Goal: Task Accomplishment & Management: Use online tool/utility

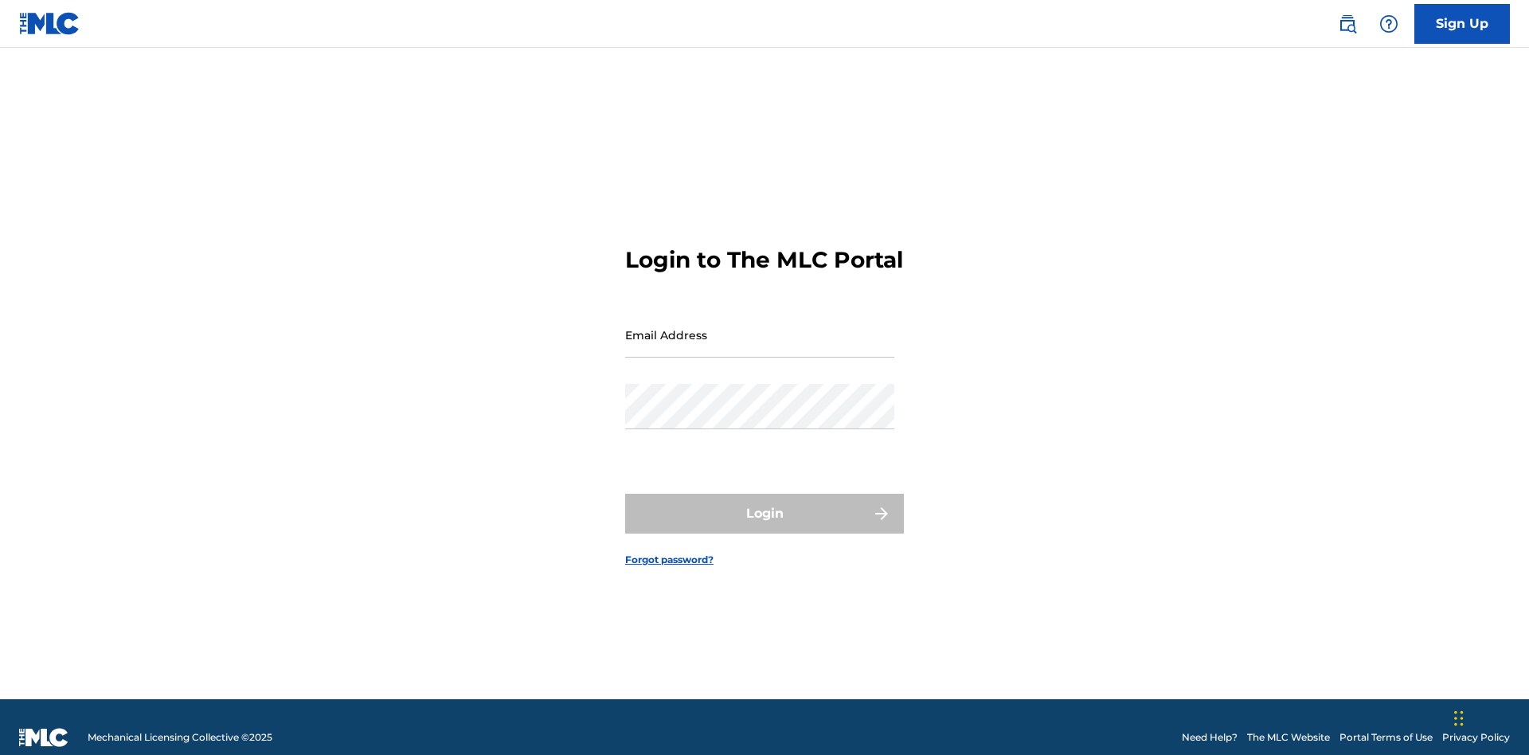
scroll to position [21, 0]
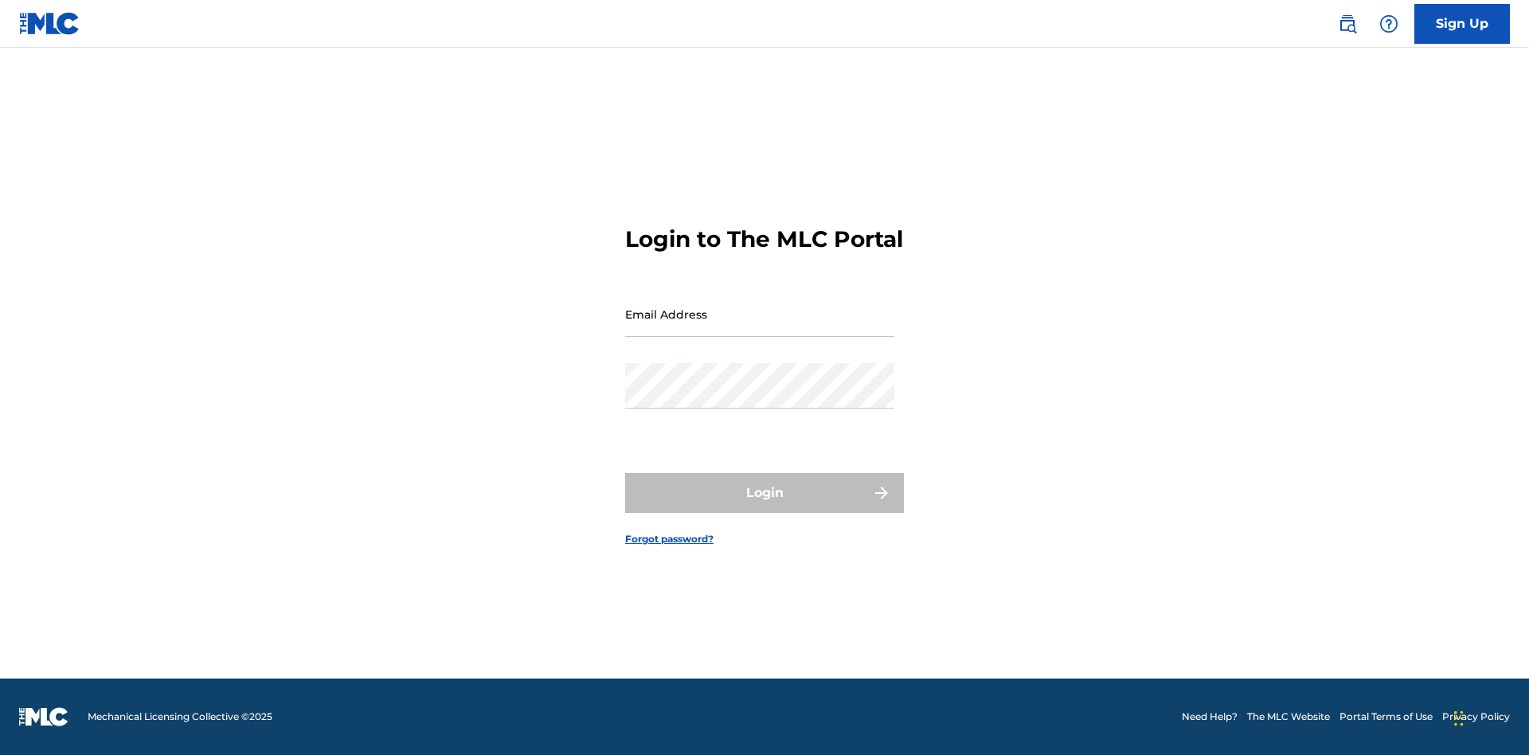
click at [760, 327] on input "Email Address" at bounding box center [759, 314] width 269 height 45
type input "Duke.McTesterson@gmail.com"
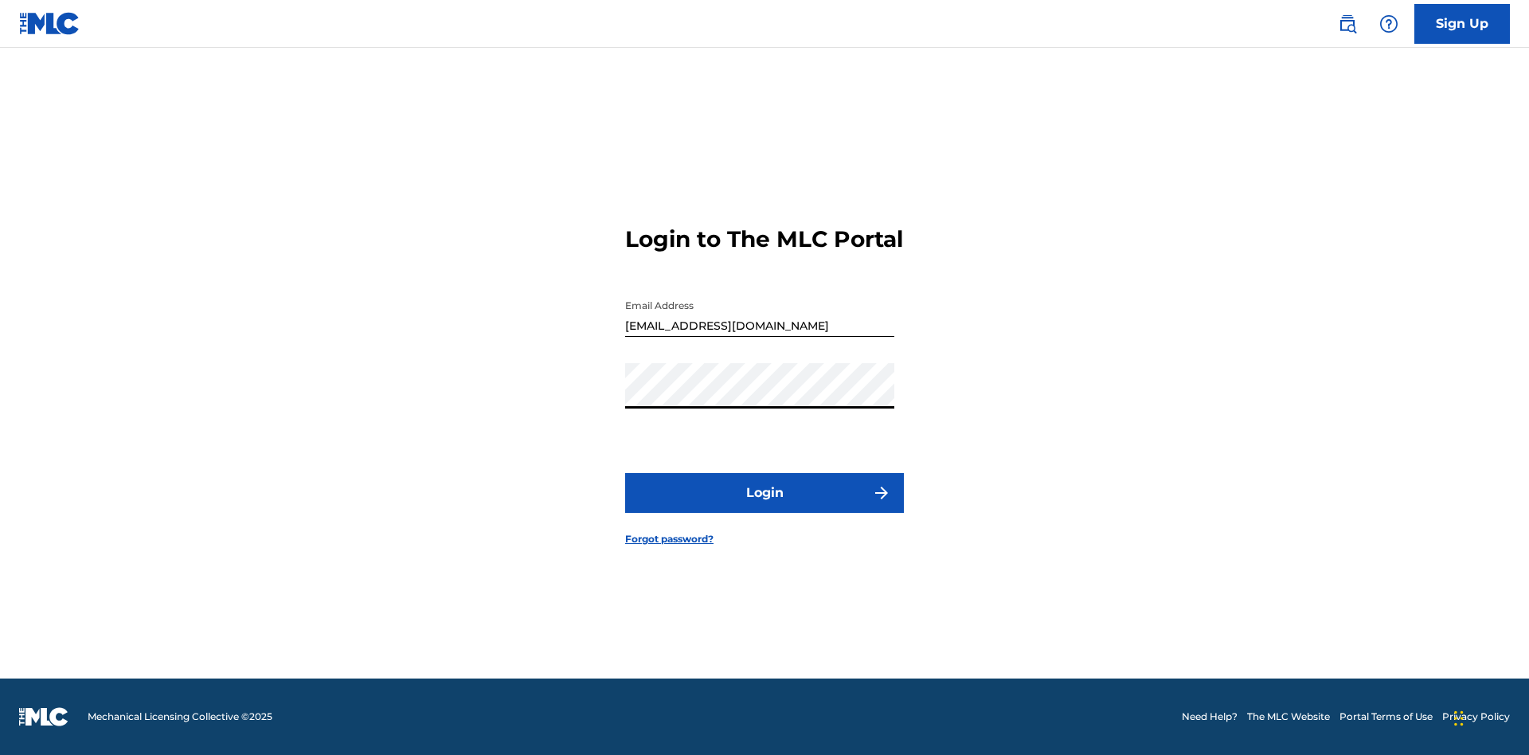
click at [765, 507] on button "Login" at bounding box center [764, 493] width 279 height 40
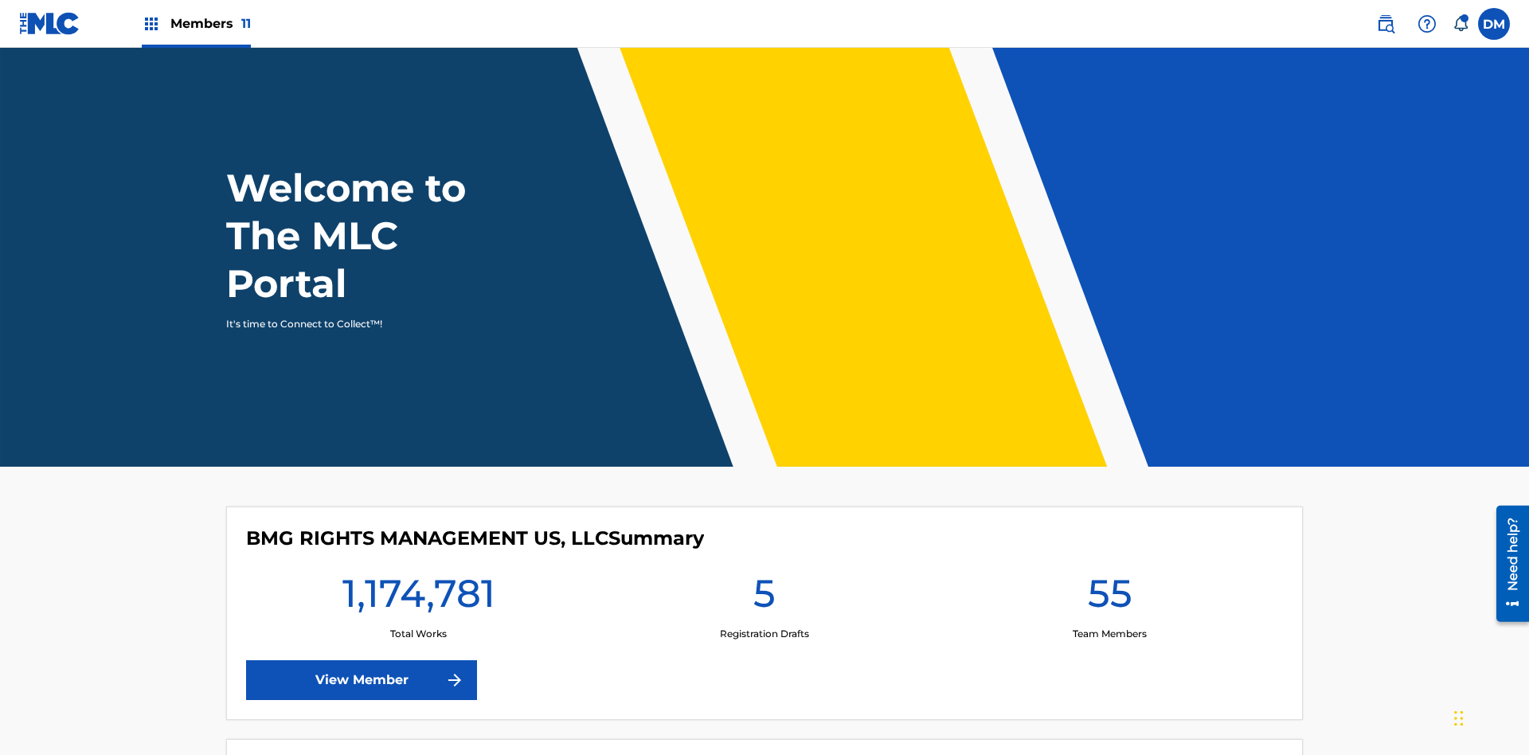
click at [196, 23] on span "Members 11" at bounding box center [210, 23] width 80 height 18
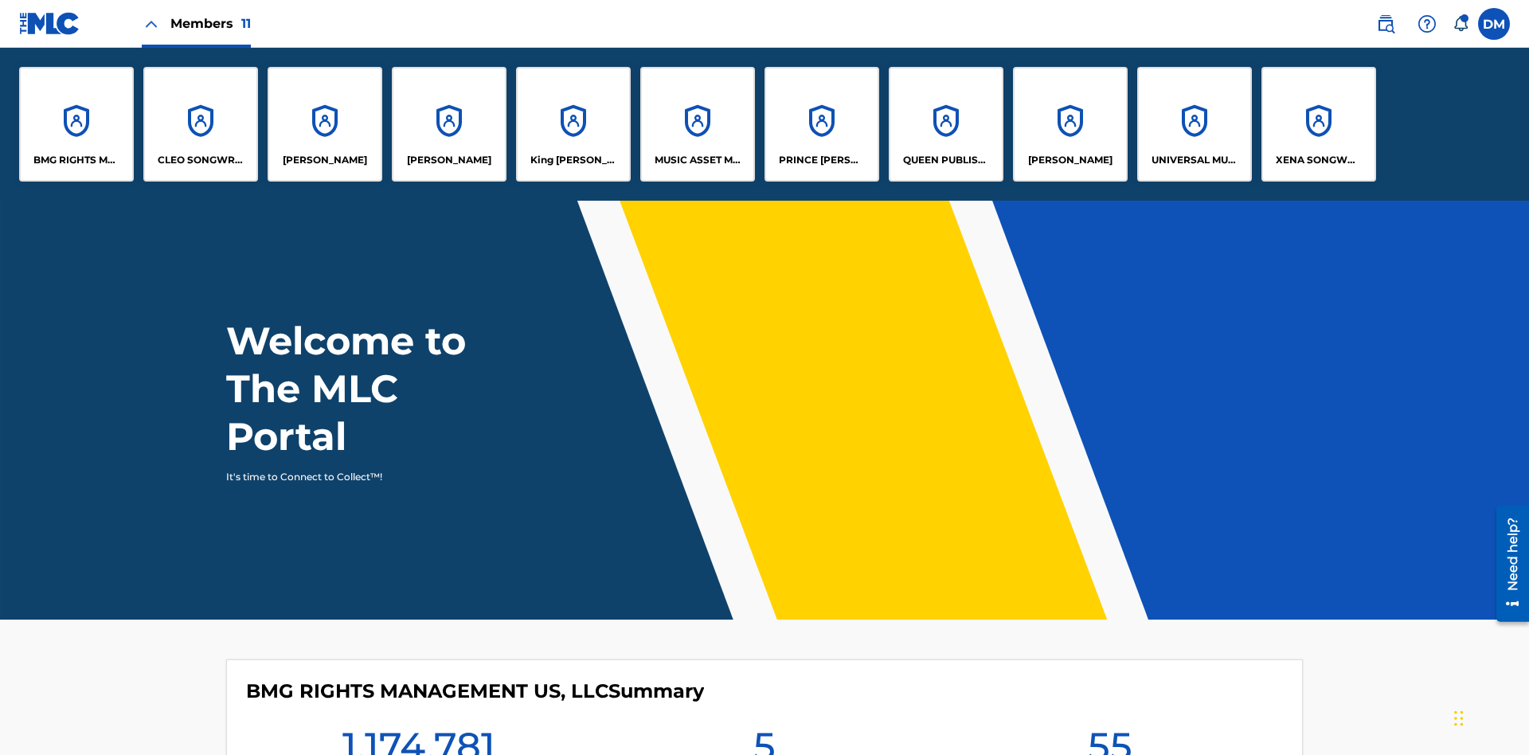
scroll to position [57, 0]
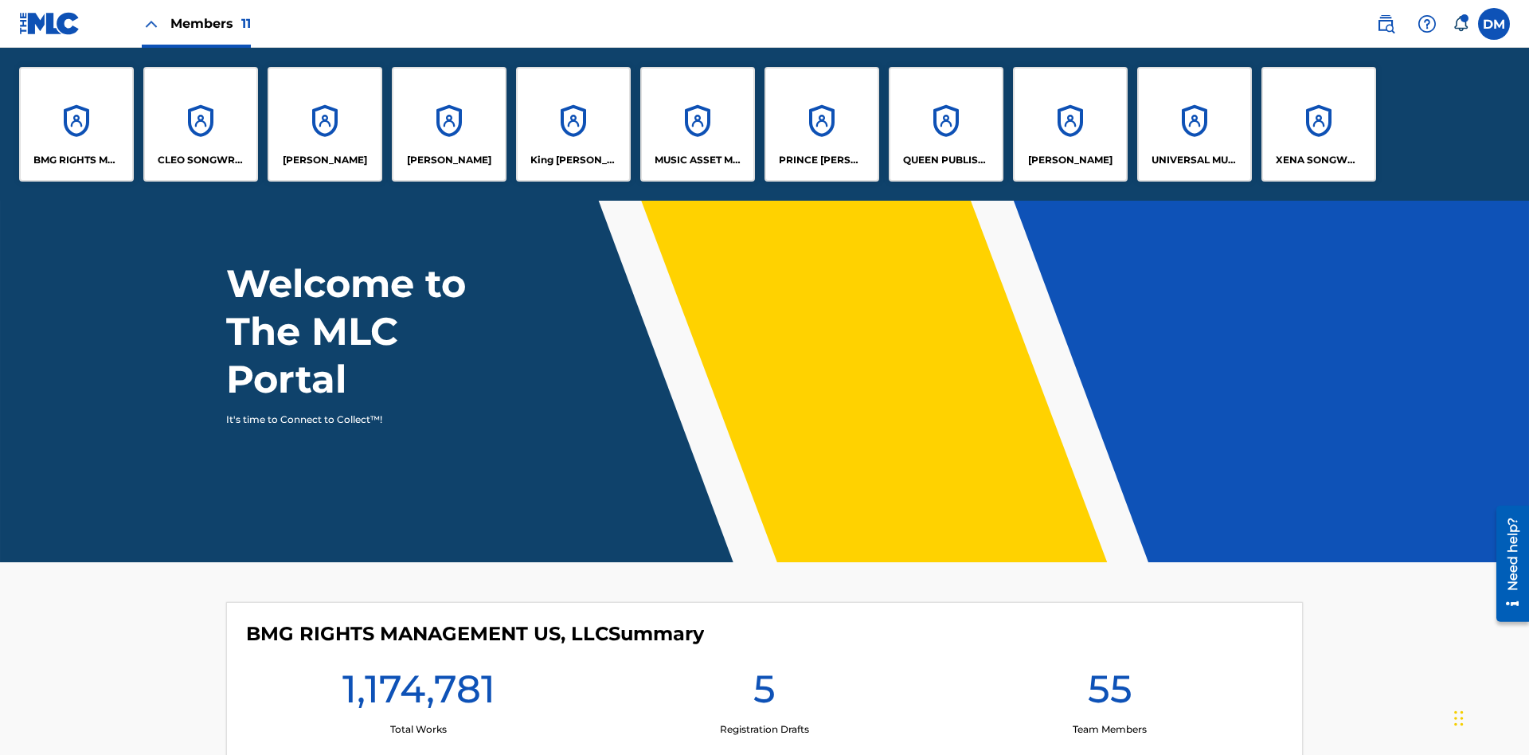
click at [573, 160] on p "King McTesterson" at bounding box center [573, 160] width 87 height 14
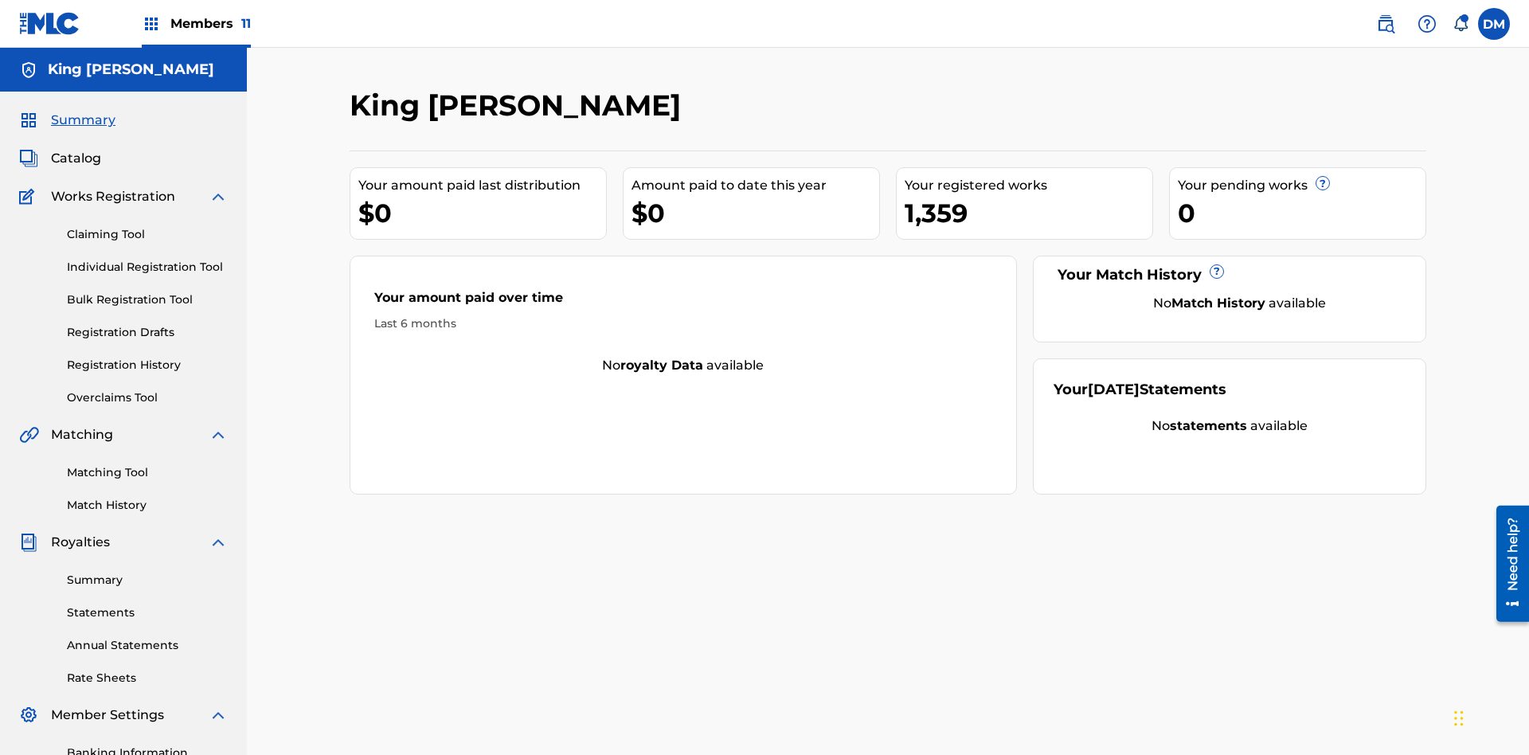
scroll to position [131, 0]
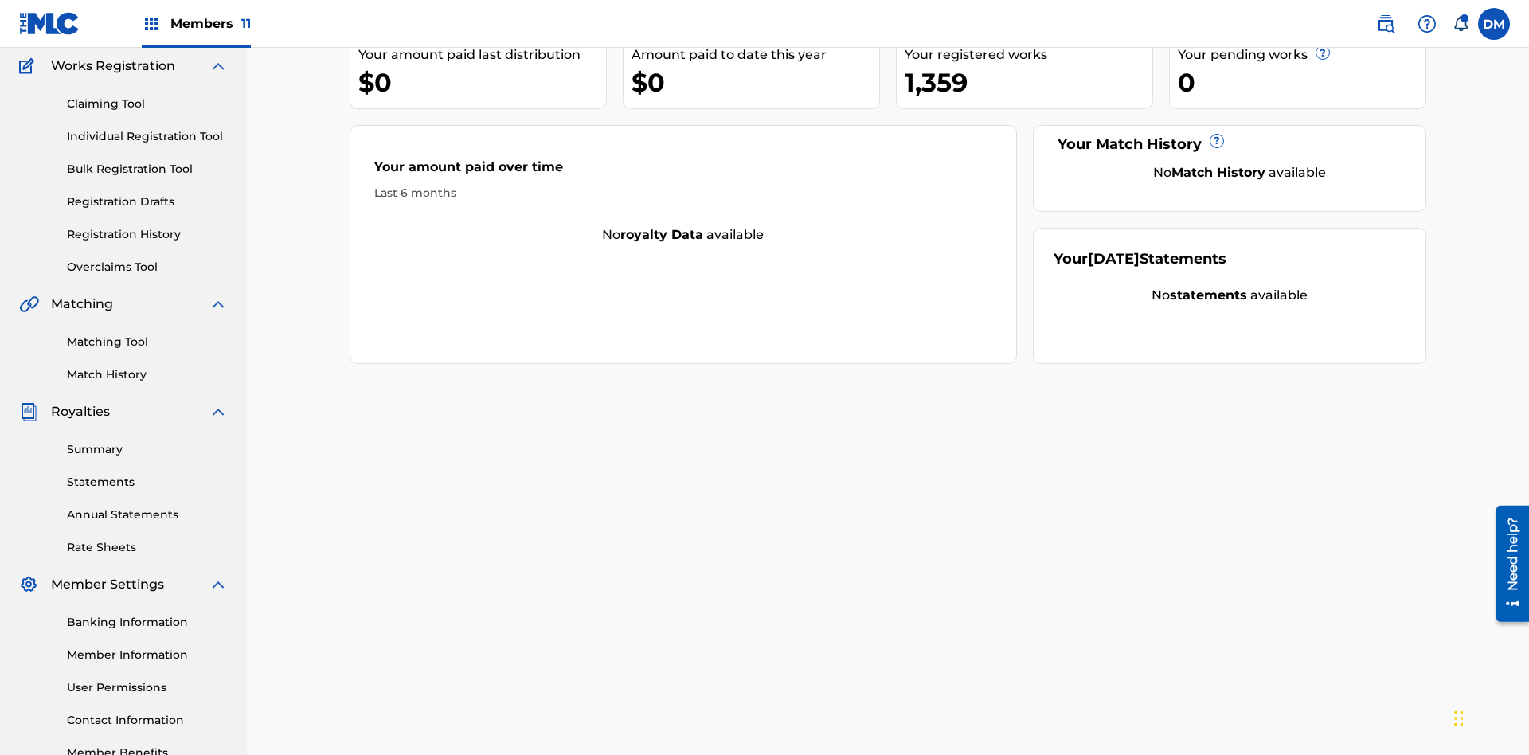
click at [147, 104] on link "Claiming Tool" at bounding box center [147, 104] width 161 height 17
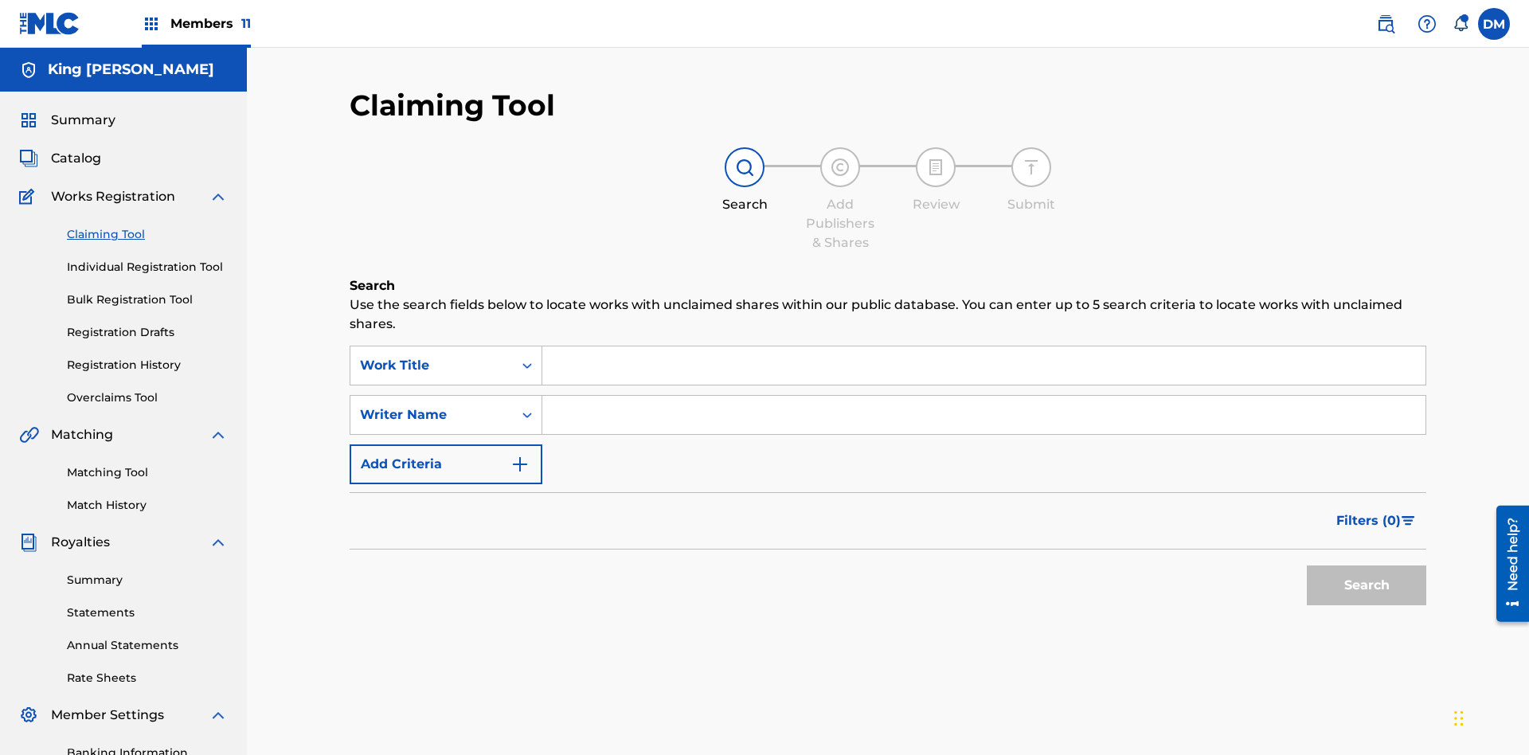
scroll to position [233, 0]
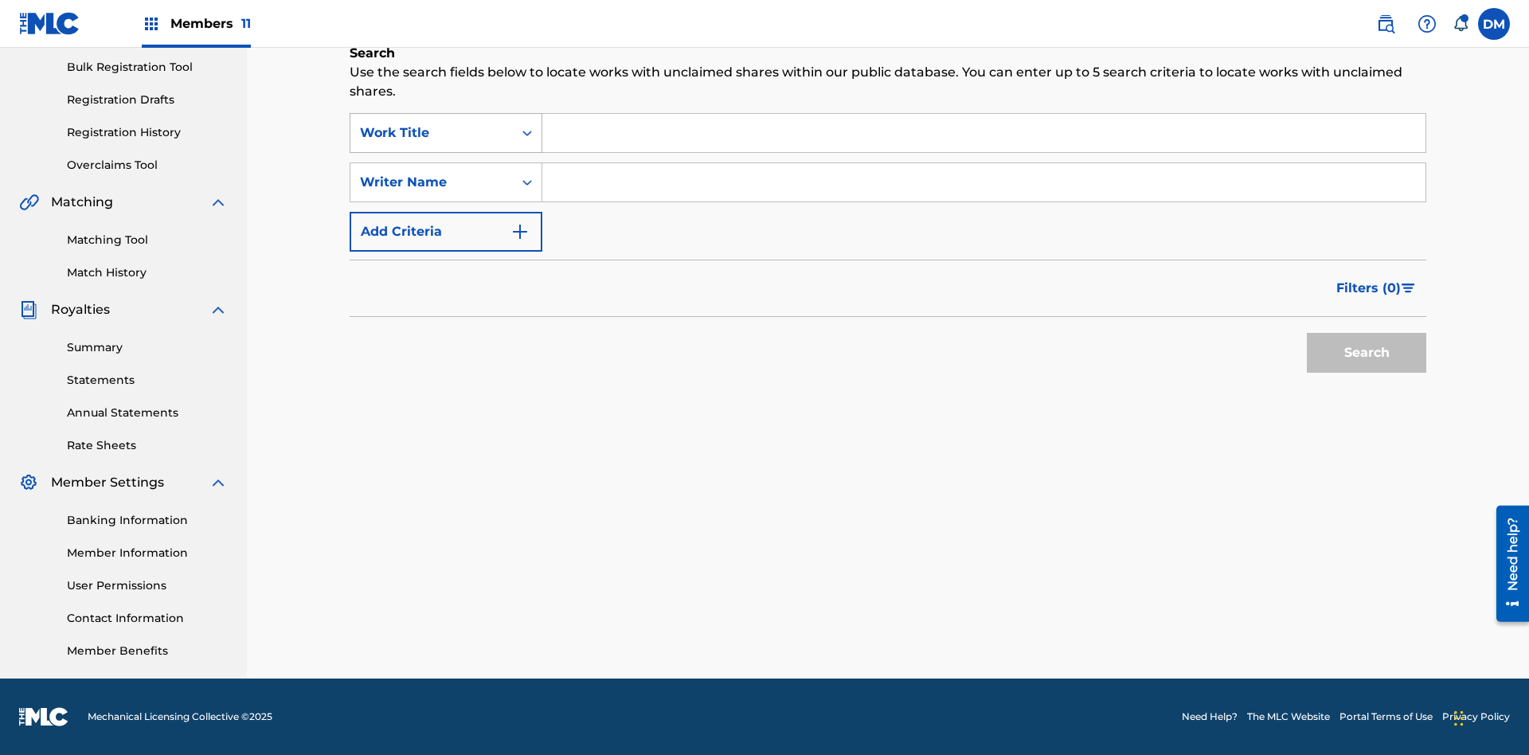
click at [432, 133] on div "Work Title" at bounding box center [431, 132] width 143 height 19
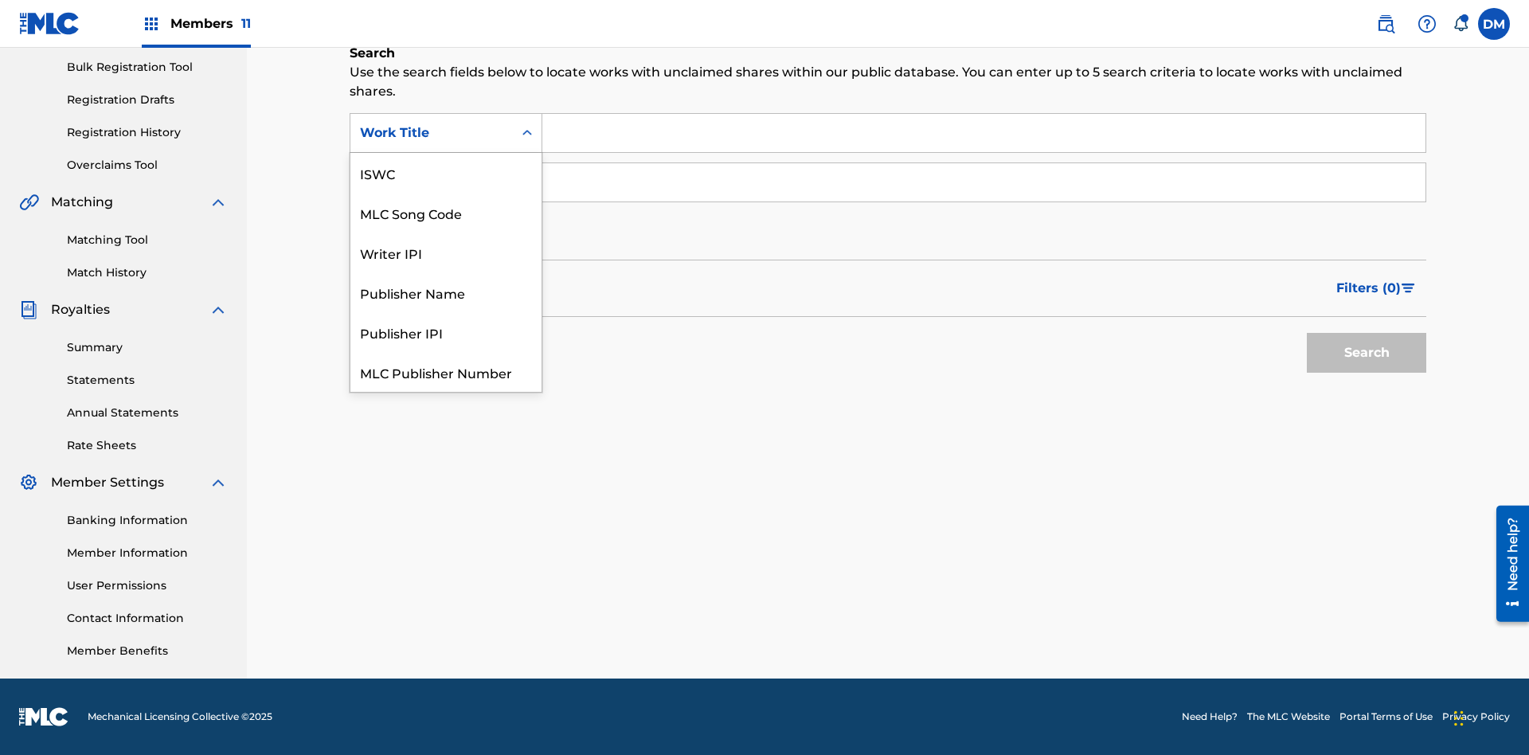
scroll to position [40, 0]
click at [446, 153] on div "ISWC" at bounding box center [445, 133] width 191 height 40
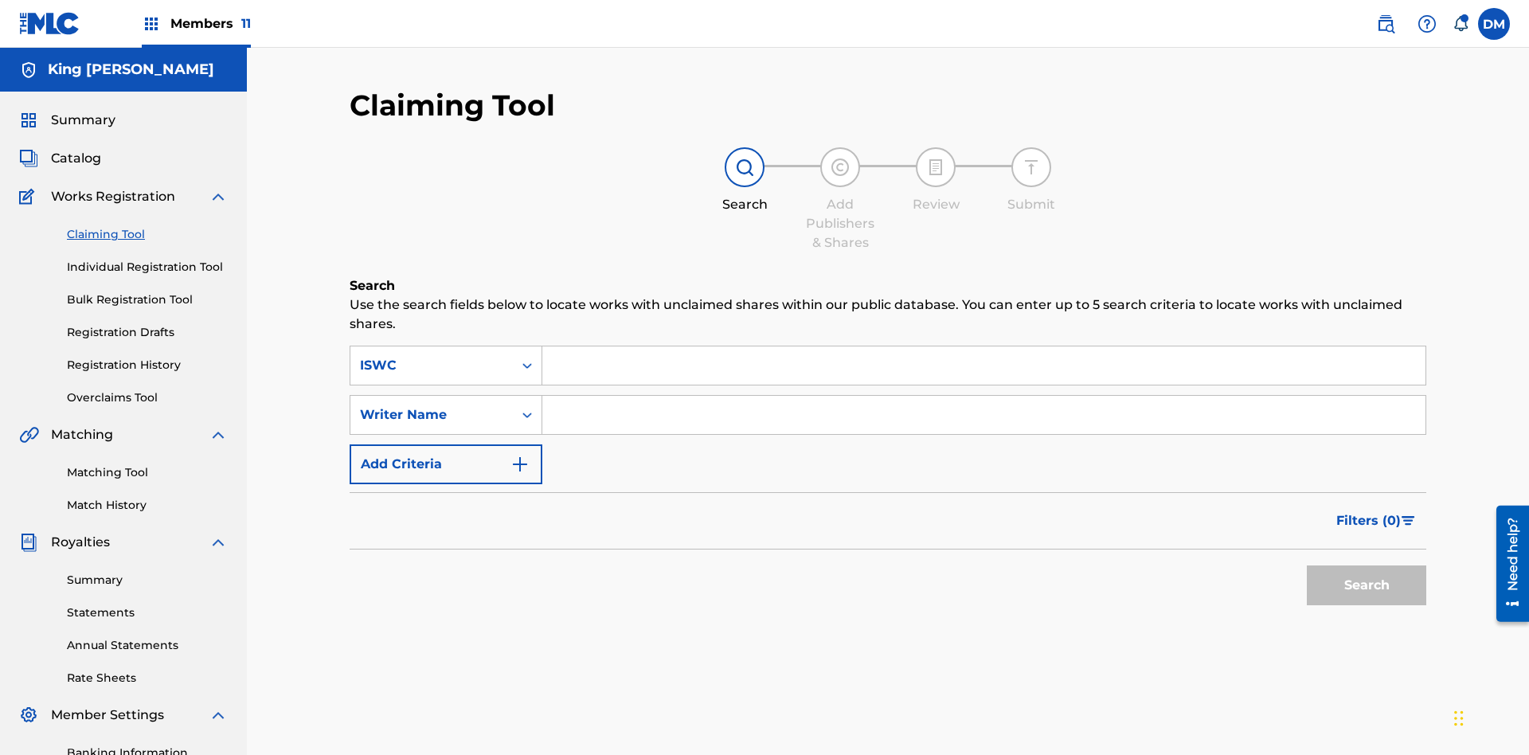
scroll to position [233, 0]
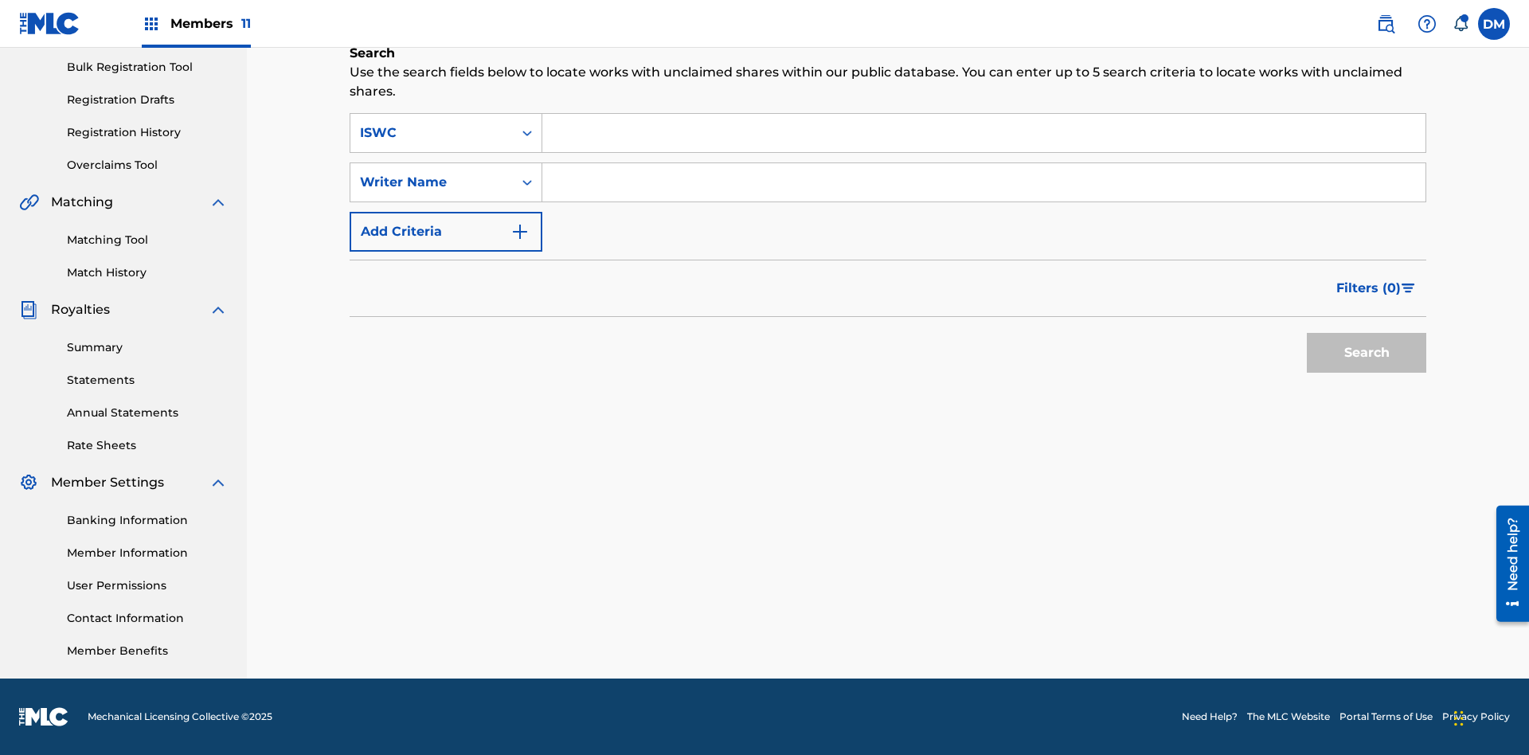
click at [984, 133] on input "Search Form" at bounding box center [983, 133] width 883 height 38
type input "T9645292484"
click at [1367, 353] on button "Search" at bounding box center [1366, 353] width 119 height 40
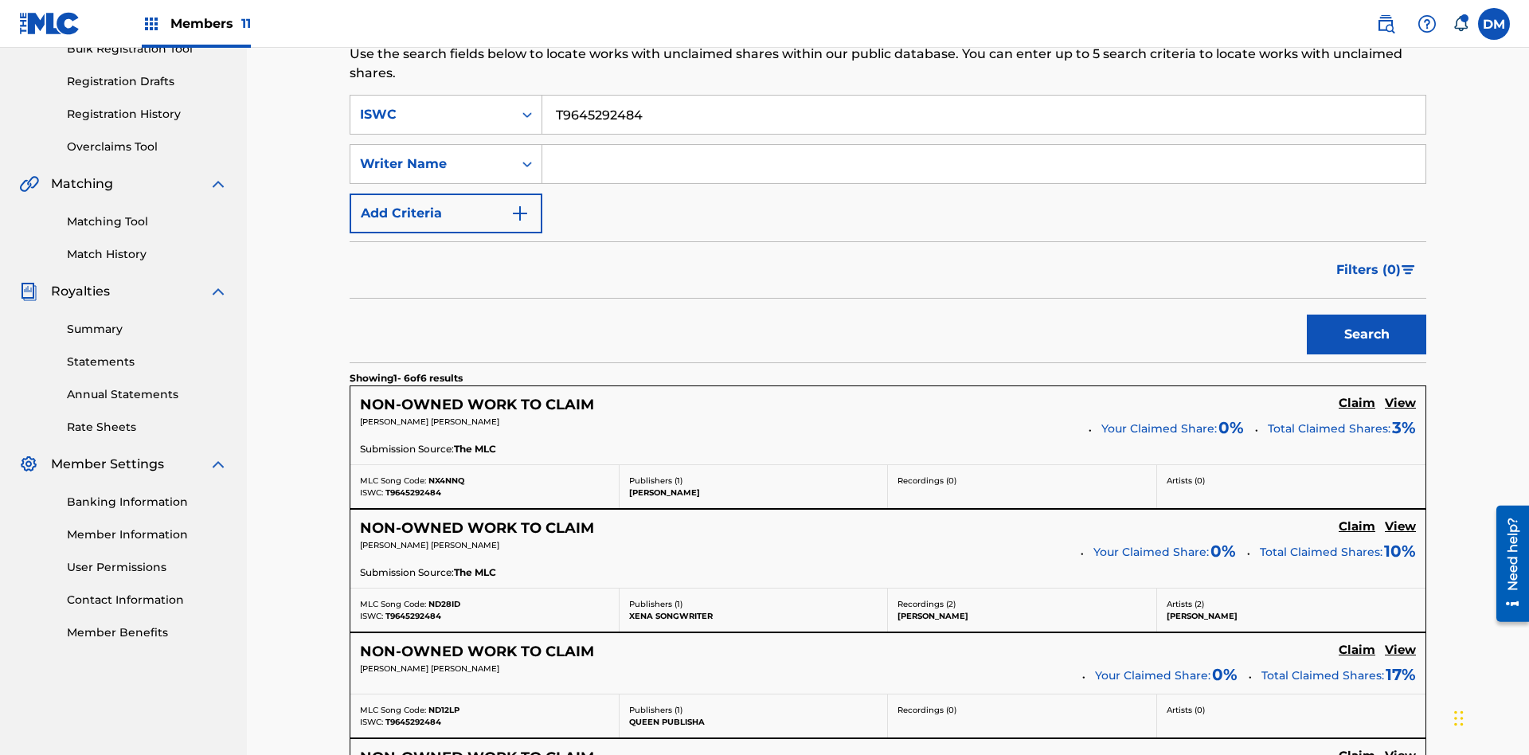
click at [984, 115] on input "T9645292484" at bounding box center [983, 115] width 883 height 38
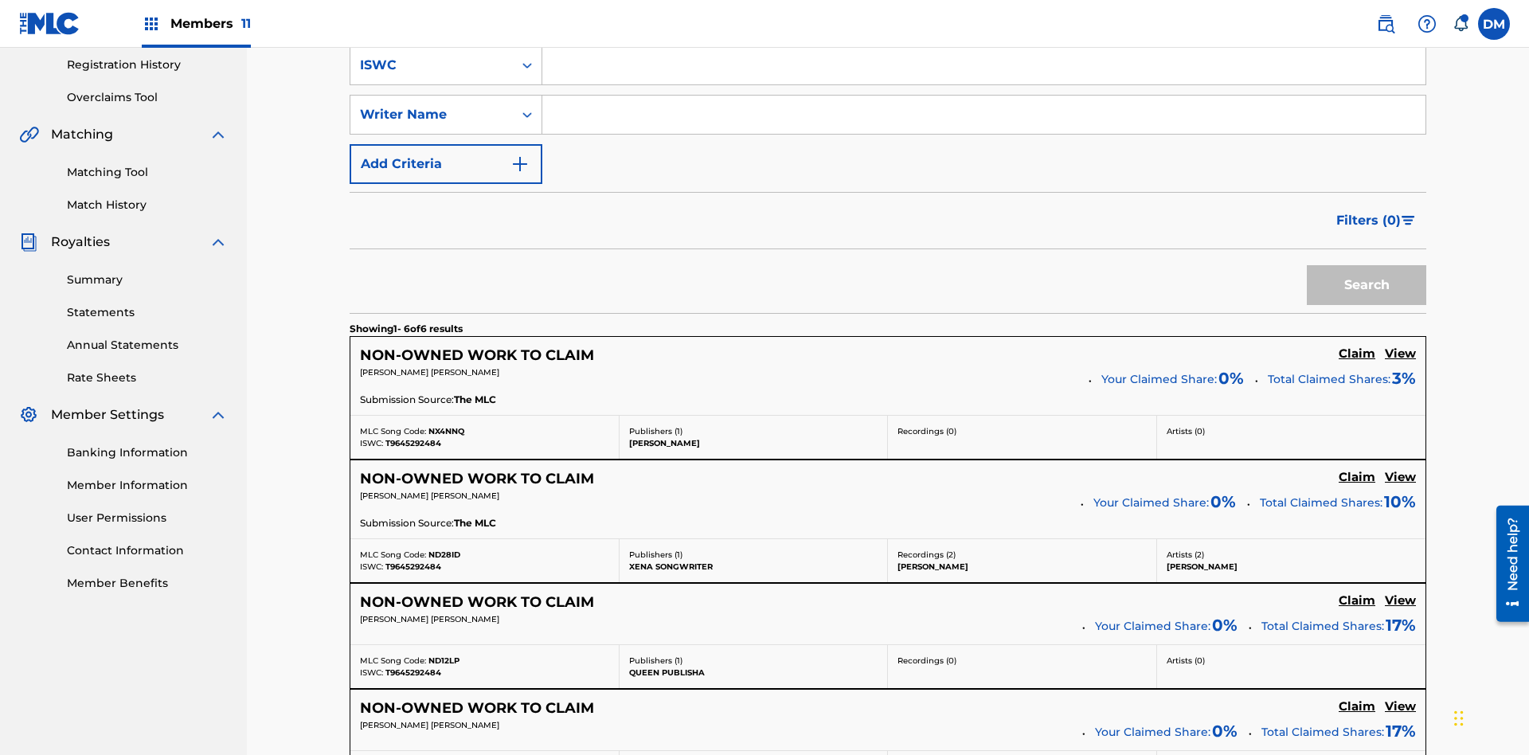
click at [984, 115] on input "Search Form" at bounding box center [983, 115] width 883 height 38
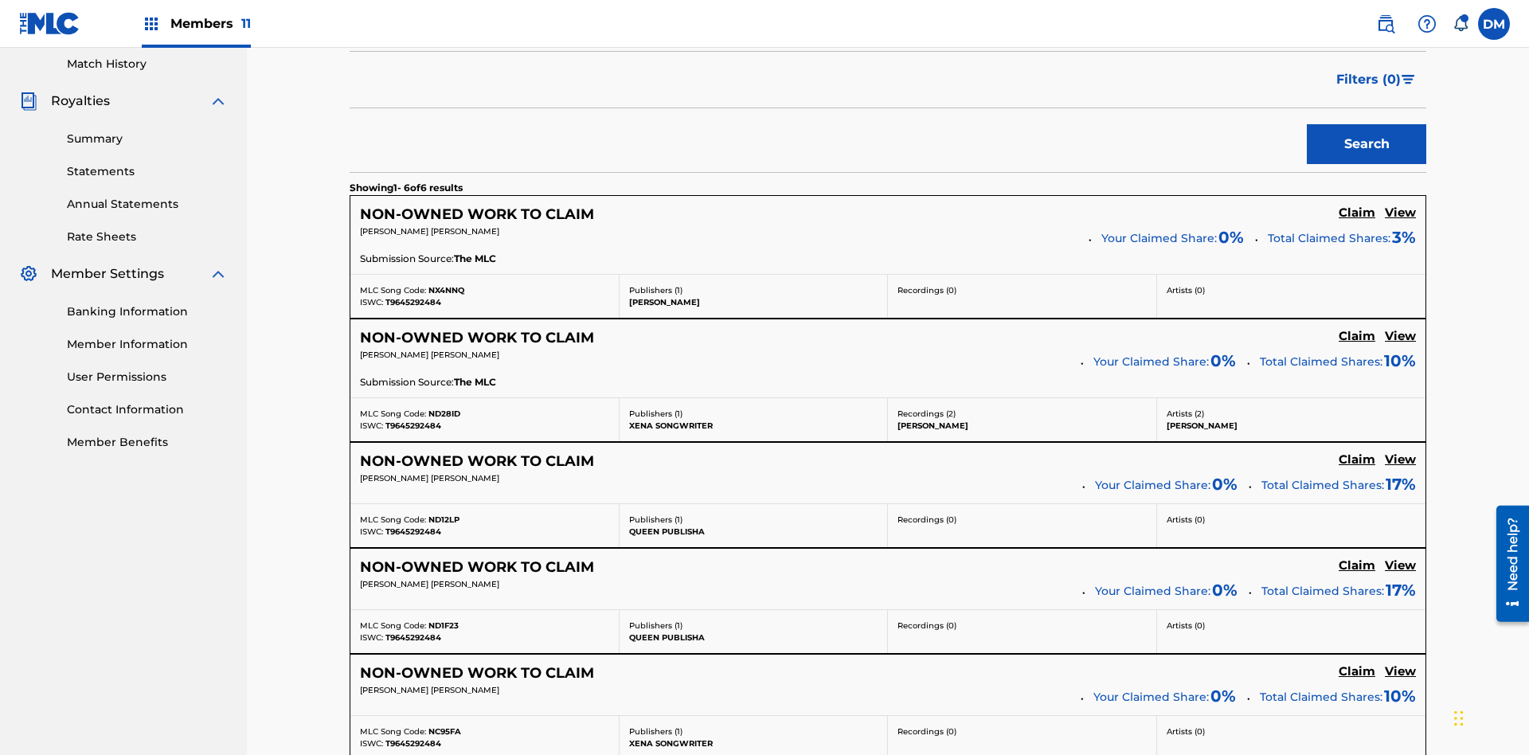
type input "TOM ZACHARY SEBASTIAN POHJOLA"
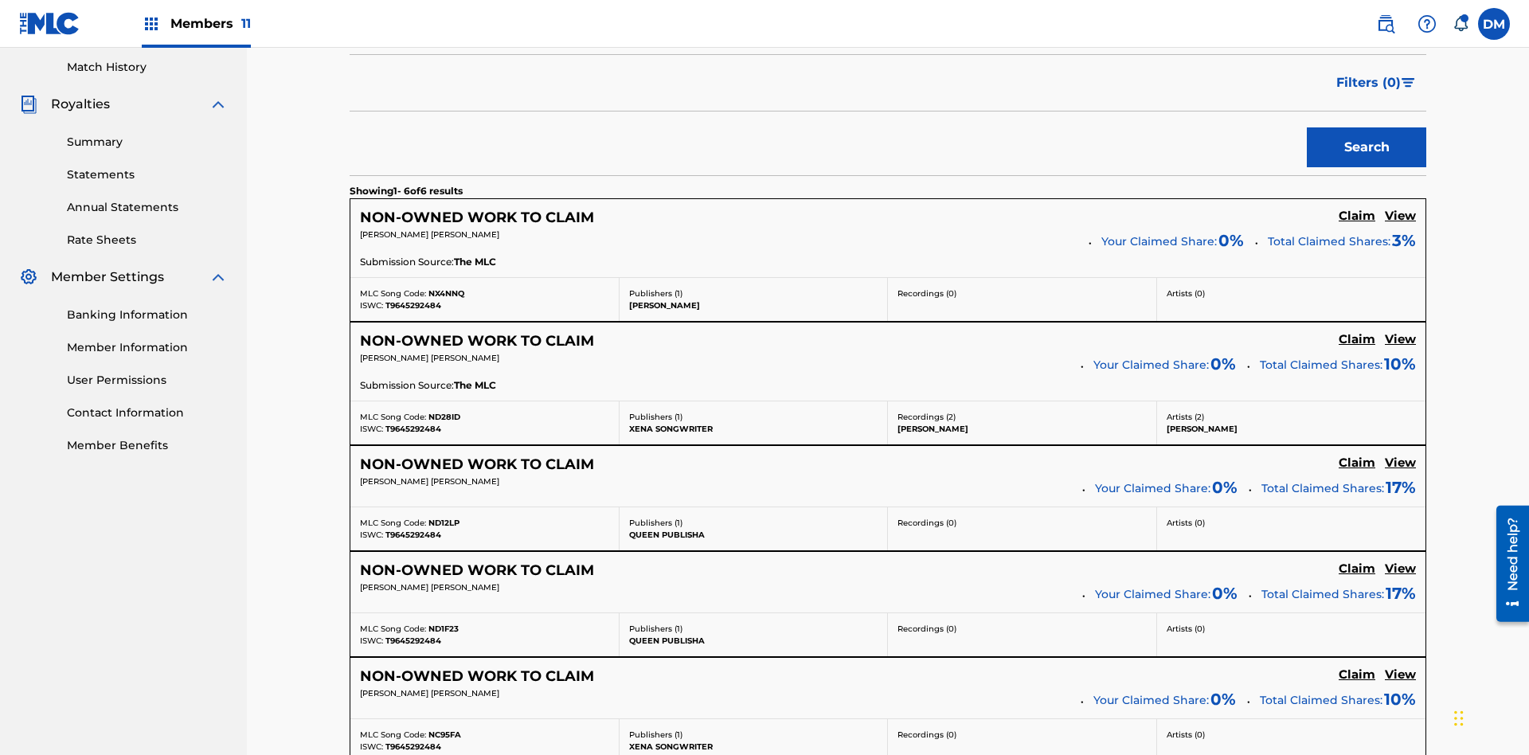
click at [1367, 127] on button "Search" at bounding box center [1366, 147] width 119 height 40
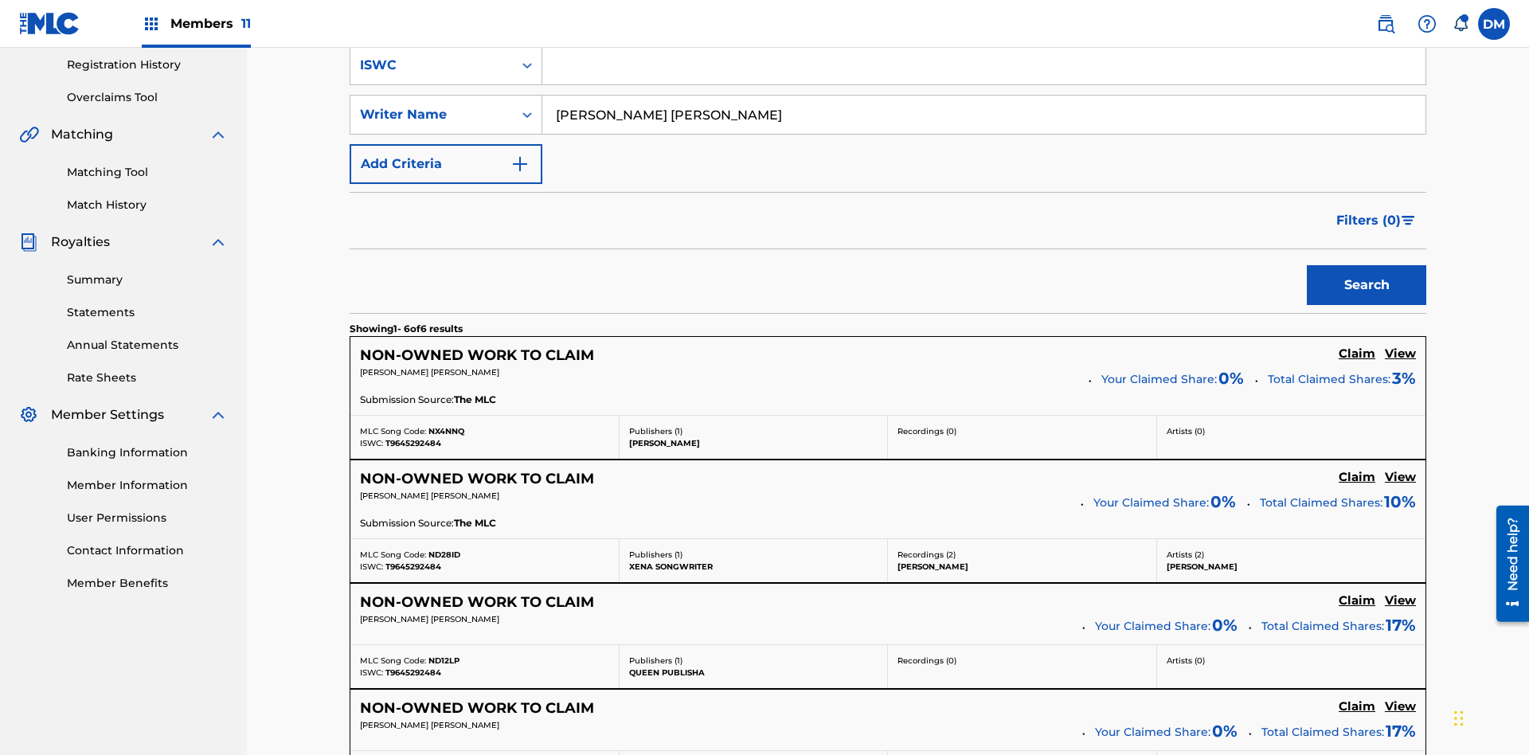
click at [984, 115] on input "TOM ZACHARY SEBASTIAN POHJOLA" at bounding box center [983, 115] width 883 height 38
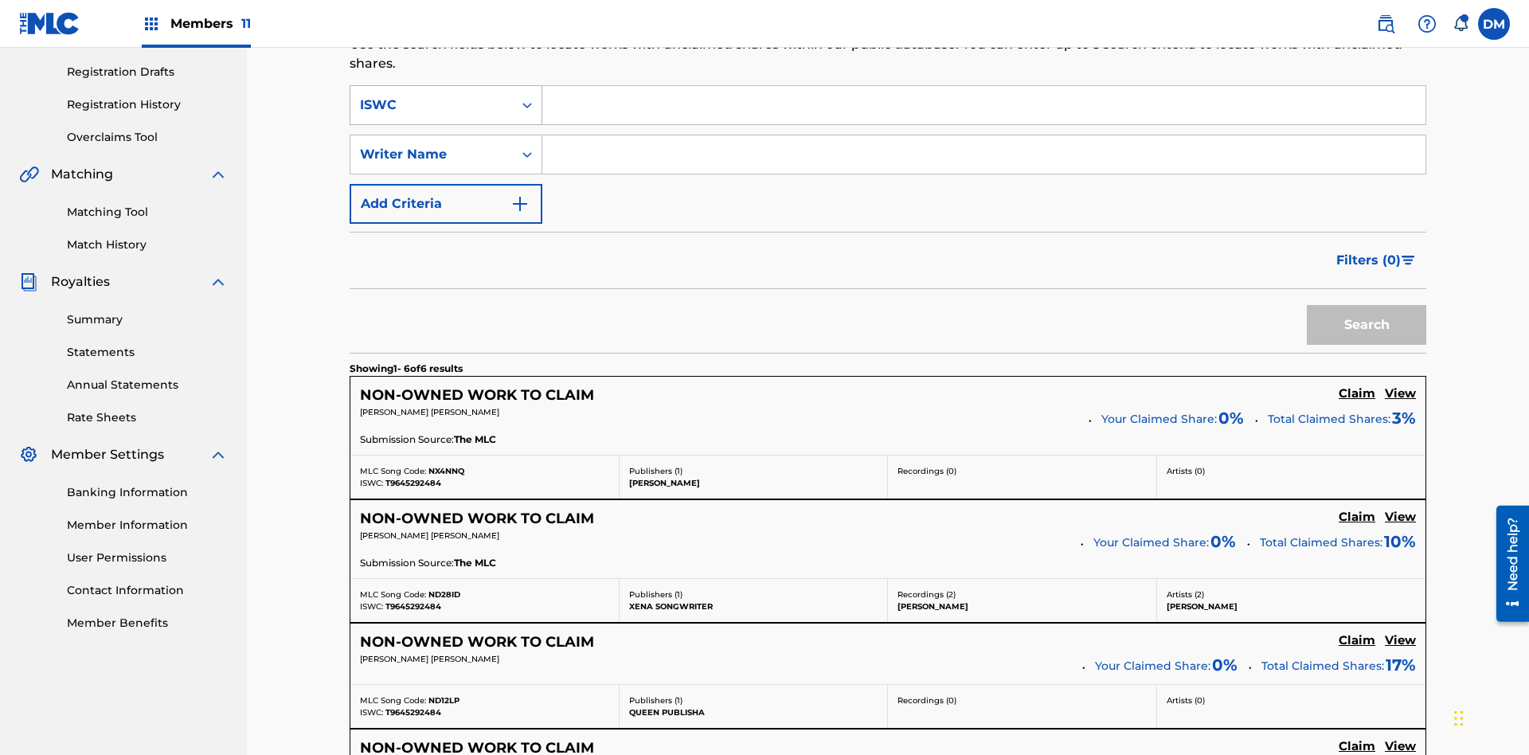
click at [432, 105] on div "ISWC" at bounding box center [431, 105] width 143 height 19
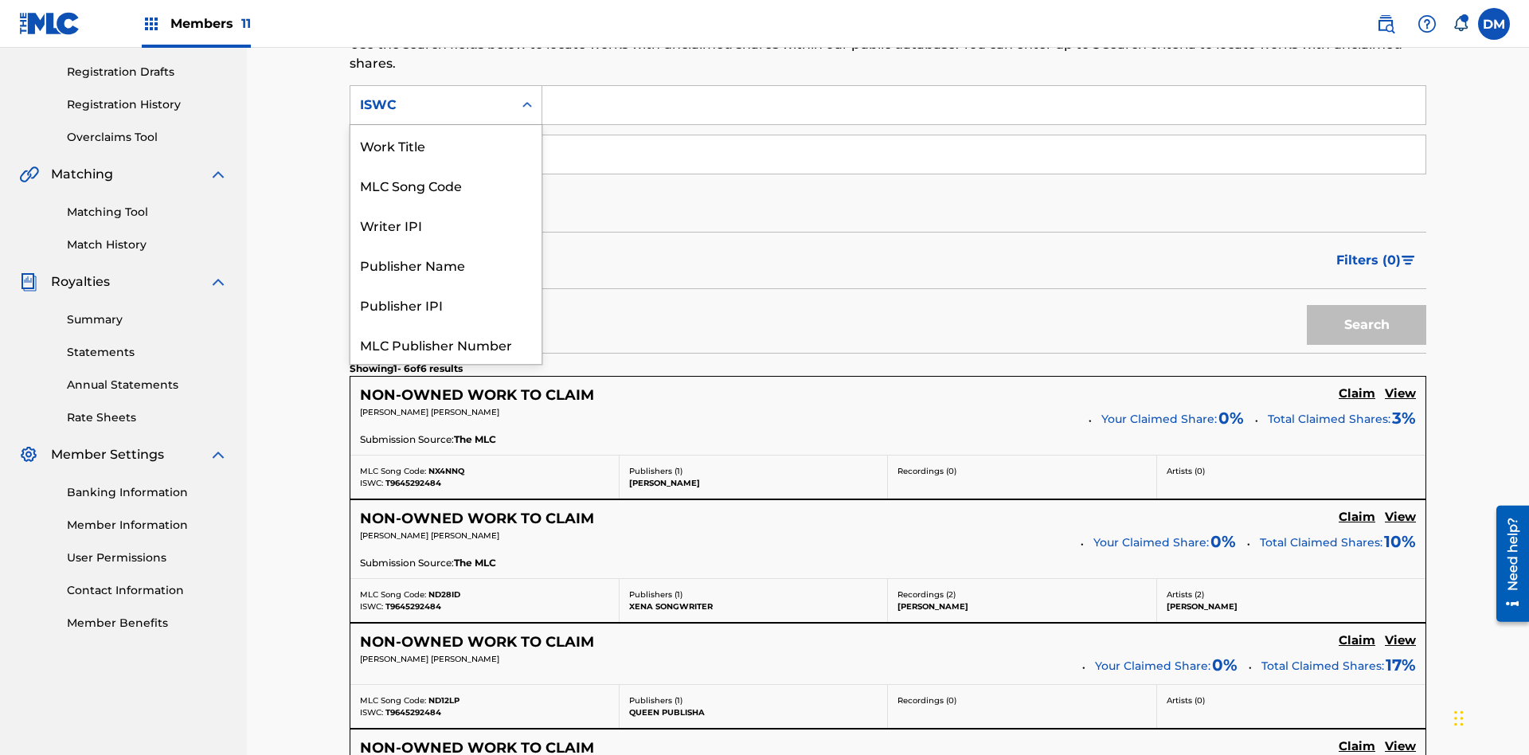
scroll to position [40, 0]
click at [446, 125] on div "Work Title" at bounding box center [445, 105] width 191 height 40
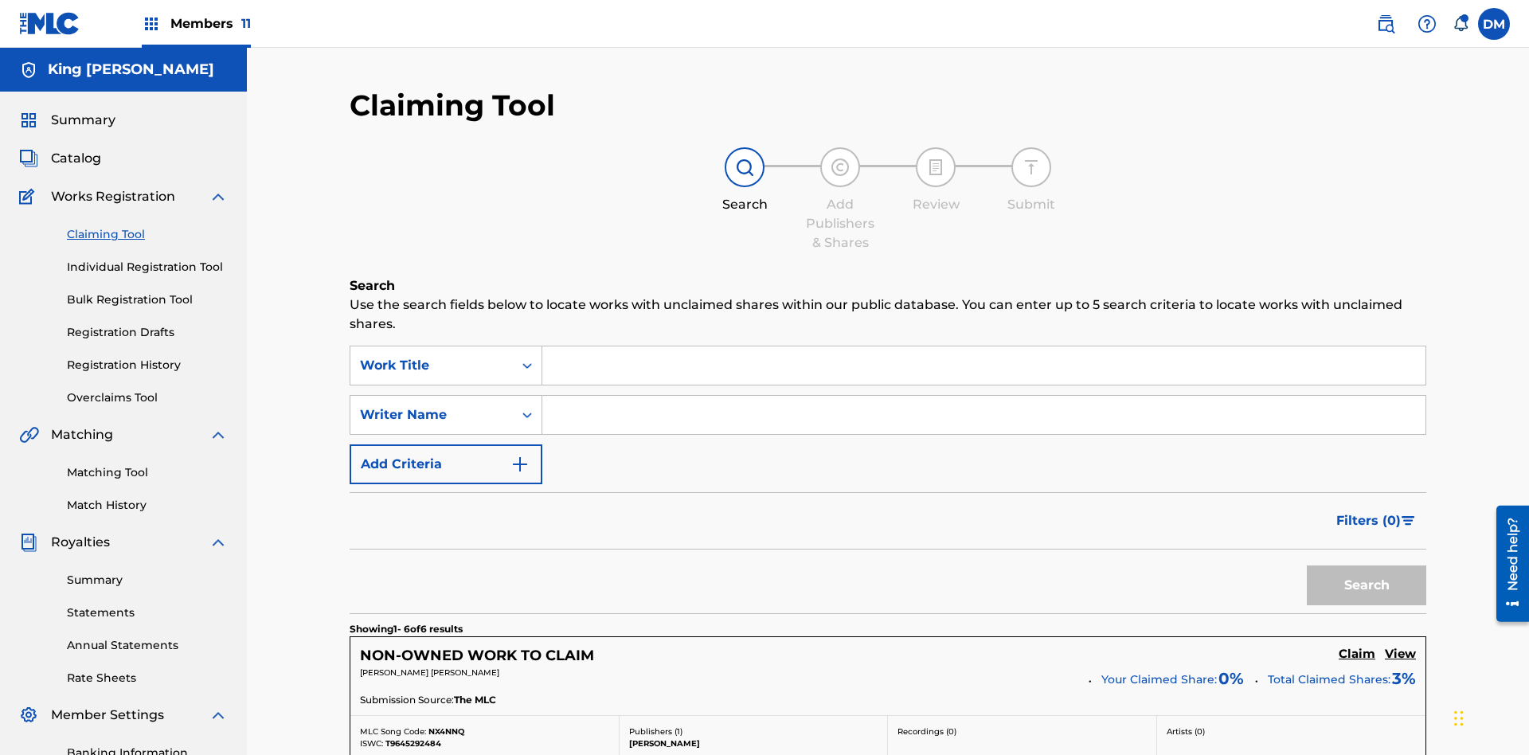
scroll to position [251, 0]
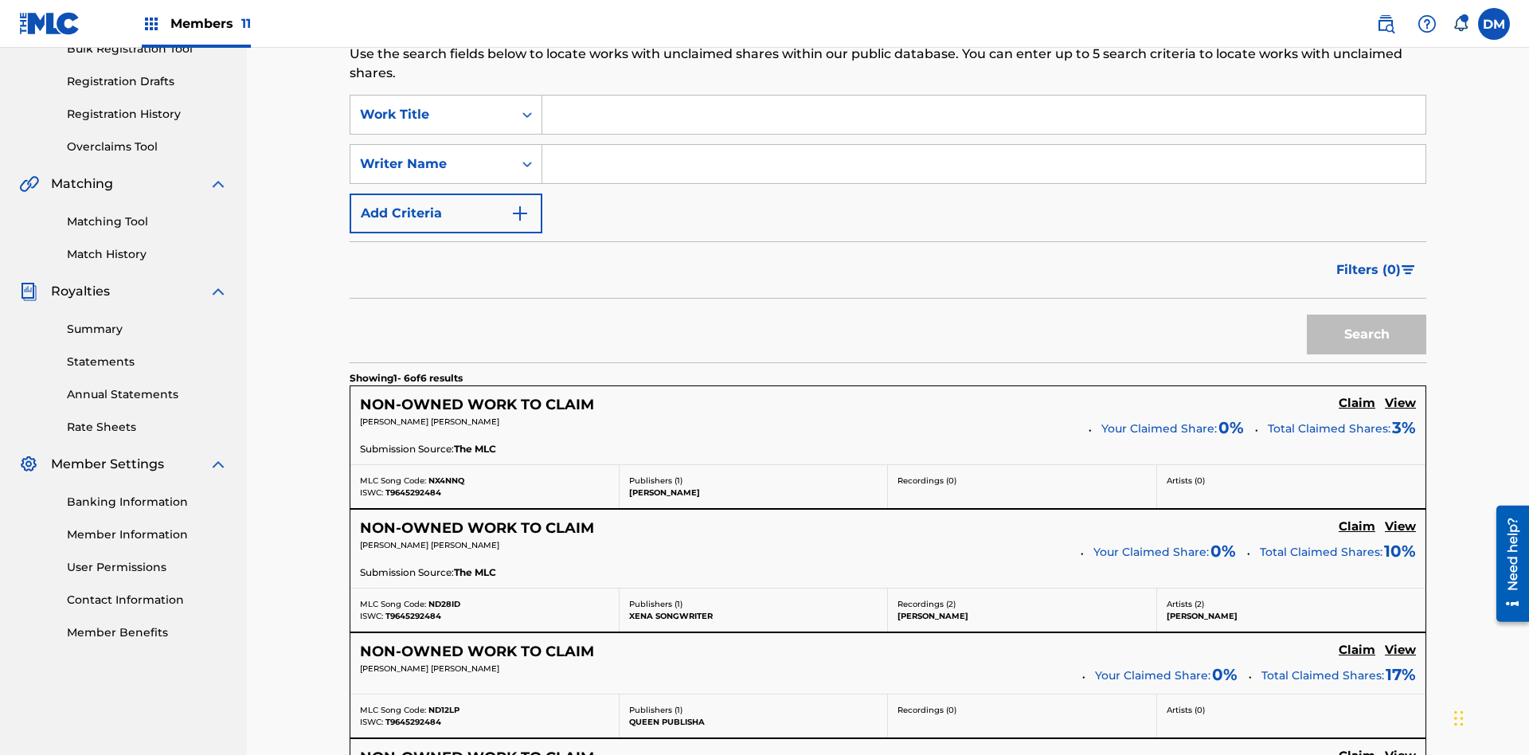
click at [984, 115] on input "Search Form" at bounding box center [983, 115] width 883 height 38
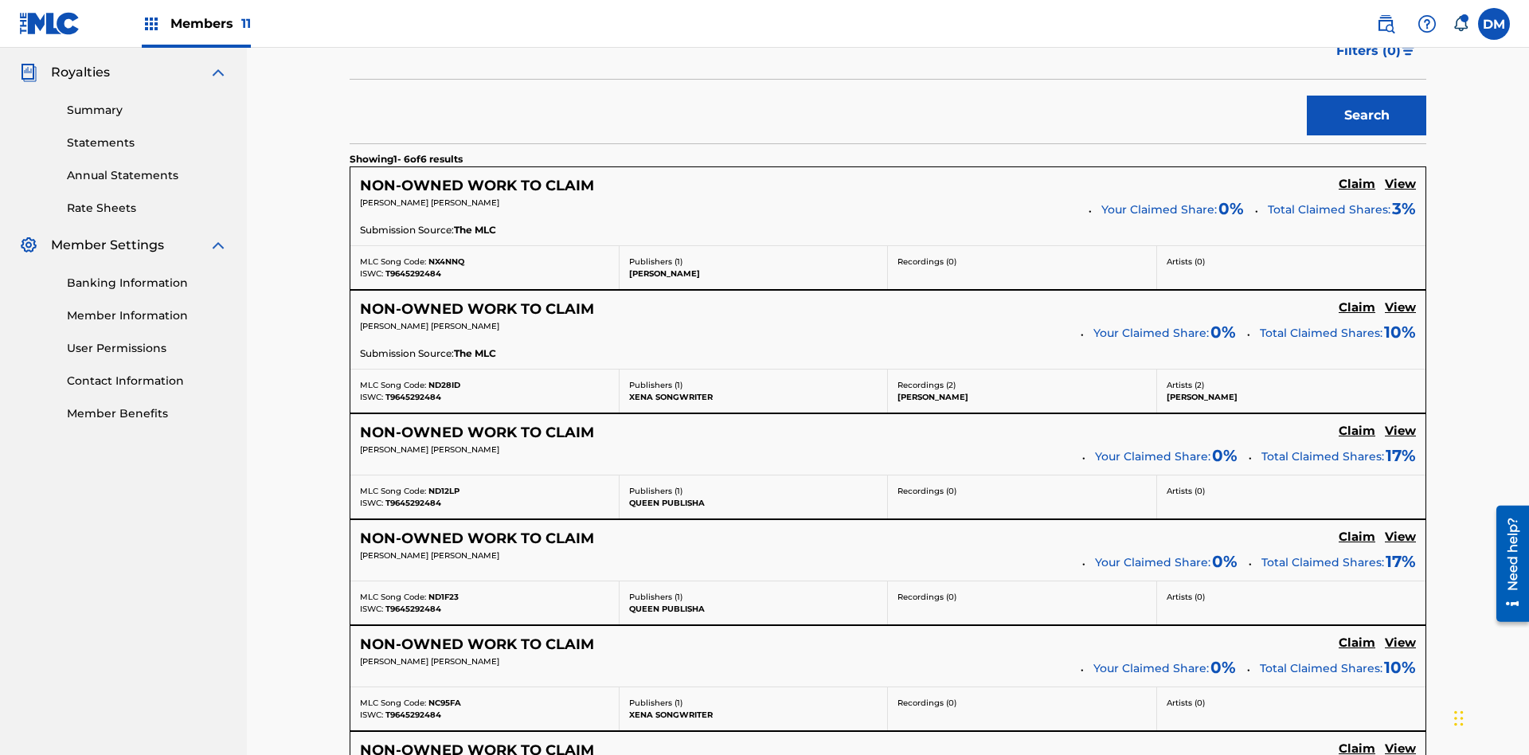
type input "NON-OWNED WORK TO CLAIM"
click at [1367, 115] on button "Search" at bounding box center [1366, 116] width 119 height 40
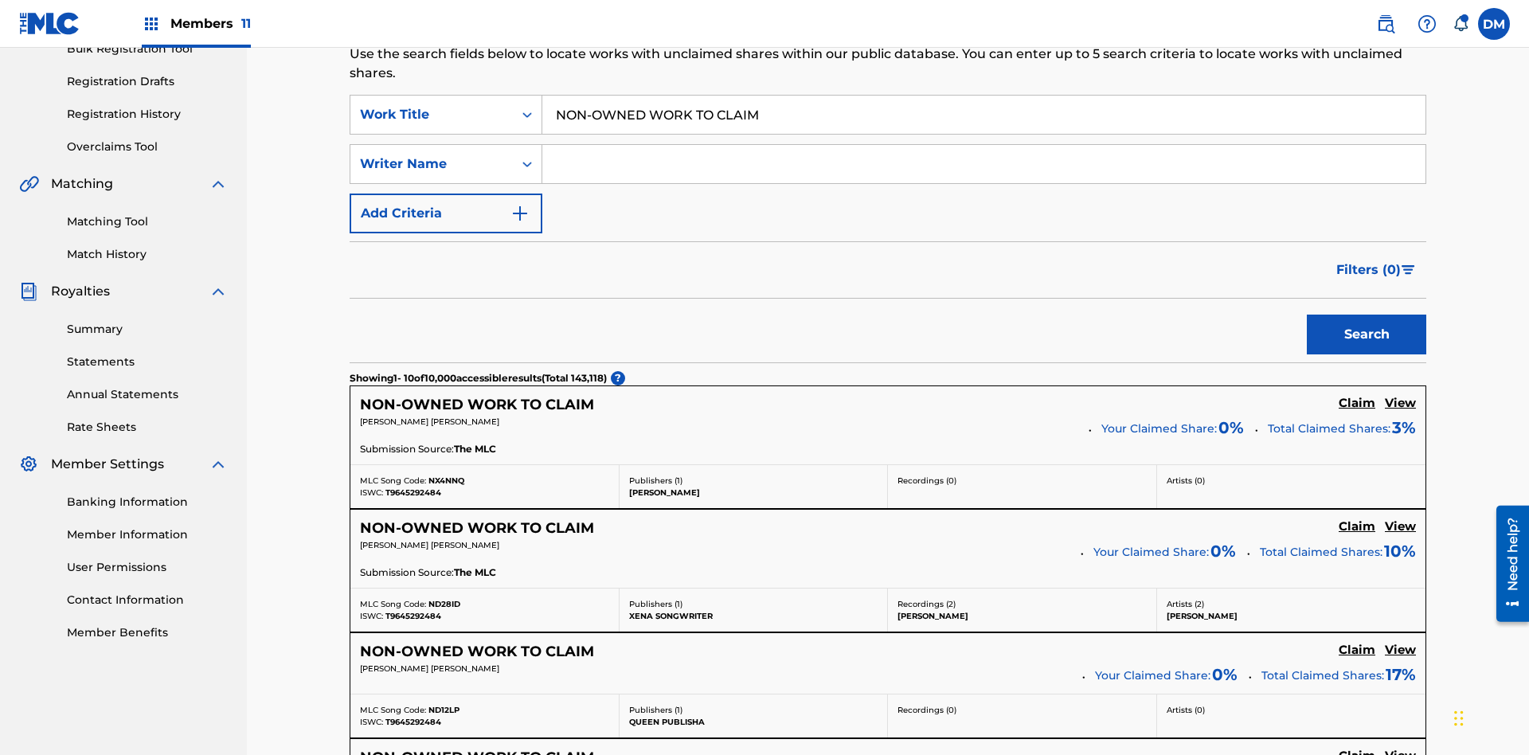
click at [984, 115] on input "NON-OWNED WORK TO CLAIM" at bounding box center [983, 115] width 883 height 38
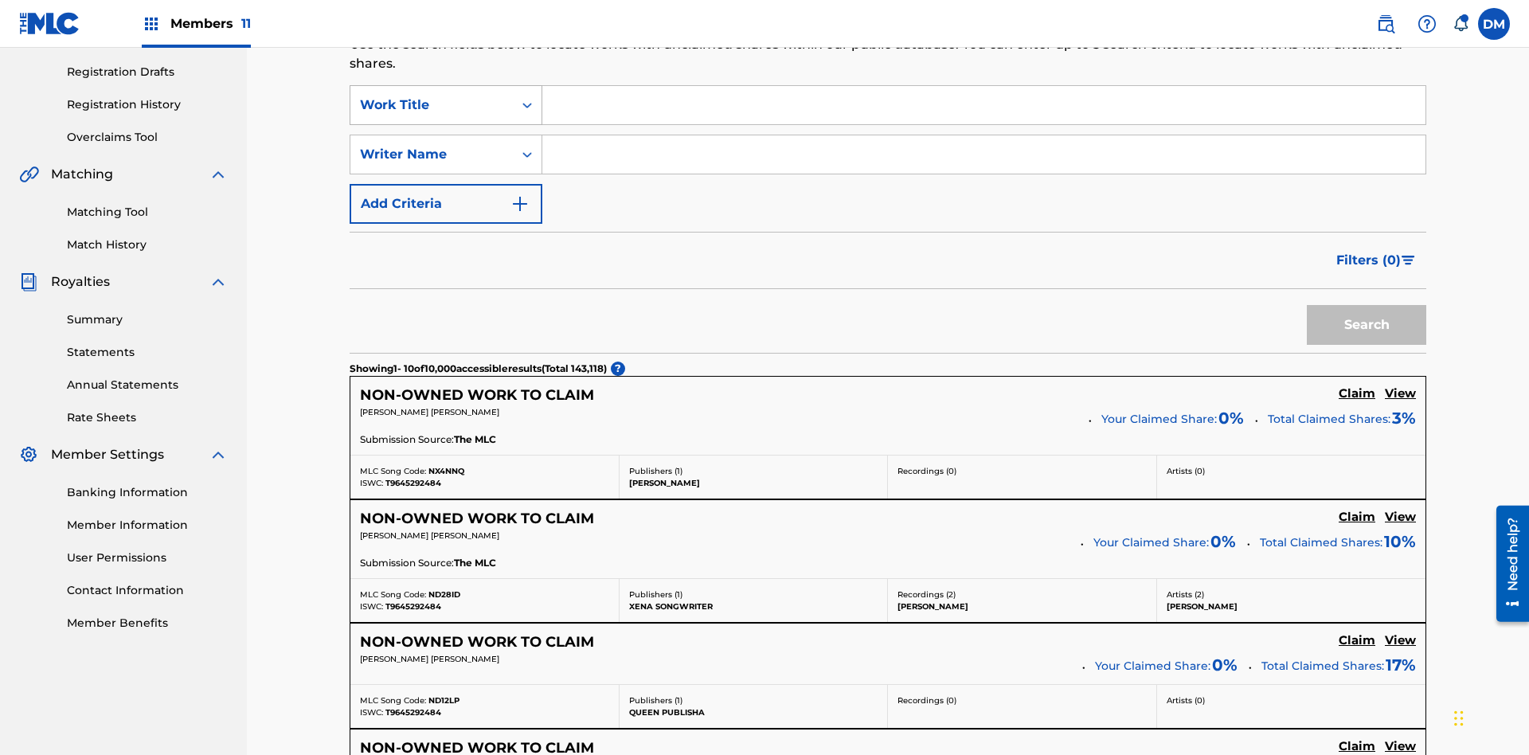
click at [432, 105] on div "Work Title" at bounding box center [431, 105] width 143 height 19
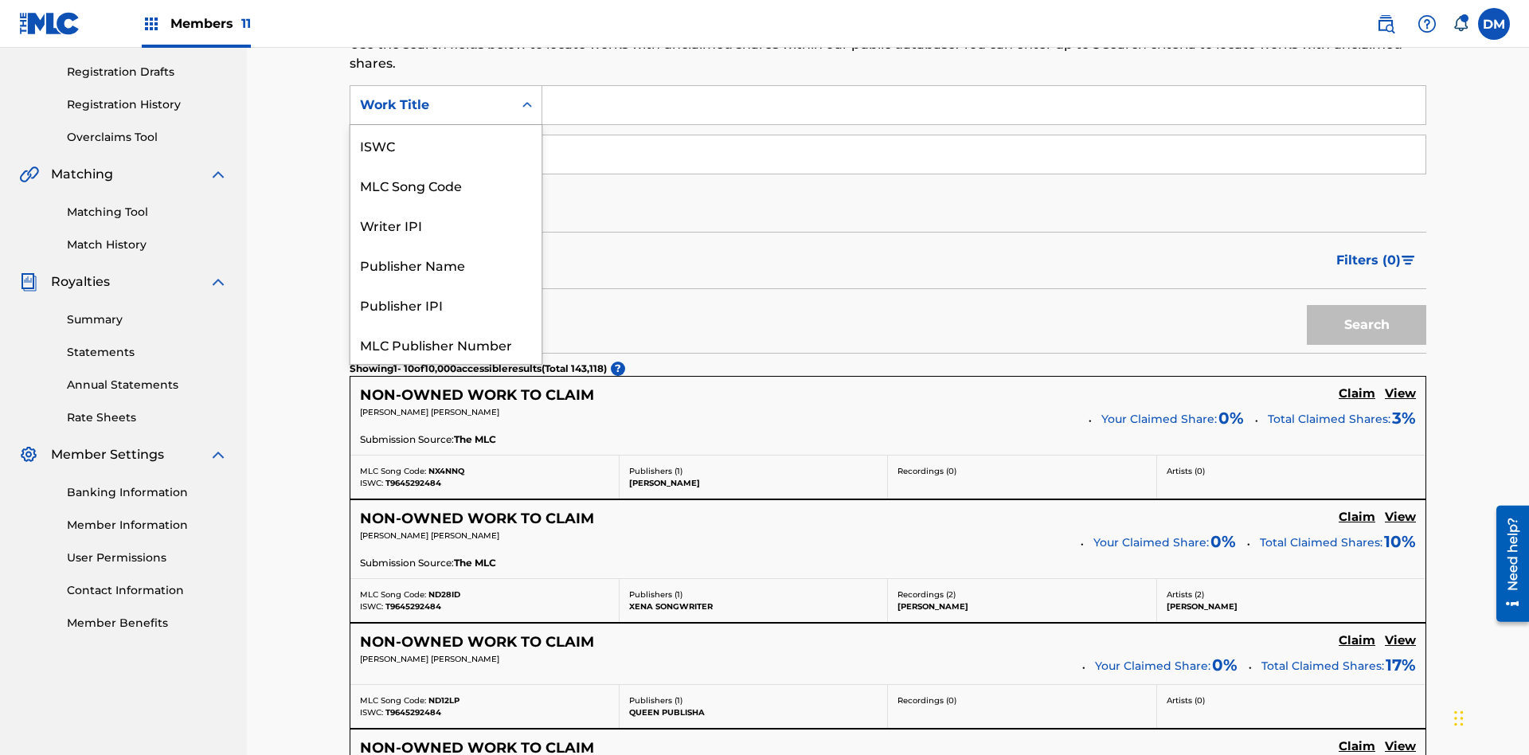
scroll to position [40, 0]
click at [446, 145] on div "MLC Song Code" at bounding box center [445, 145] width 191 height 40
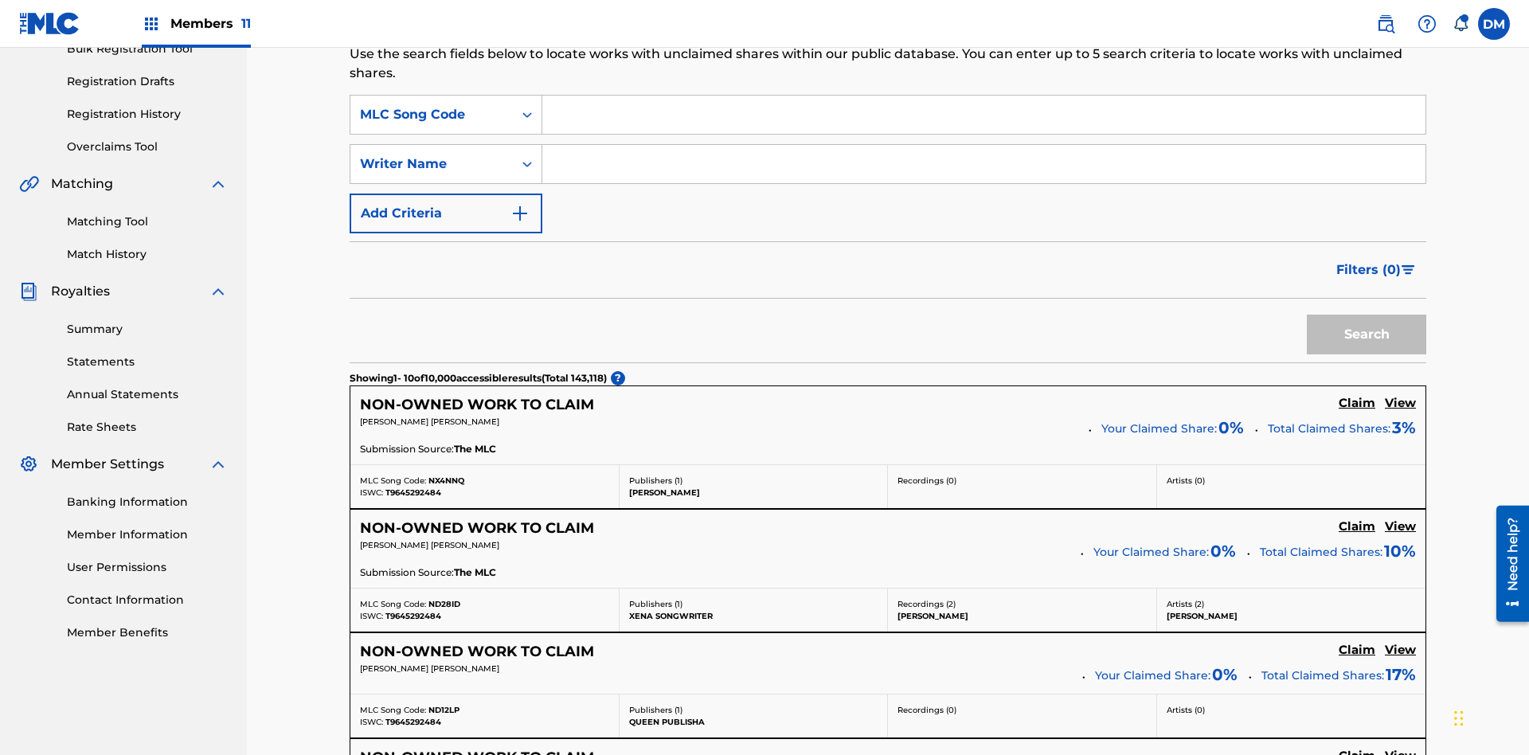
click at [984, 115] on input "Search Form" at bounding box center [983, 115] width 883 height 38
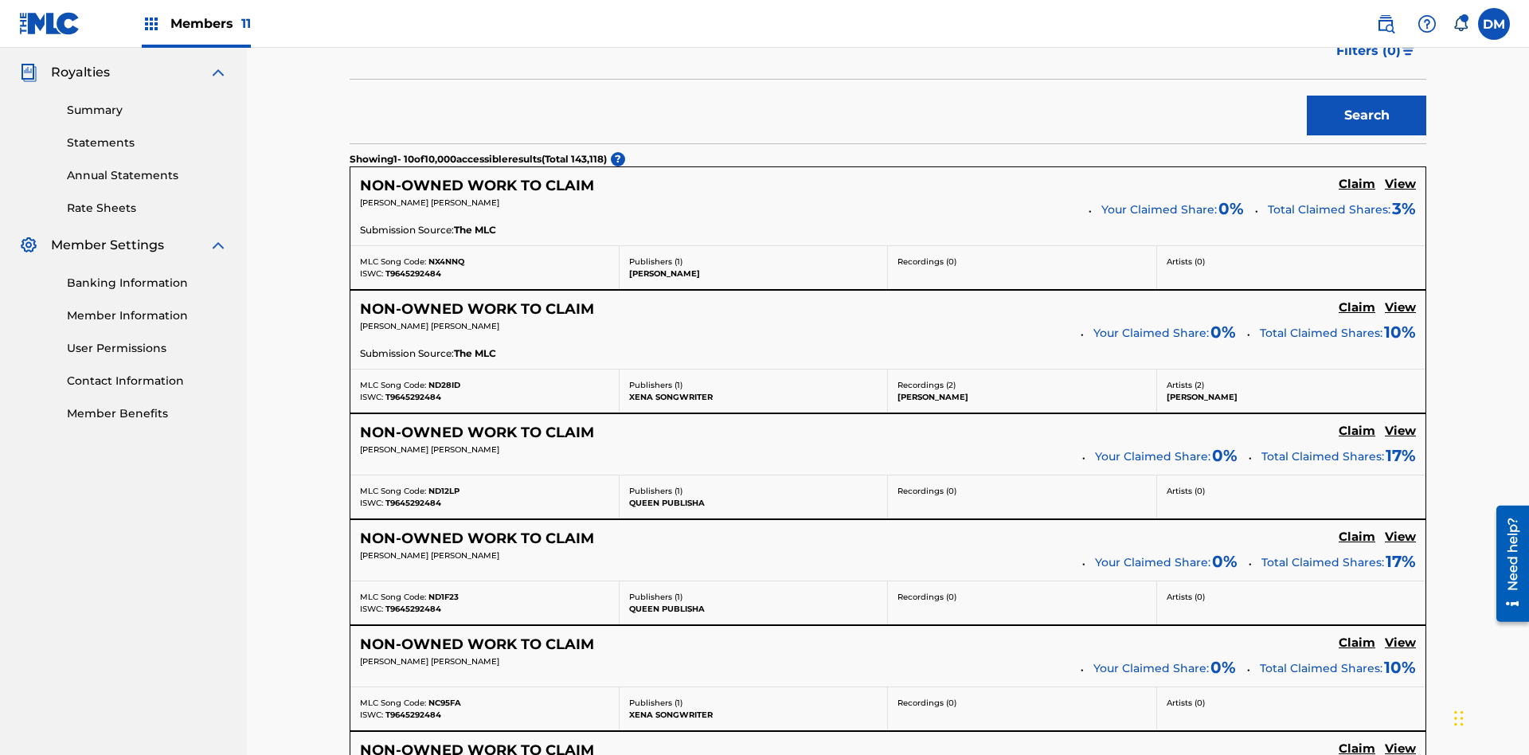
type input "RB0ZQR"
click at [1367, 115] on button "Search" at bounding box center [1366, 116] width 119 height 40
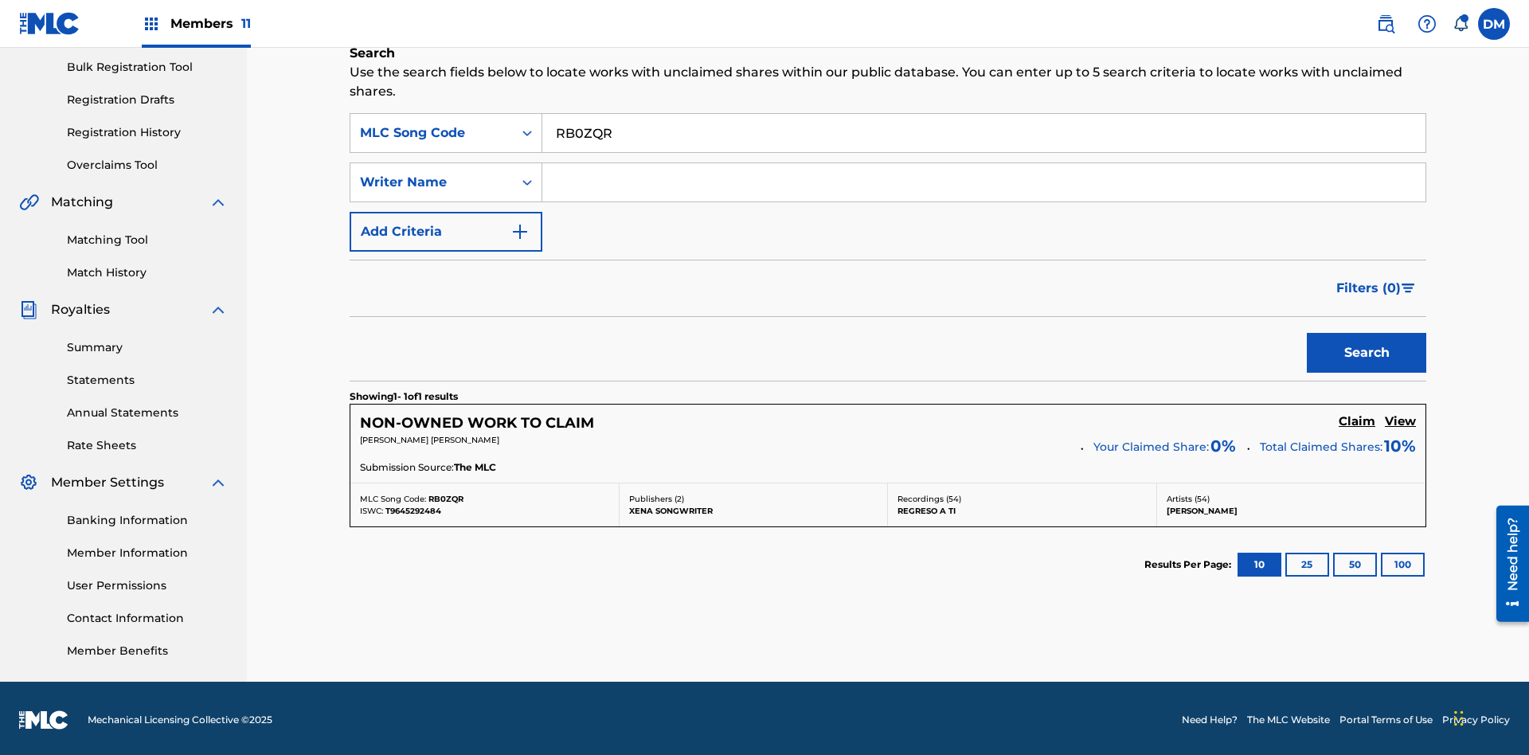
scroll to position [236, 0]
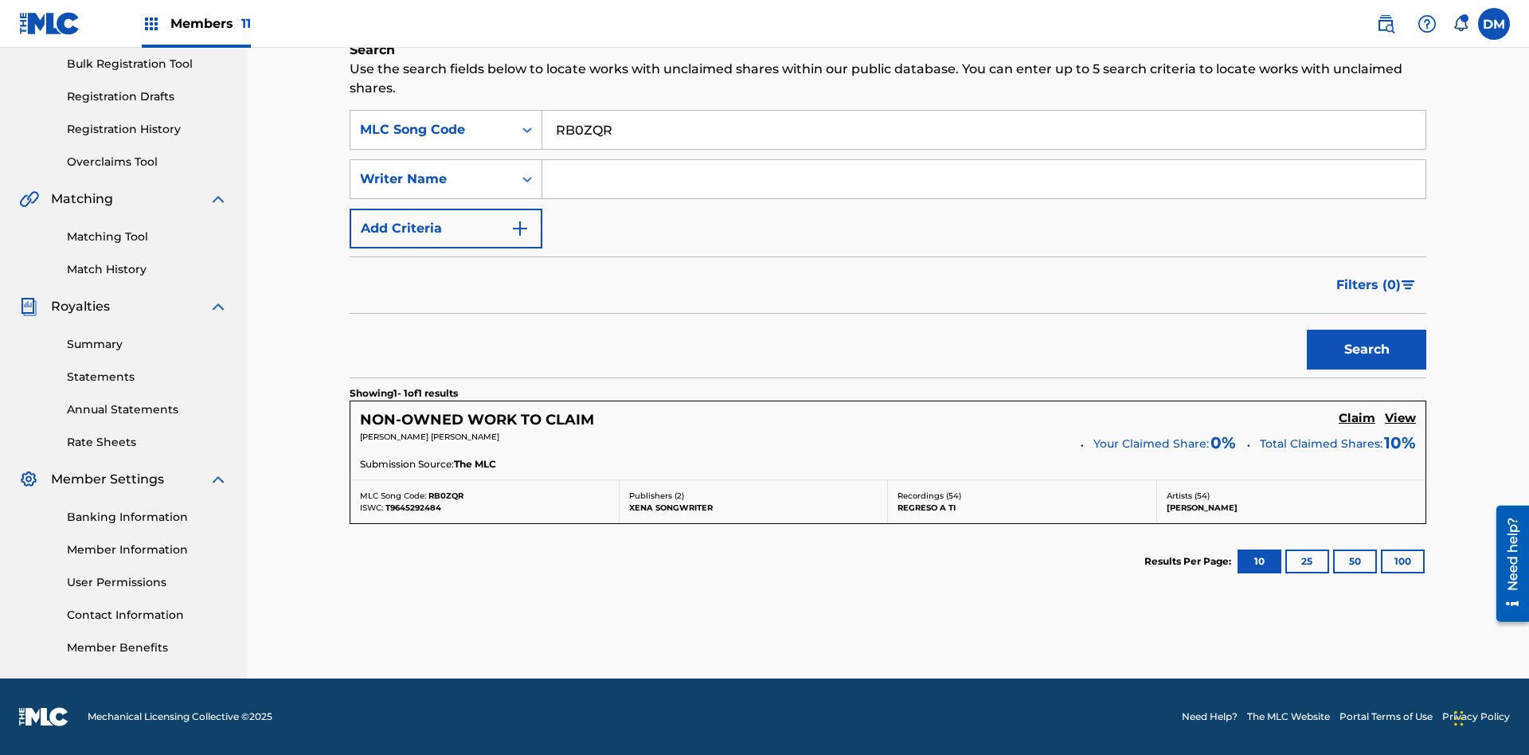
click at [984, 130] on input "RB0ZQR" at bounding box center [983, 130] width 883 height 38
click at [432, 130] on div "MLC Song Code" at bounding box center [431, 129] width 143 height 19
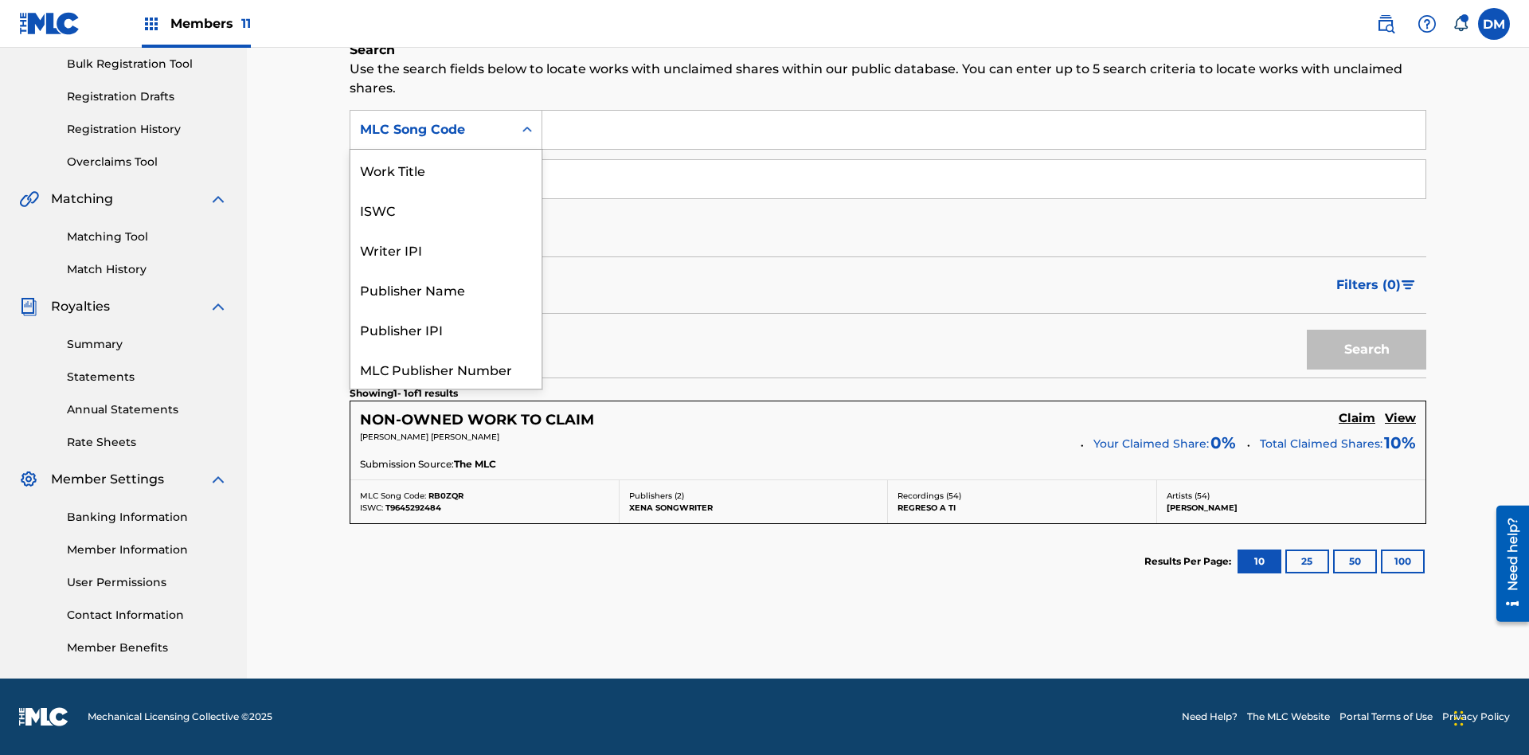
scroll to position [40, 0]
click at [446, 209] on div "Writer IPI" at bounding box center [445, 210] width 191 height 40
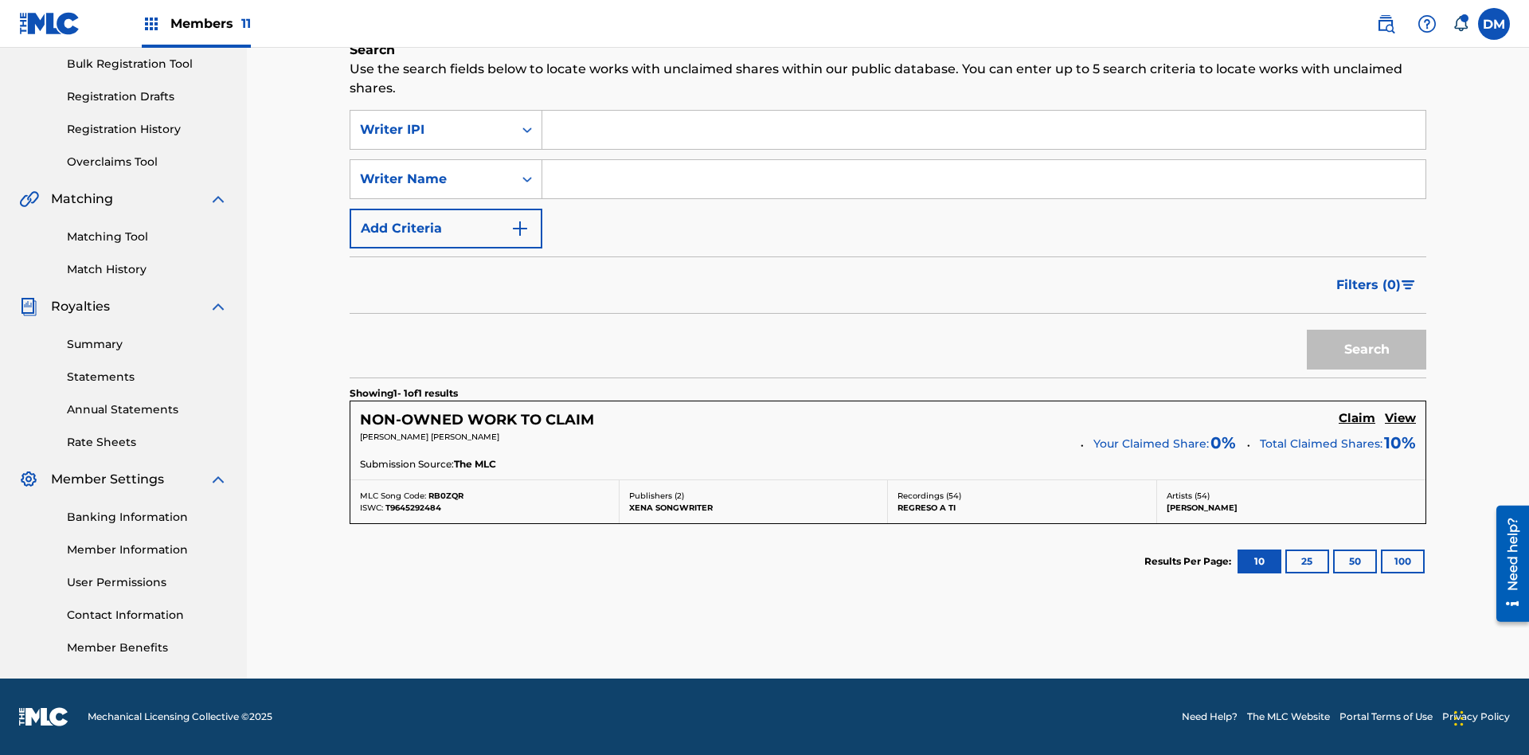
click at [984, 130] on input "Search Form" at bounding box center [983, 130] width 883 height 38
type input "00369275519"
click at [1367, 350] on button "Search" at bounding box center [1366, 350] width 119 height 40
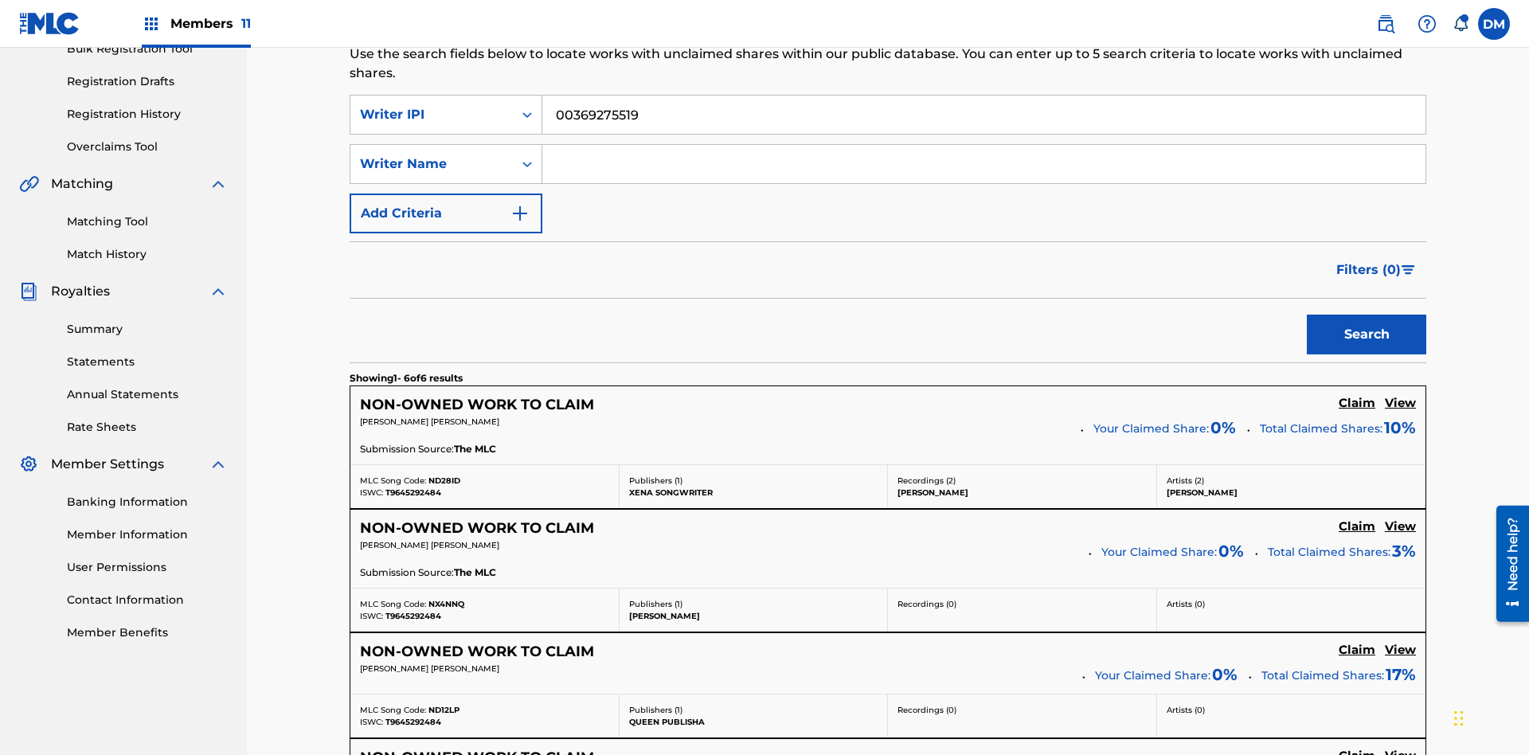
click at [984, 115] on input "00369275519" at bounding box center [983, 115] width 883 height 38
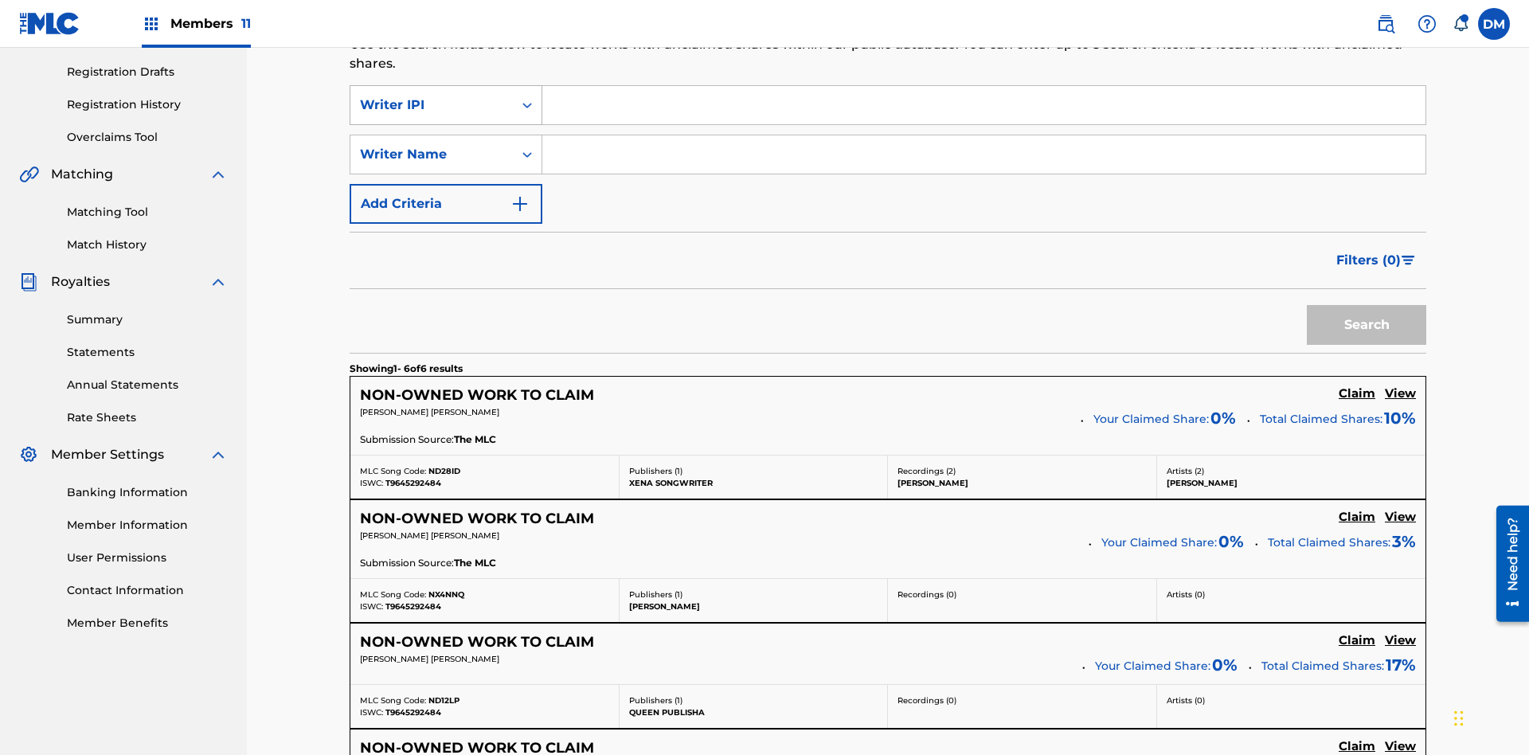
click at [432, 105] on div "Writer IPI" at bounding box center [431, 105] width 143 height 19
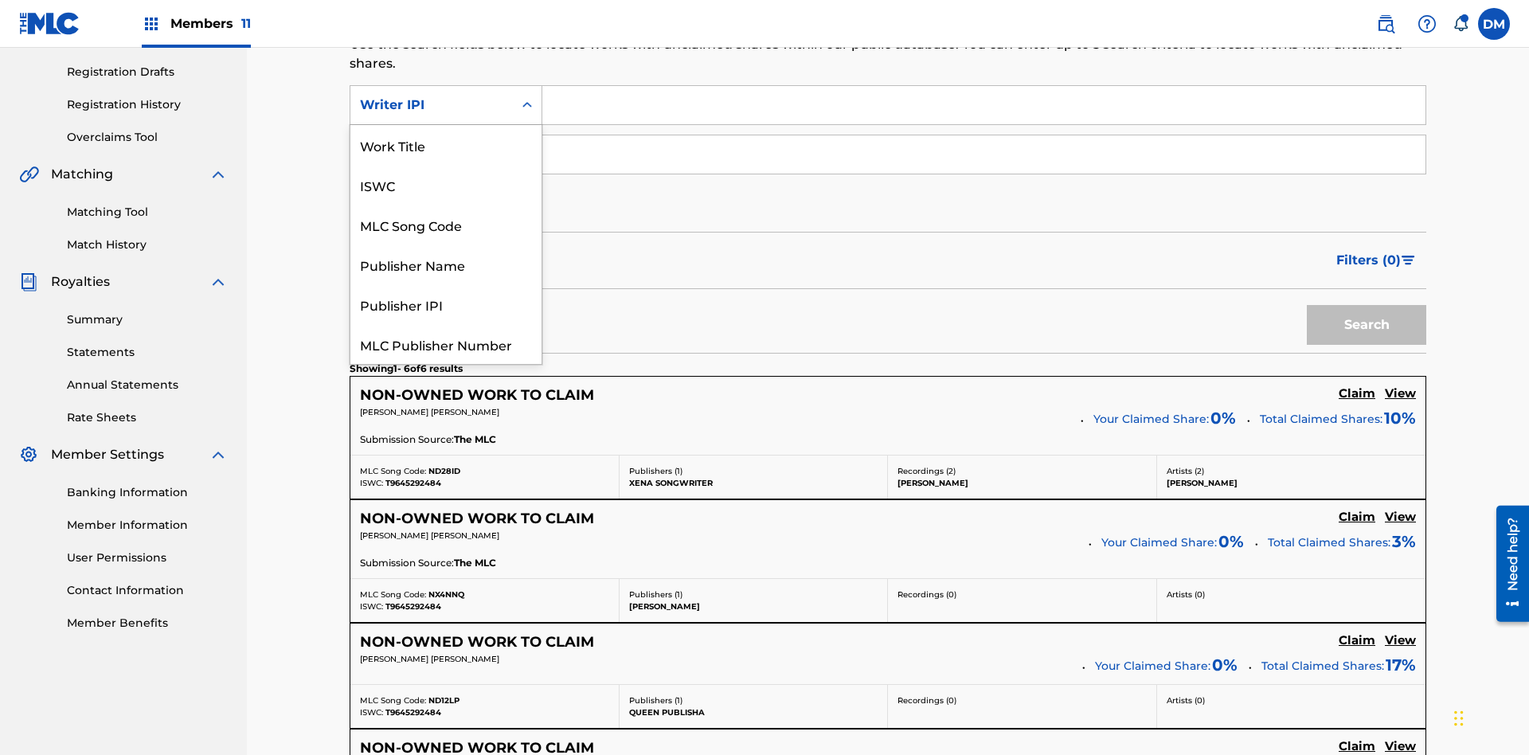
scroll to position [40, 0]
click at [446, 225] on div "Publisher Name" at bounding box center [445, 225] width 191 height 40
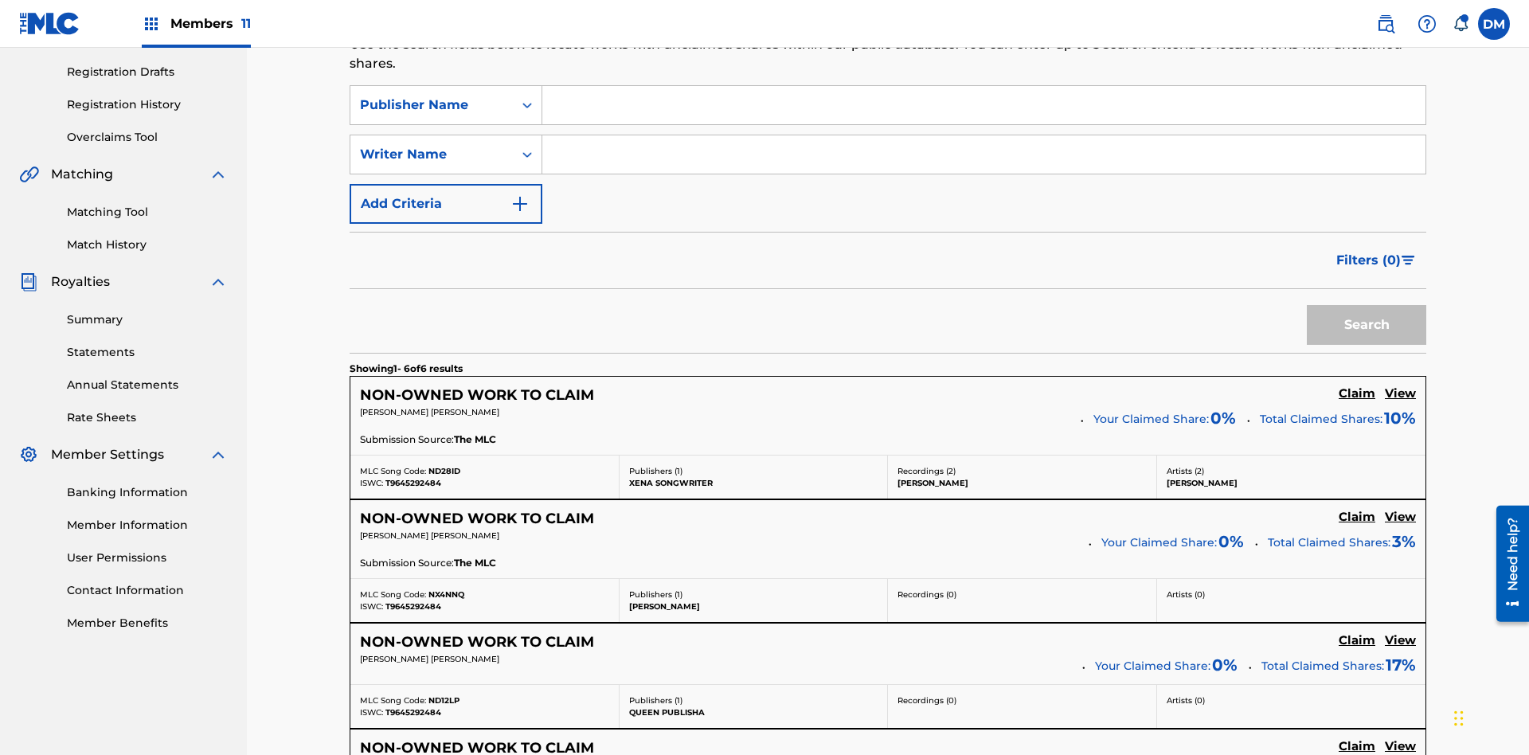
scroll to position [251, 0]
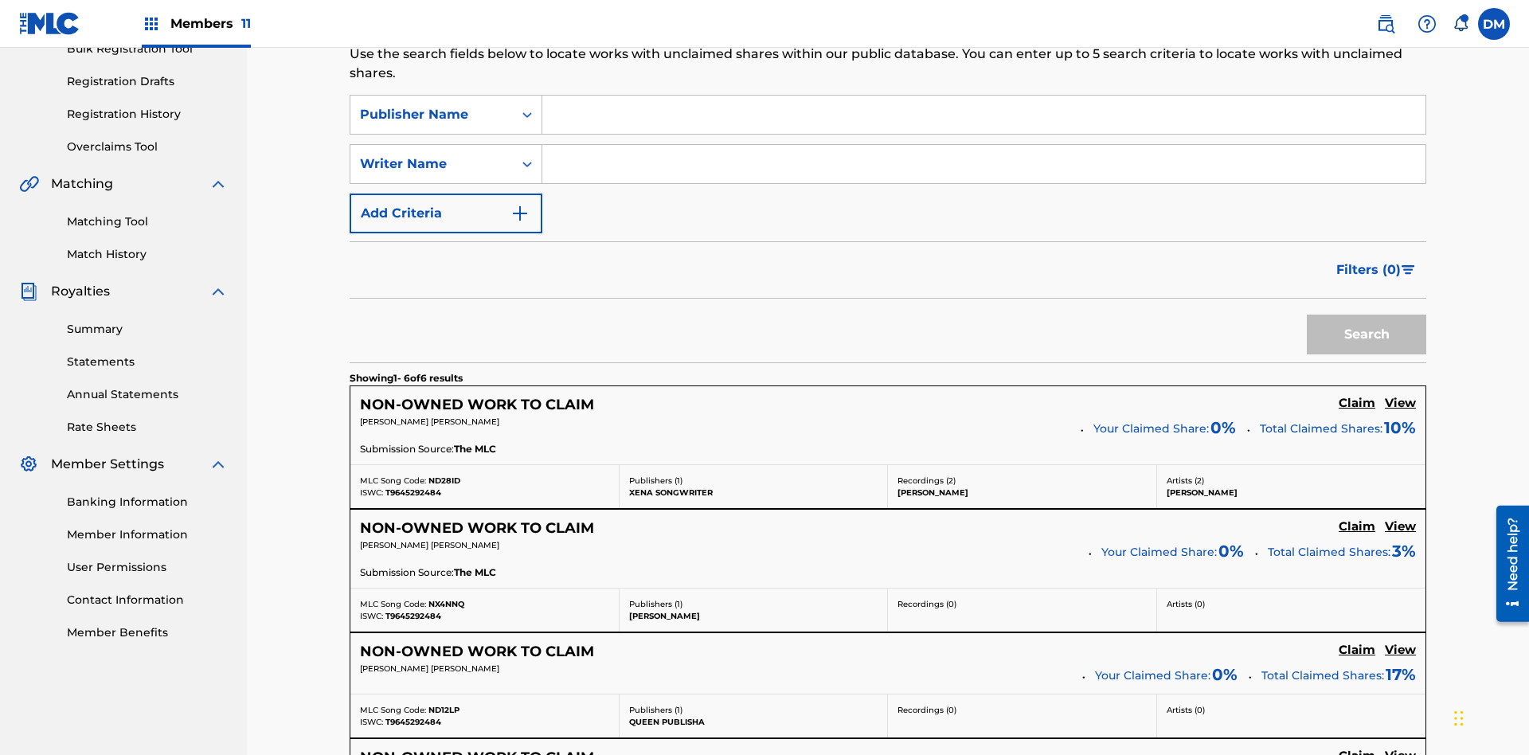
click at [984, 115] on input "Search Form" at bounding box center [983, 115] width 883 height 38
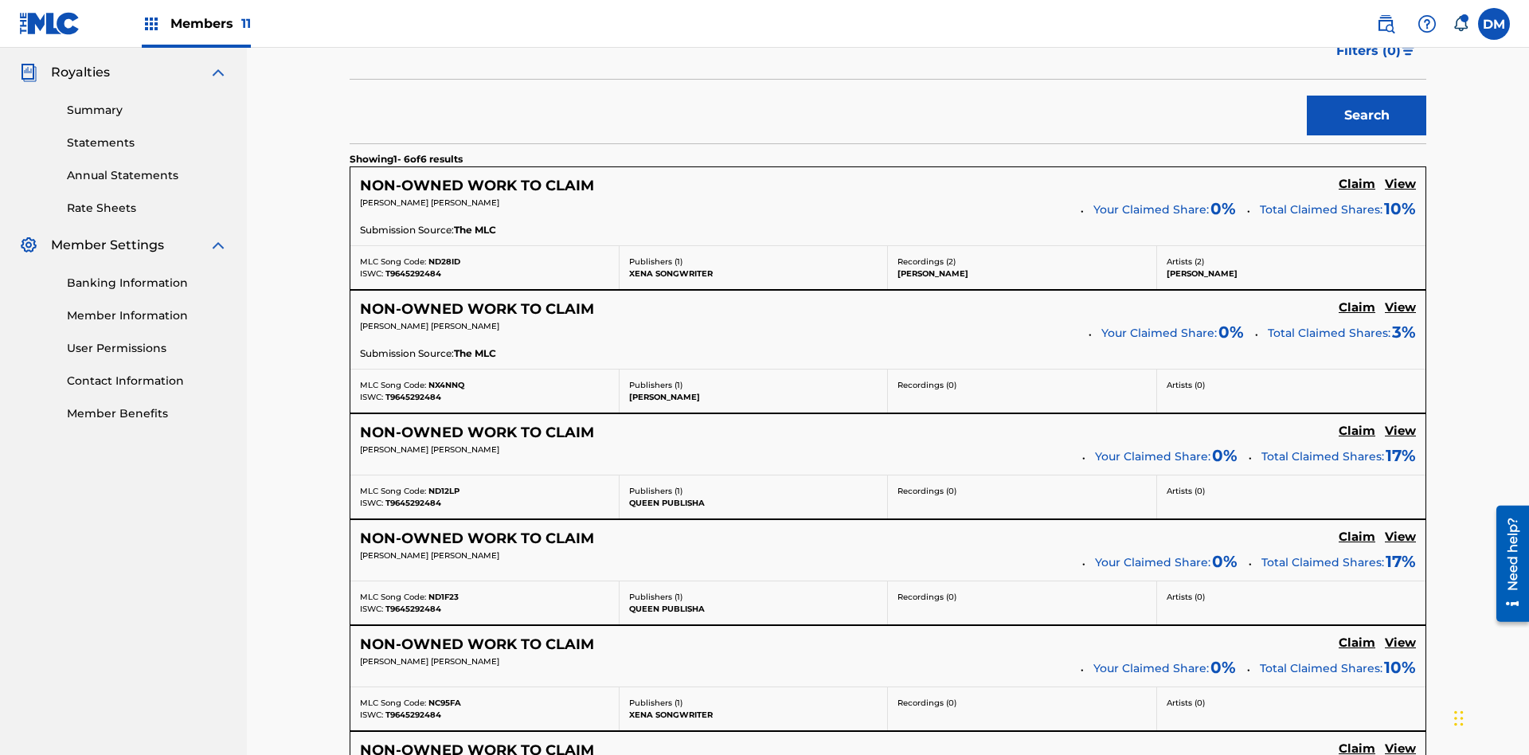
type input "Xena Songwriter"
click at [1367, 115] on button "Search" at bounding box center [1366, 116] width 119 height 40
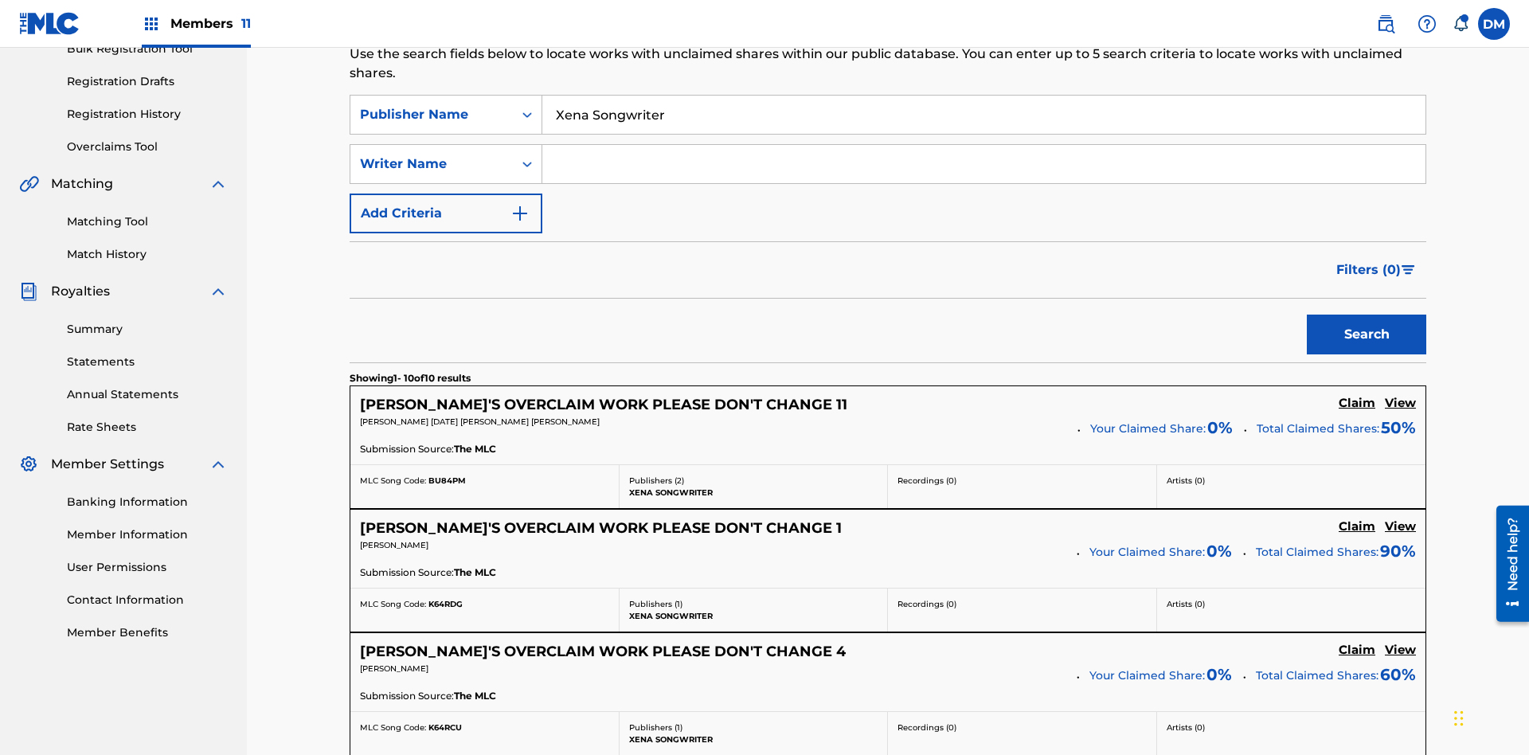
click at [984, 115] on input "Xena Songwriter" at bounding box center [983, 115] width 883 height 38
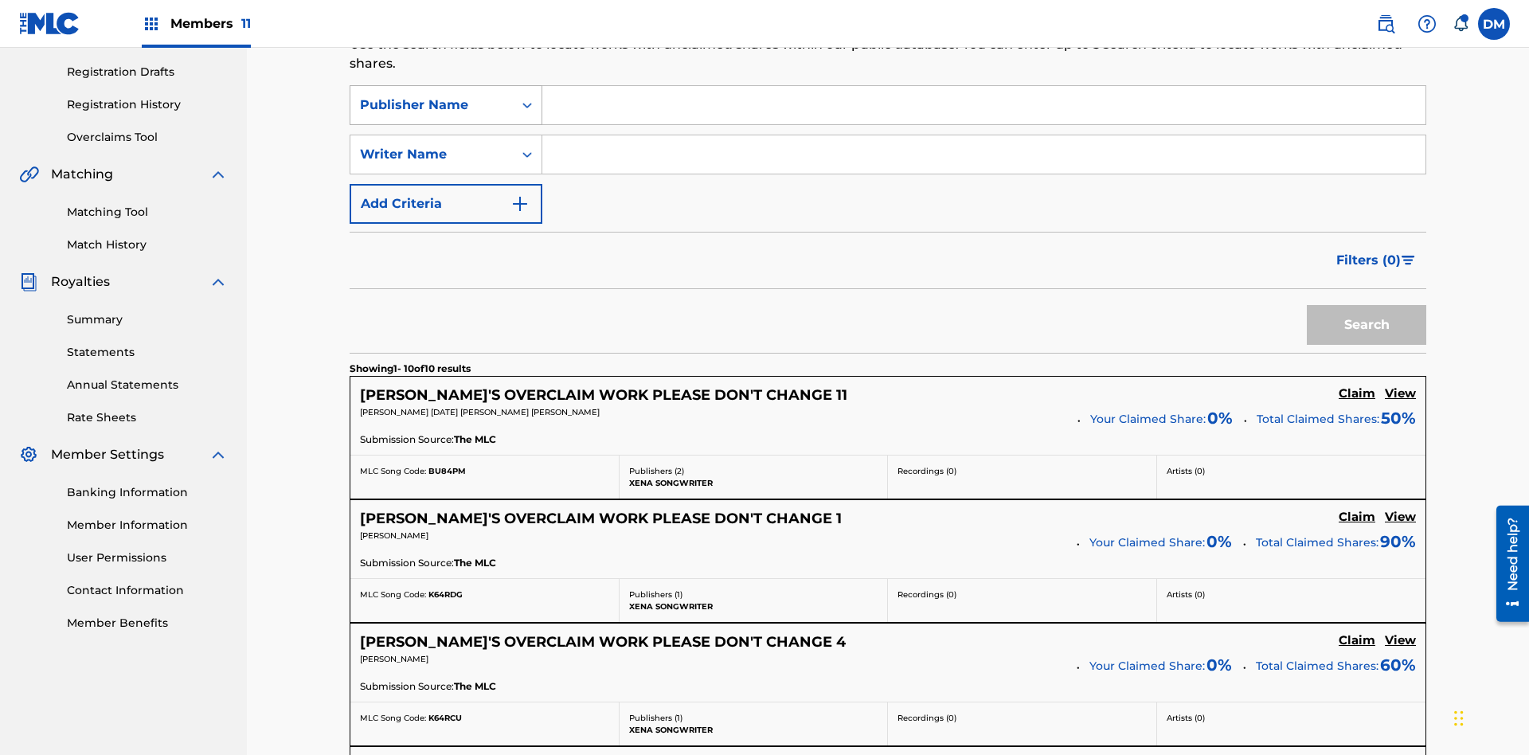
click at [432, 105] on div "Publisher Name" at bounding box center [431, 105] width 143 height 19
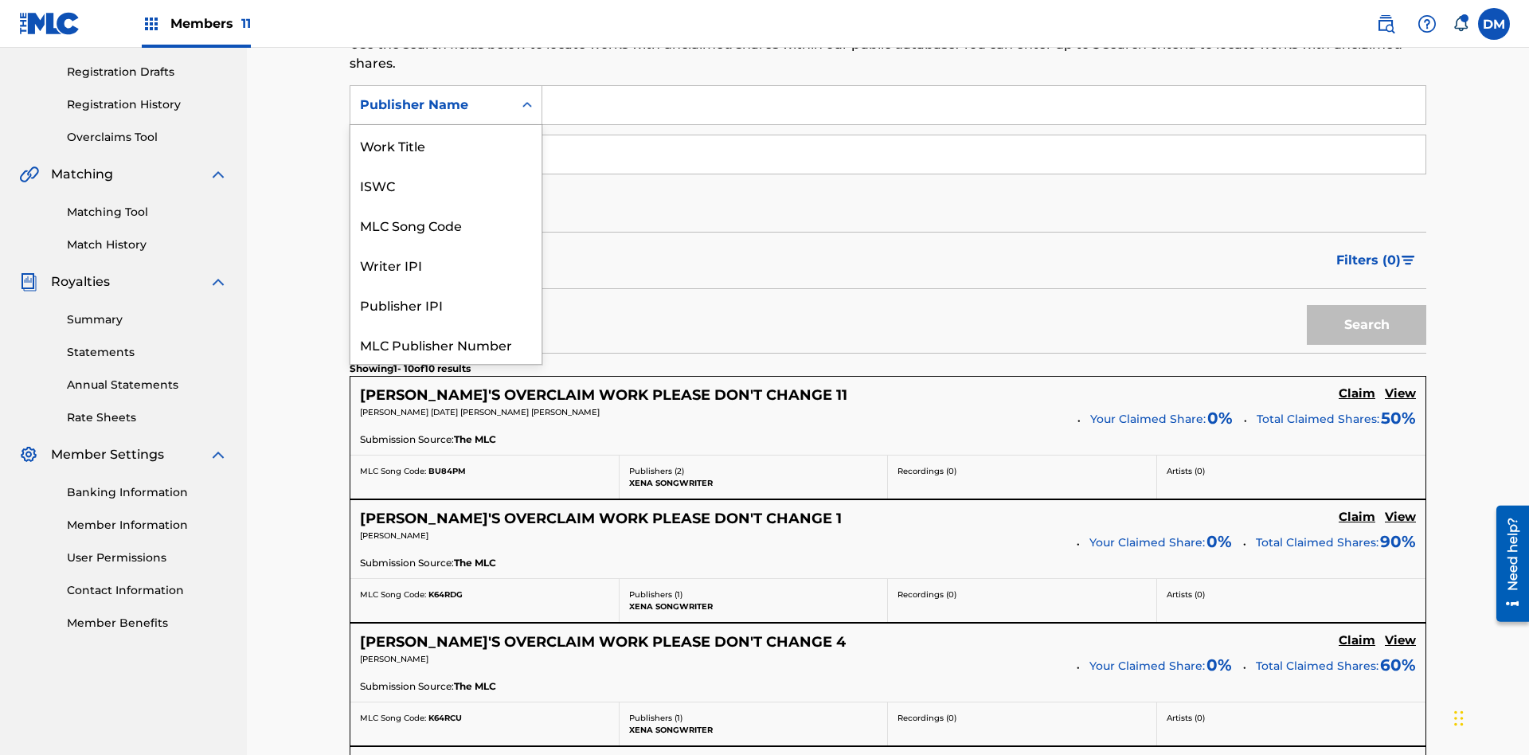
scroll to position [40, 0]
click at [446, 264] on div "Publisher IPI" at bounding box center [445, 265] width 191 height 40
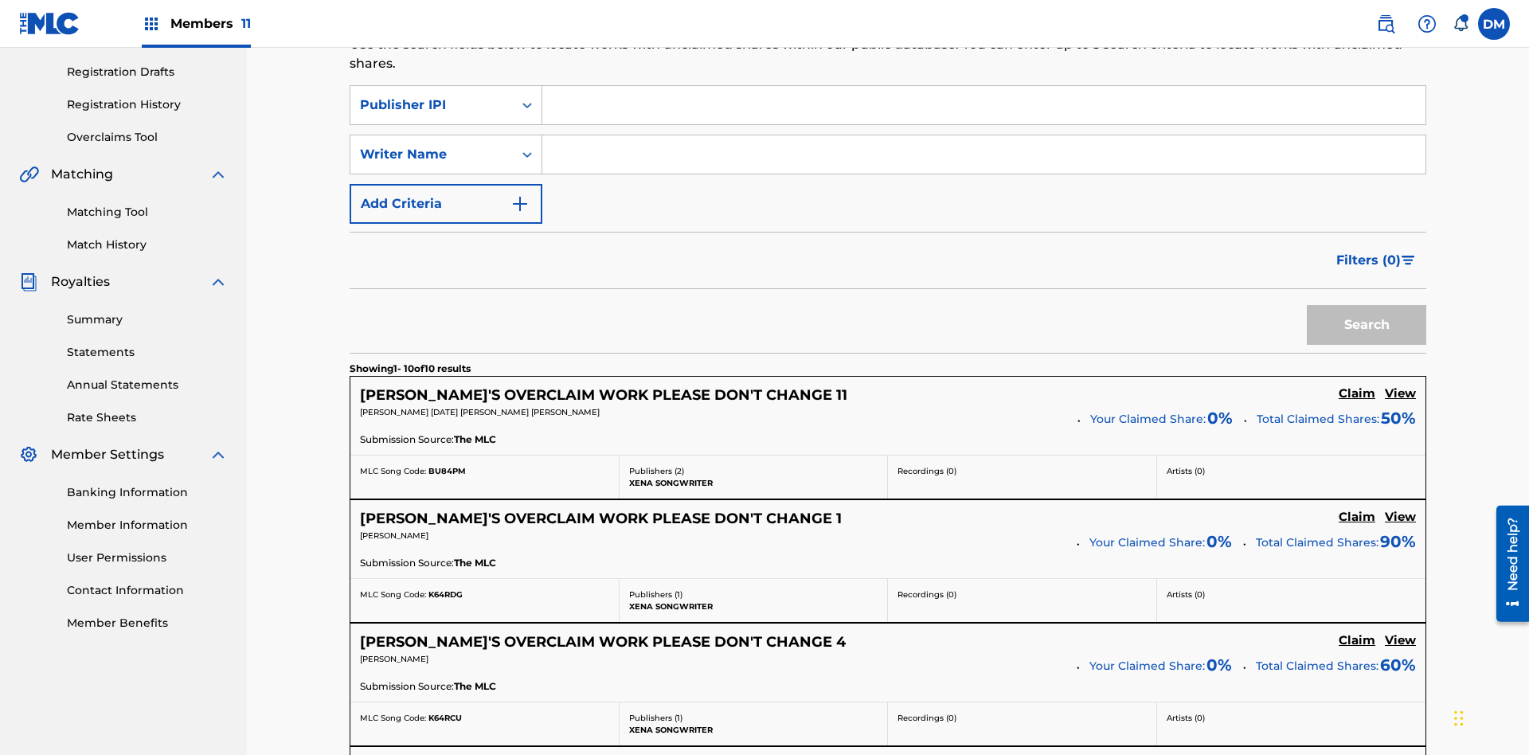
scroll to position [251, 0]
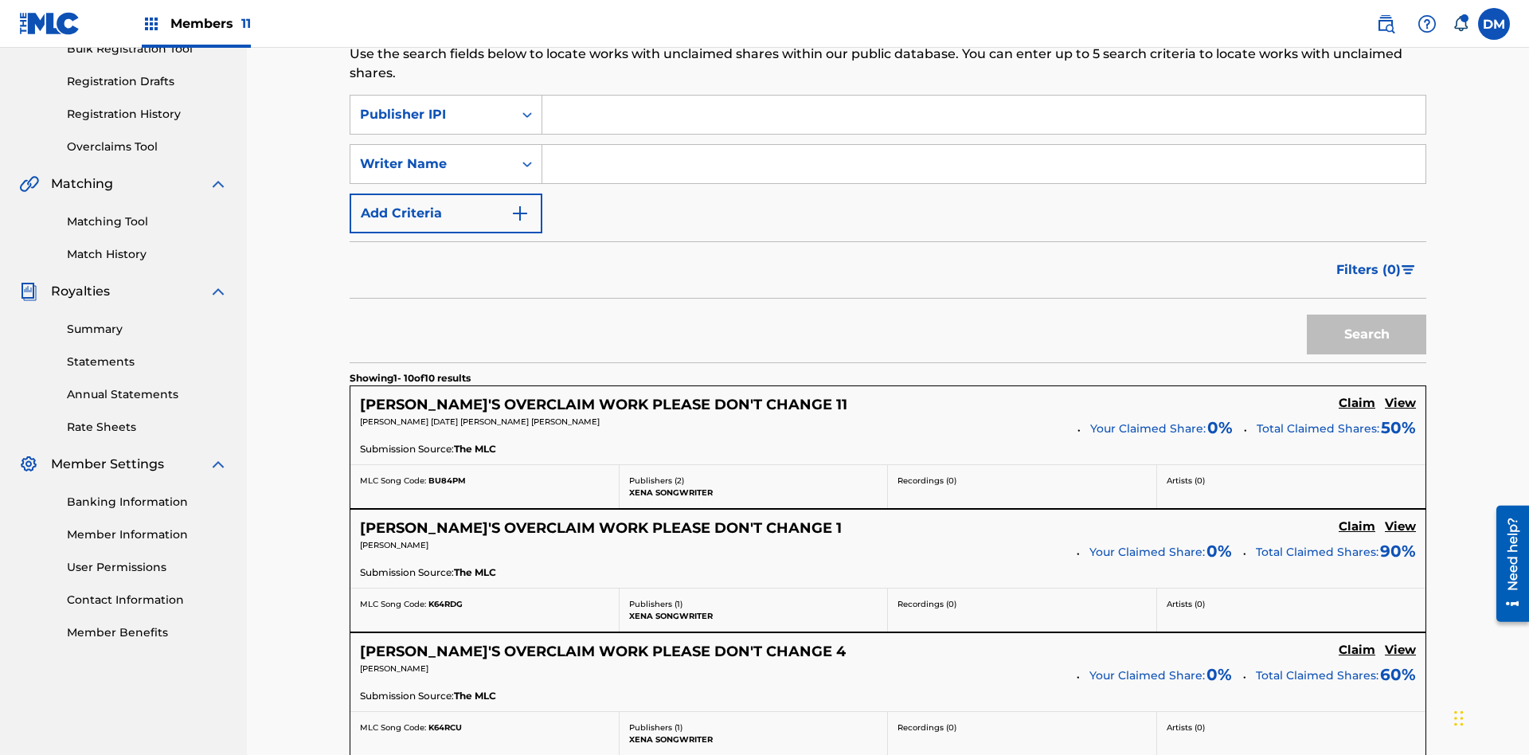
click at [984, 115] on input "Search Form" at bounding box center [983, 115] width 883 height 38
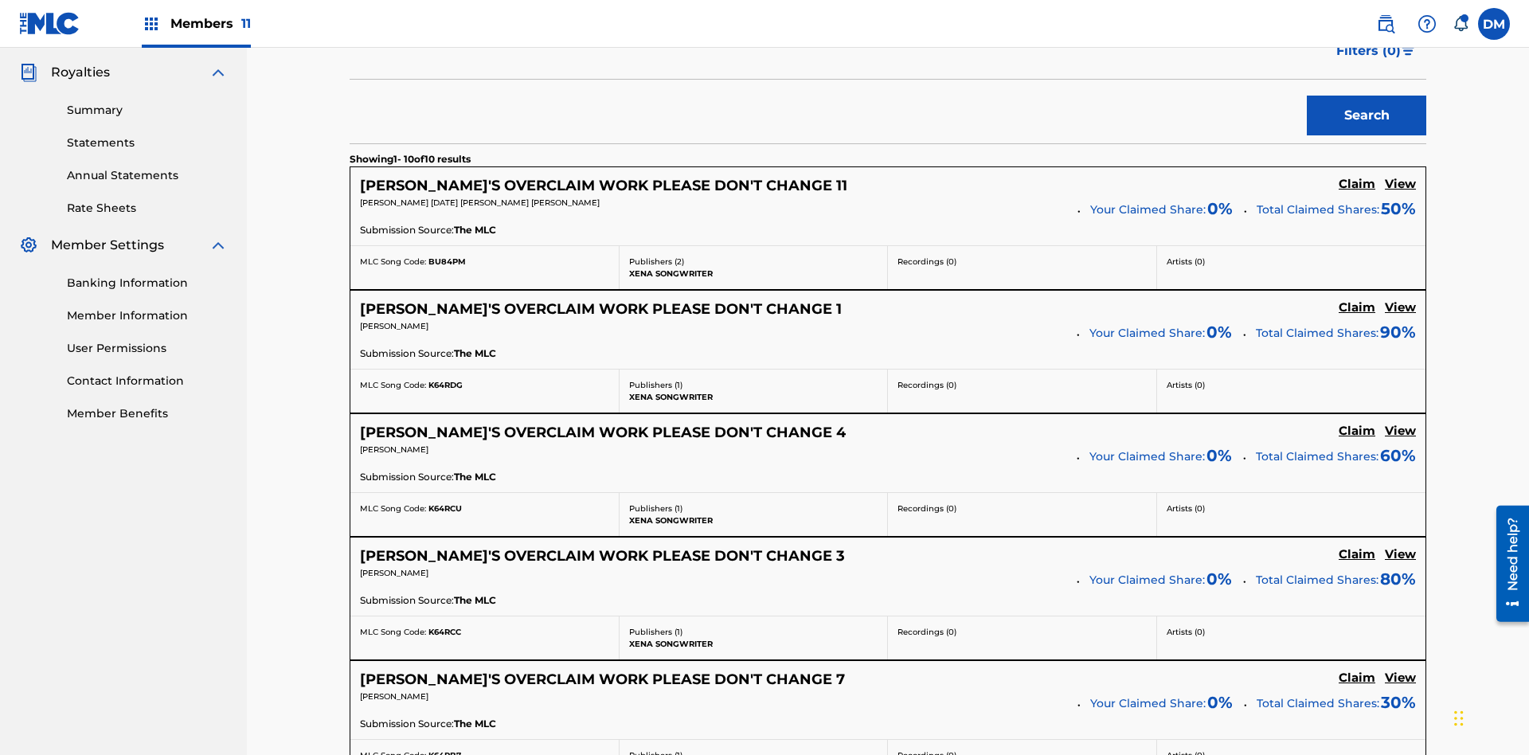
type input "99184874065"
click at [1367, 115] on button "Search" at bounding box center [1366, 116] width 119 height 40
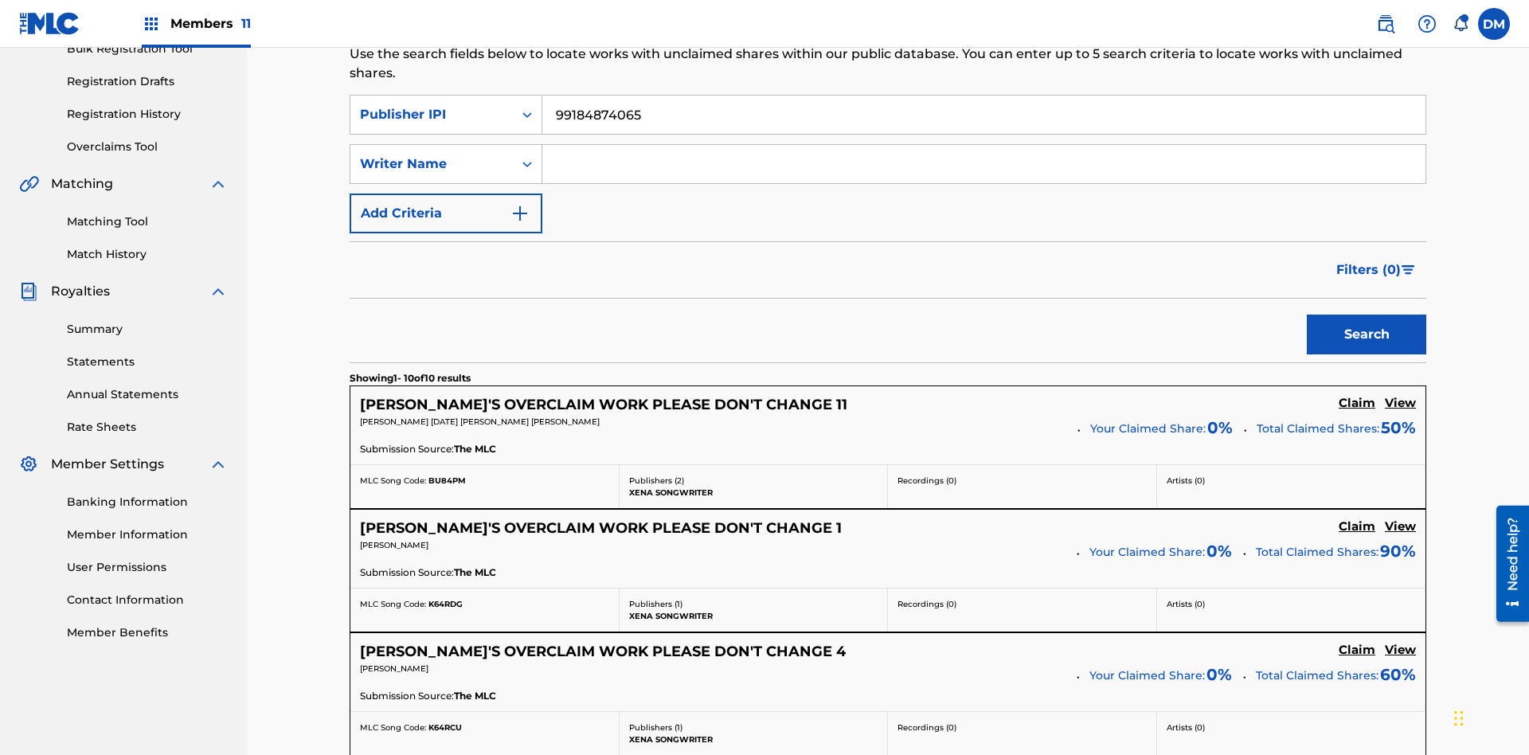
click at [984, 115] on input "99184874065" at bounding box center [983, 115] width 883 height 38
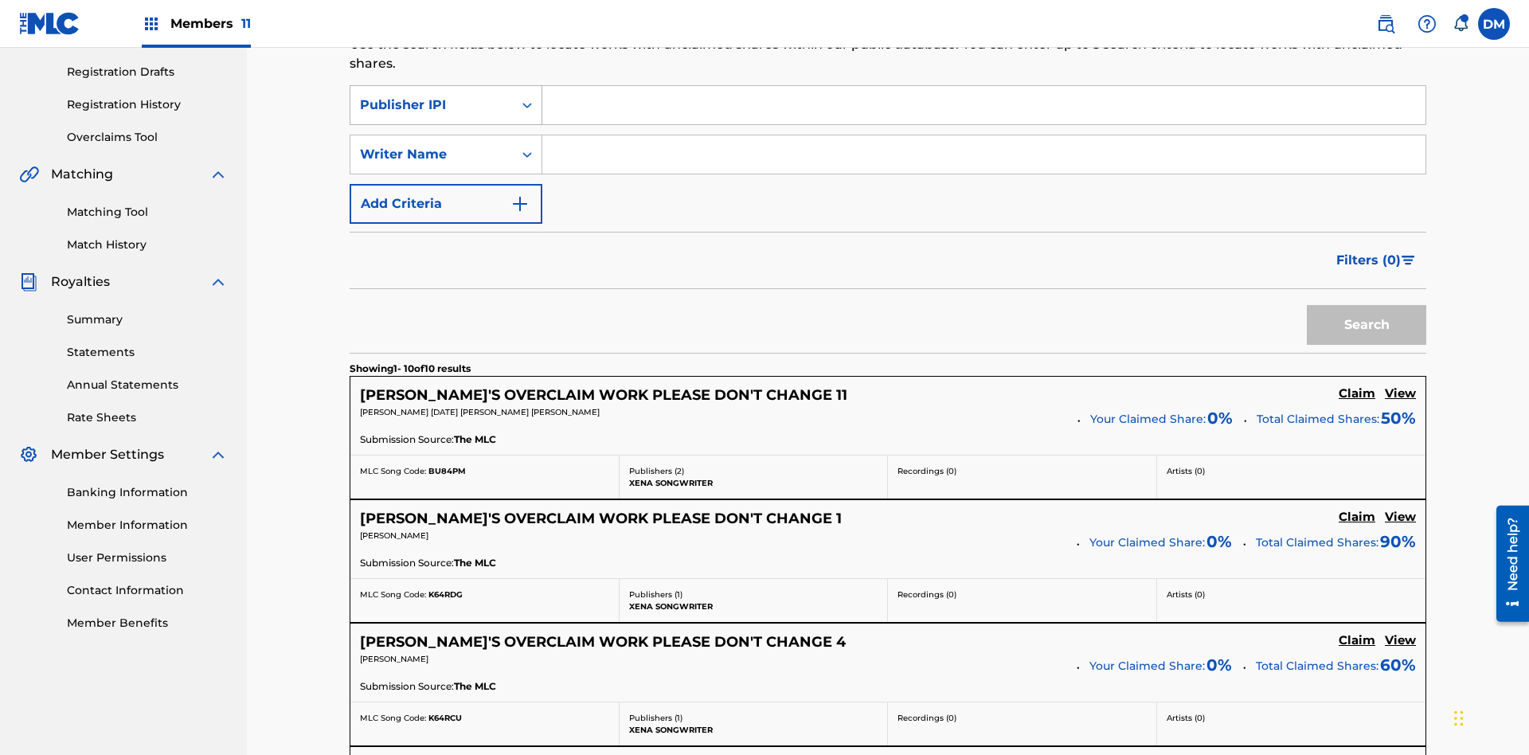
click at [432, 105] on div "Publisher IPI" at bounding box center [431, 105] width 143 height 19
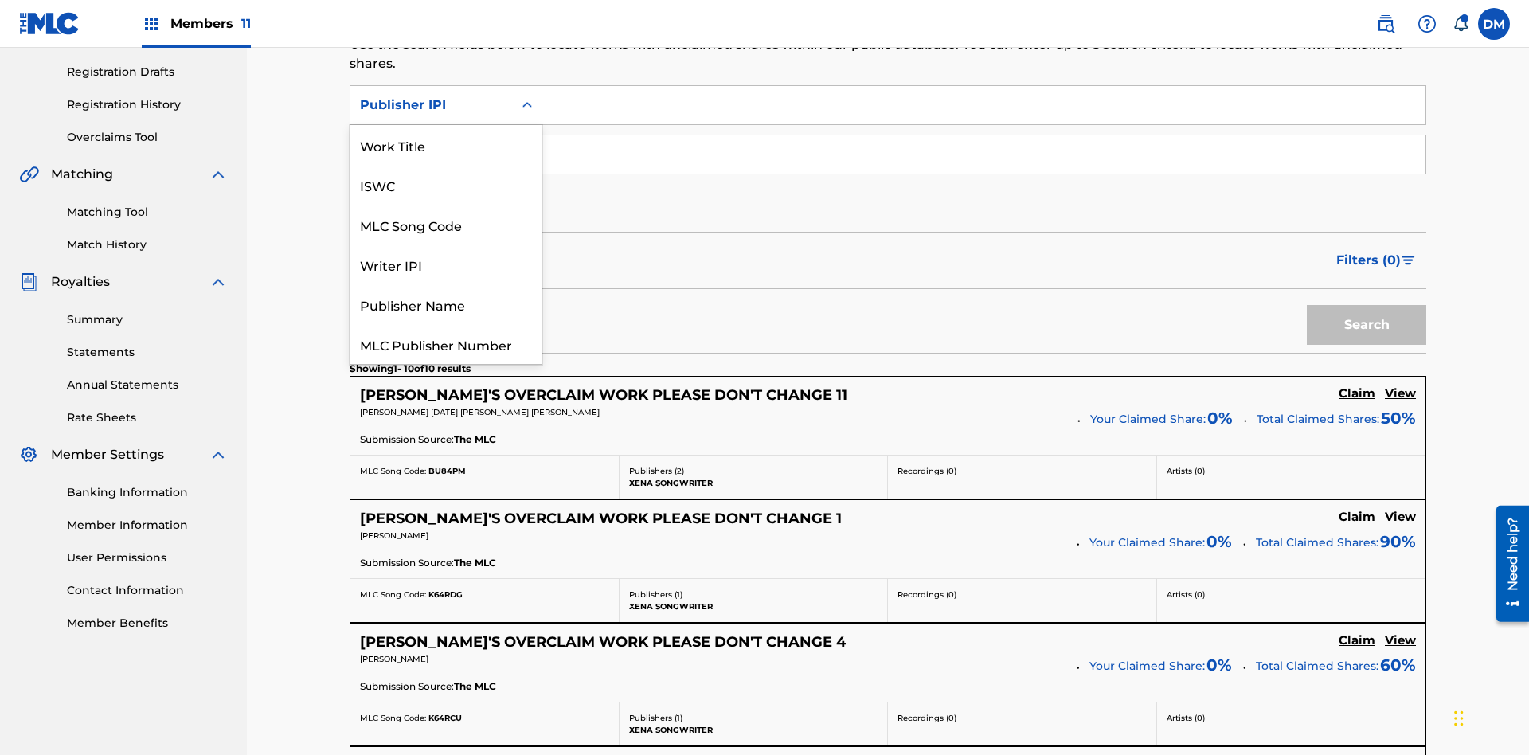
scroll to position [40, 0]
click at [446, 304] on div "MLC Publisher Number" at bounding box center [445, 304] width 191 height 40
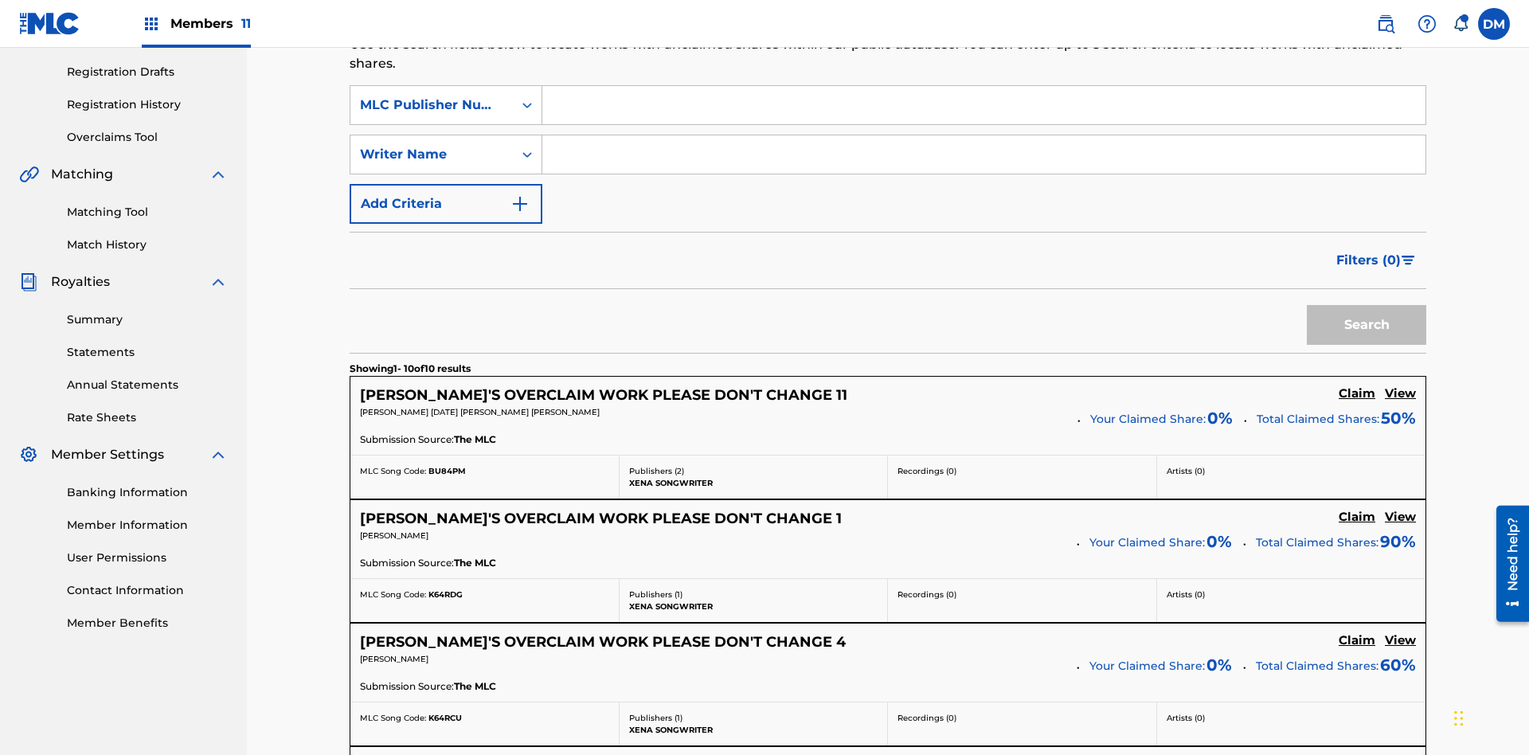
scroll to position [251, 0]
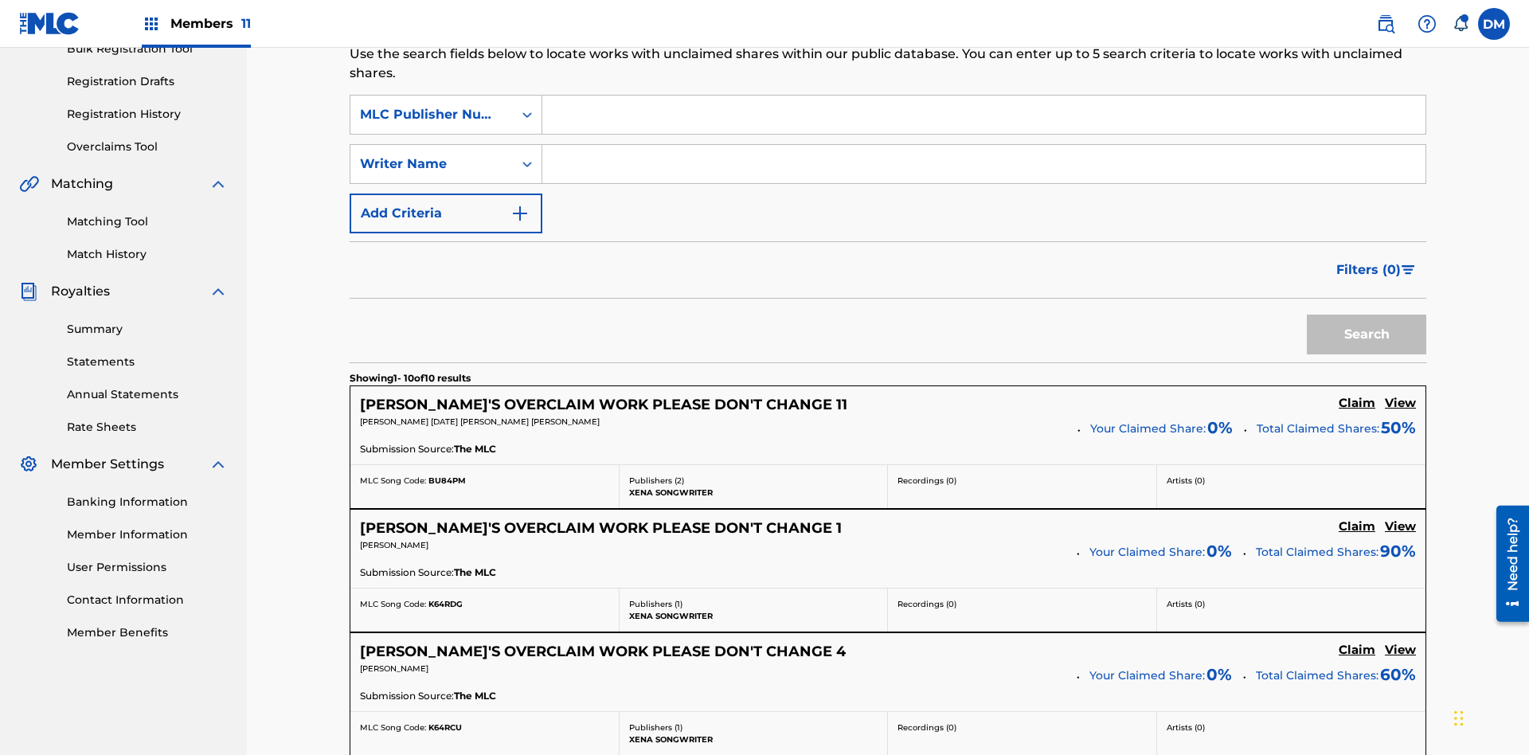
click at [984, 115] on input "Search Form" at bounding box center [983, 115] width 883 height 38
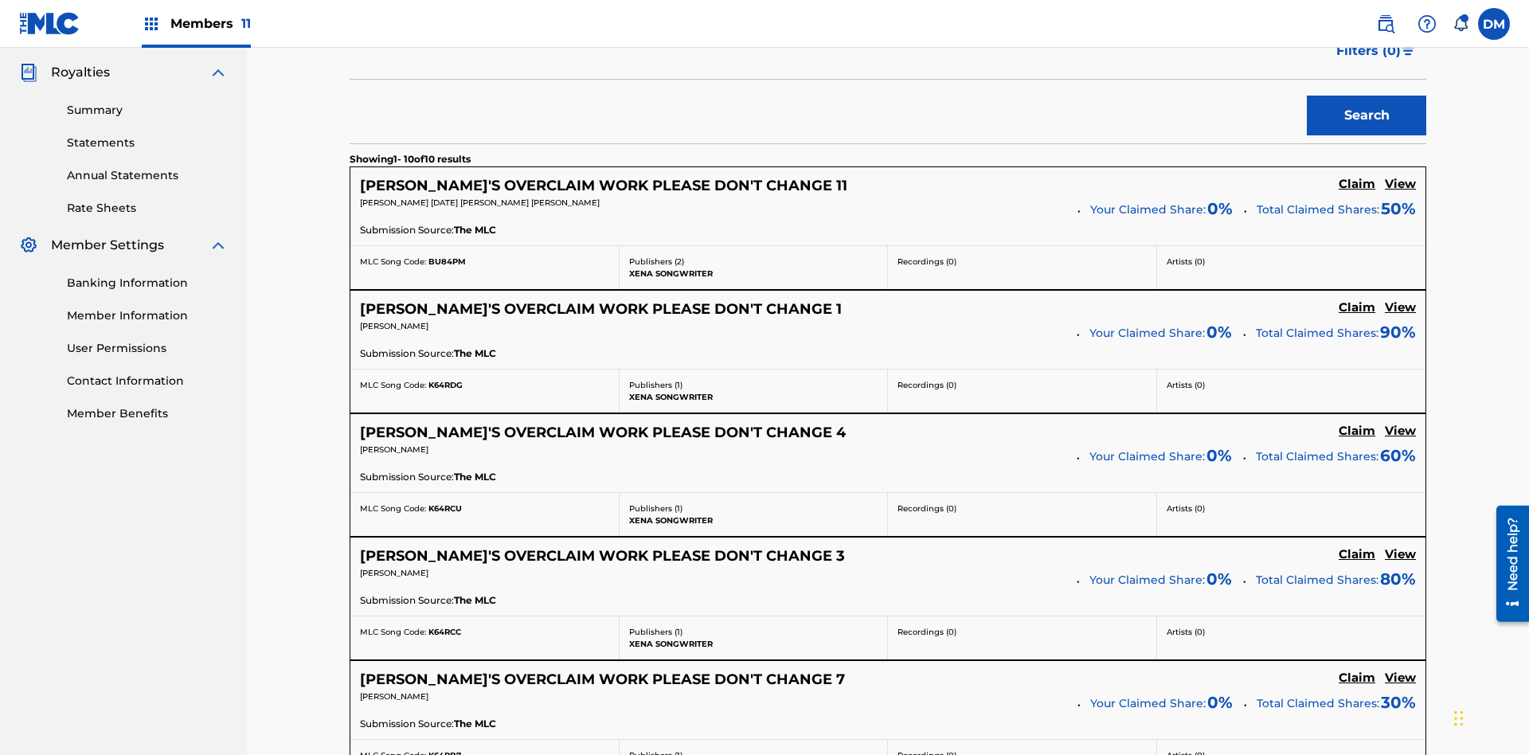
type input "P077WM"
click at [1367, 115] on button "Search" at bounding box center [1366, 116] width 119 height 40
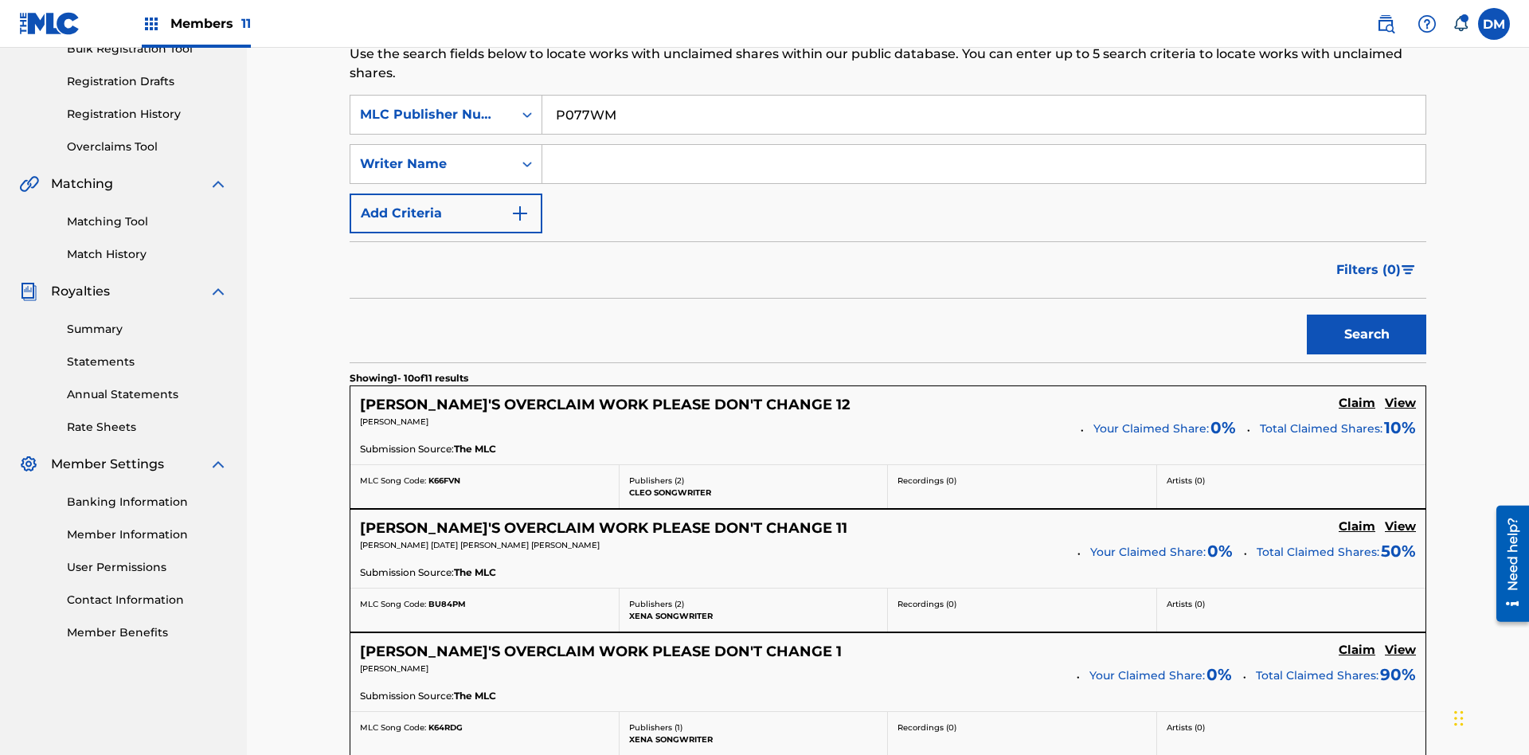
click at [984, 115] on input "P077WM" at bounding box center [983, 115] width 883 height 38
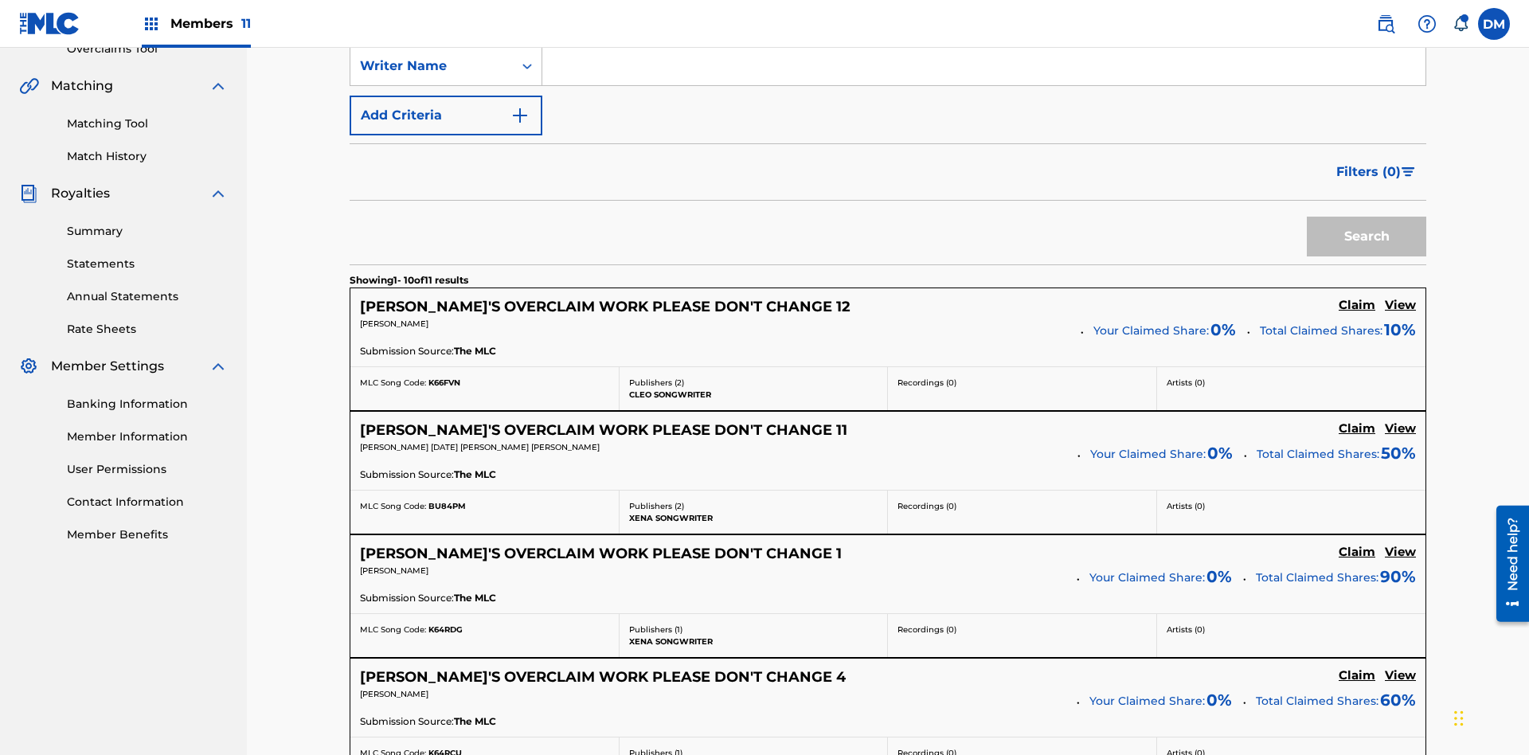
click at [446, 115] on button "Add Criteria" at bounding box center [446, 116] width 193 height 40
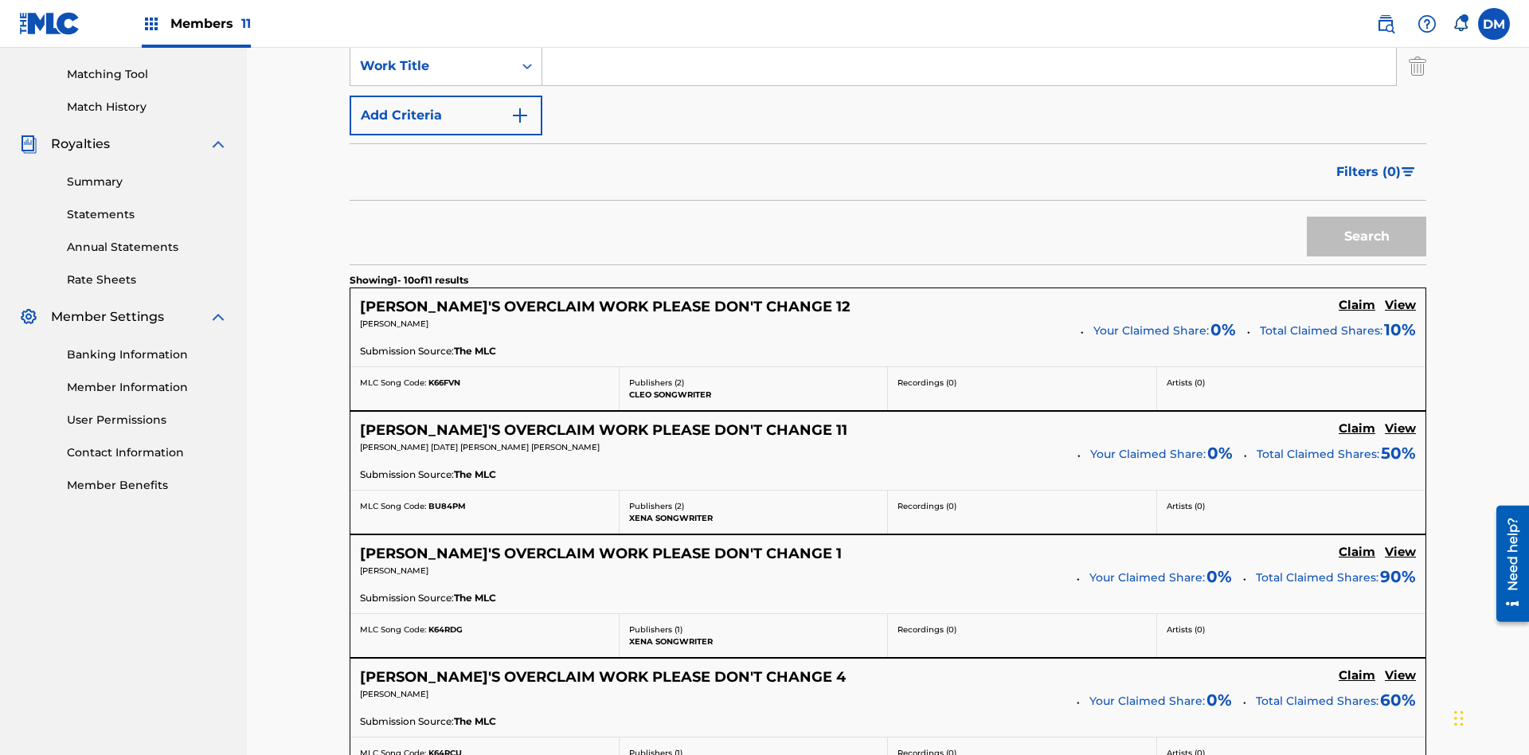
click at [446, 115] on button "Add Criteria" at bounding box center [446, 116] width 193 height 40
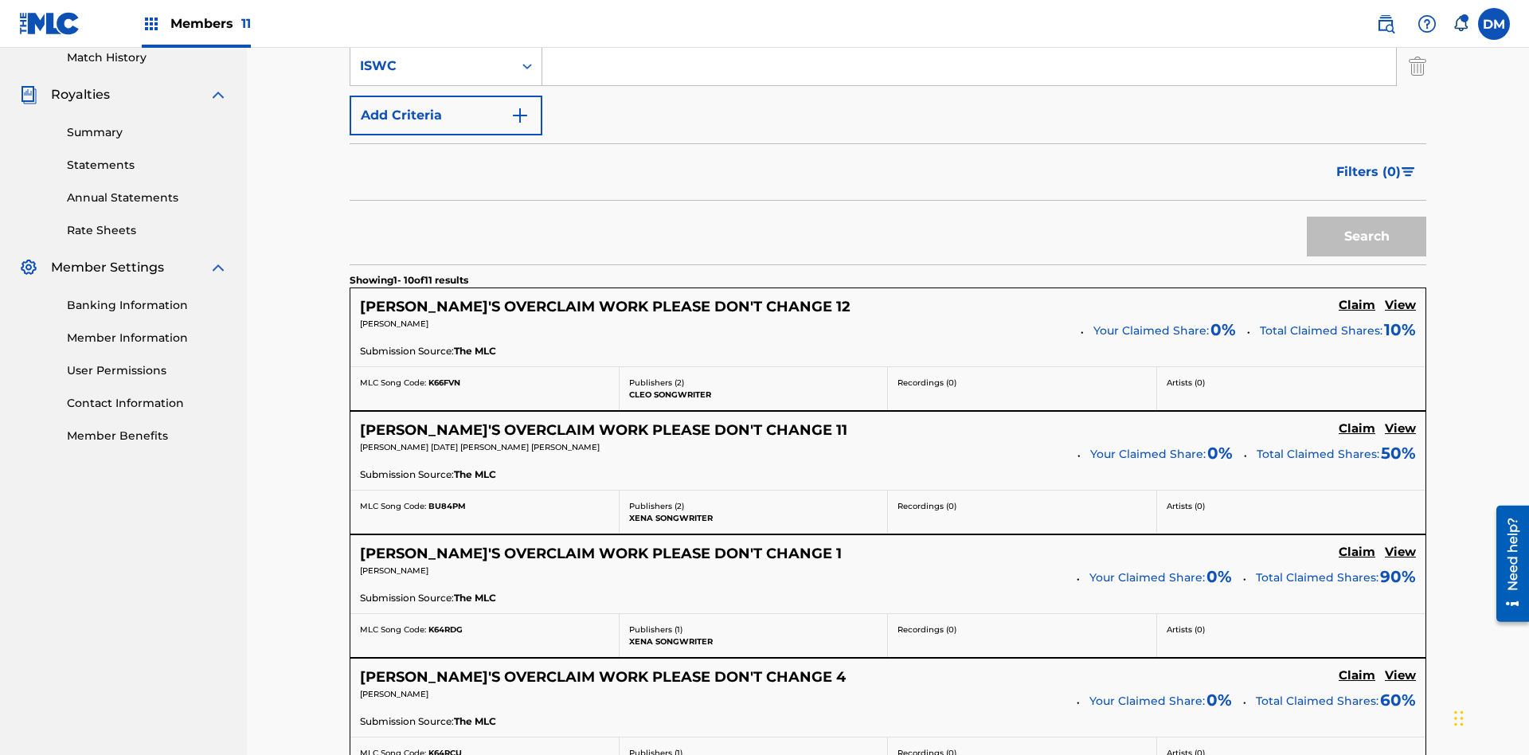
click at [446, 115] on button "Add Criteria" at bounding box center [446, 116] width 193 height 40
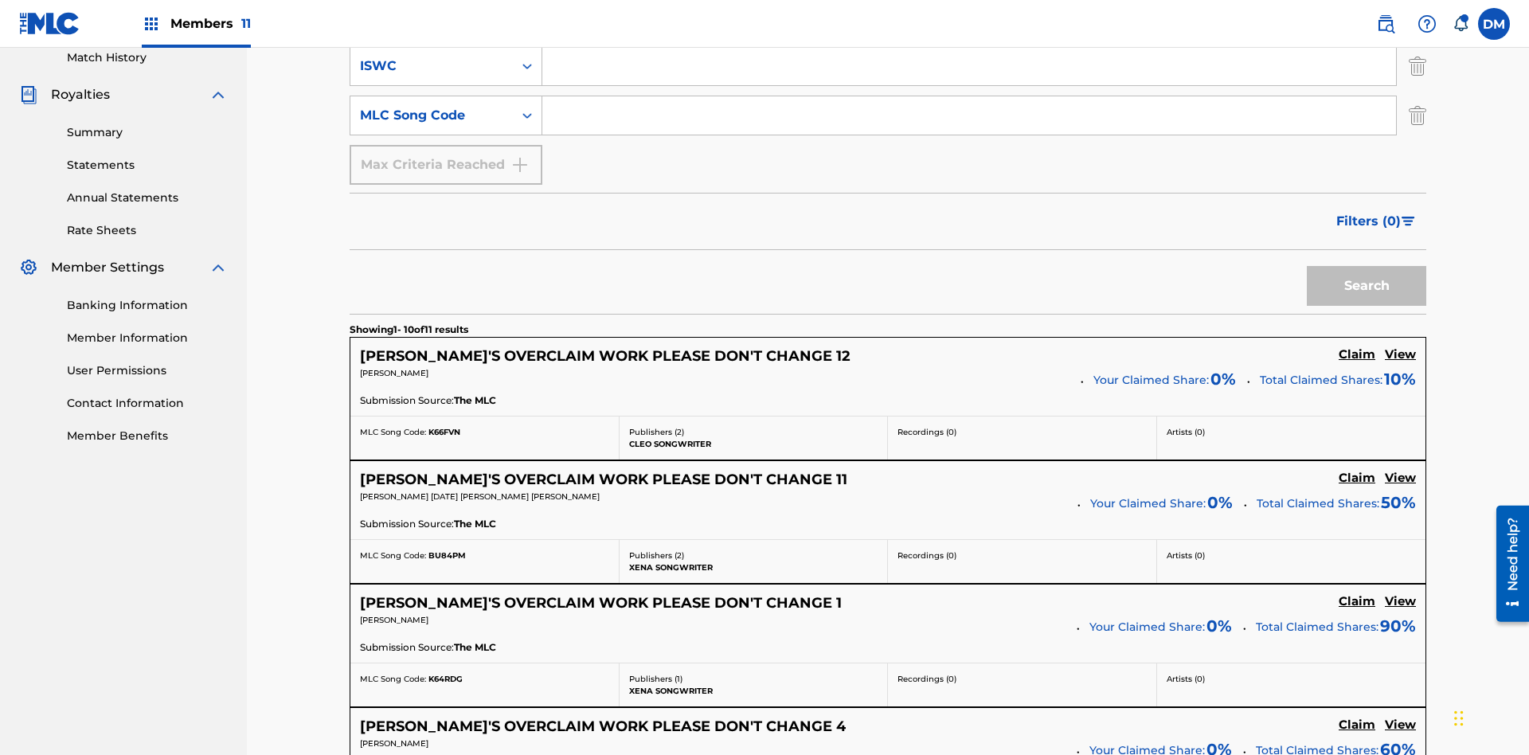
scroll to position [260, 0]
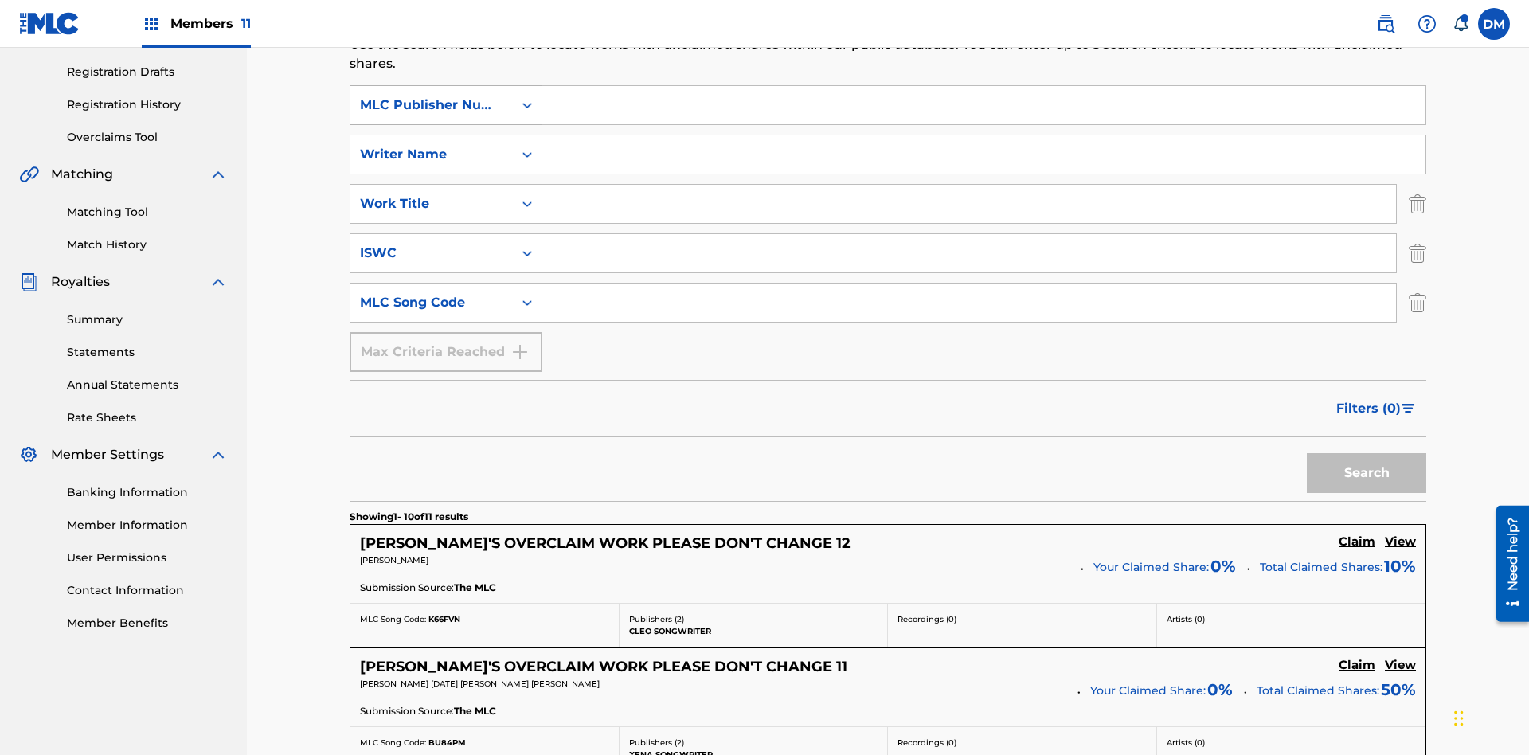
click at [432, 105] on div "MLC Publisher Number" at bounding box center [431, 105] width 143 height 19
click at [446, 185] on div "Publisher Name" at bounding box center [445, 185] width 191 height 40
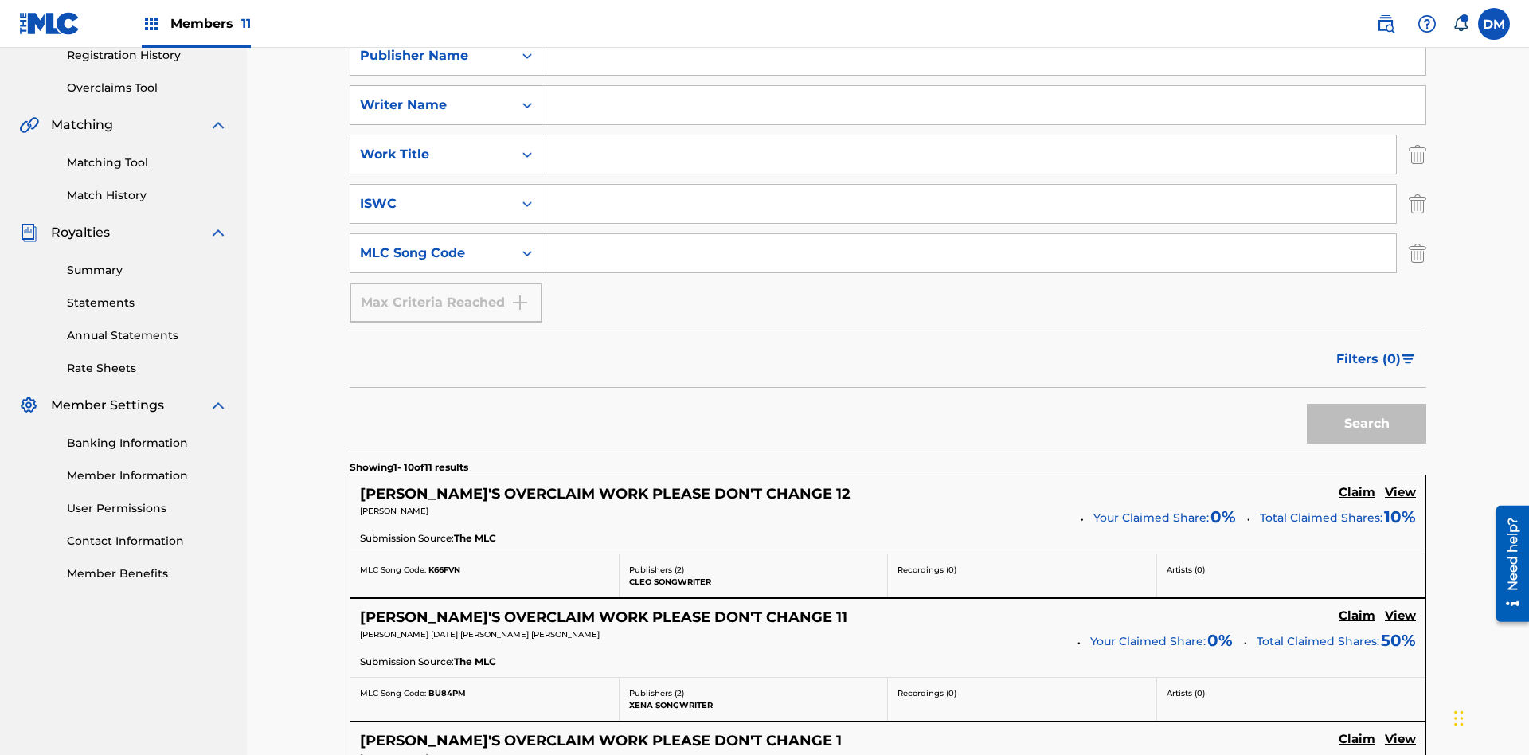
click at [432, 105] on div "Writer Name" at bounding box center [431, 105] width 143 height 19
click at [446, 185] on div "Publisher IPI" at bounding box center [445, 185] width 191 height 40
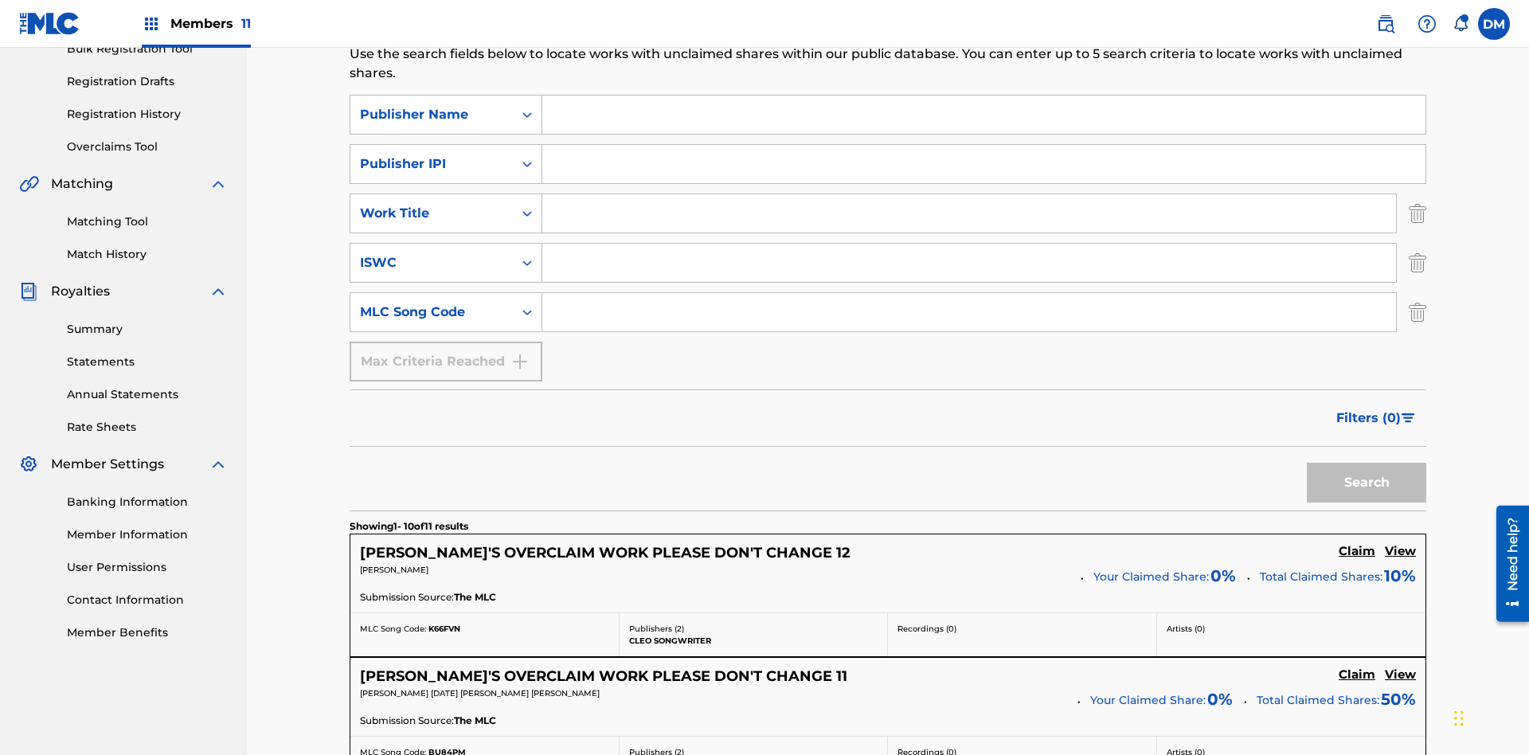
click at [984, 115] on input "Search Form" at bounding box center [983, 115] width 883 height 38
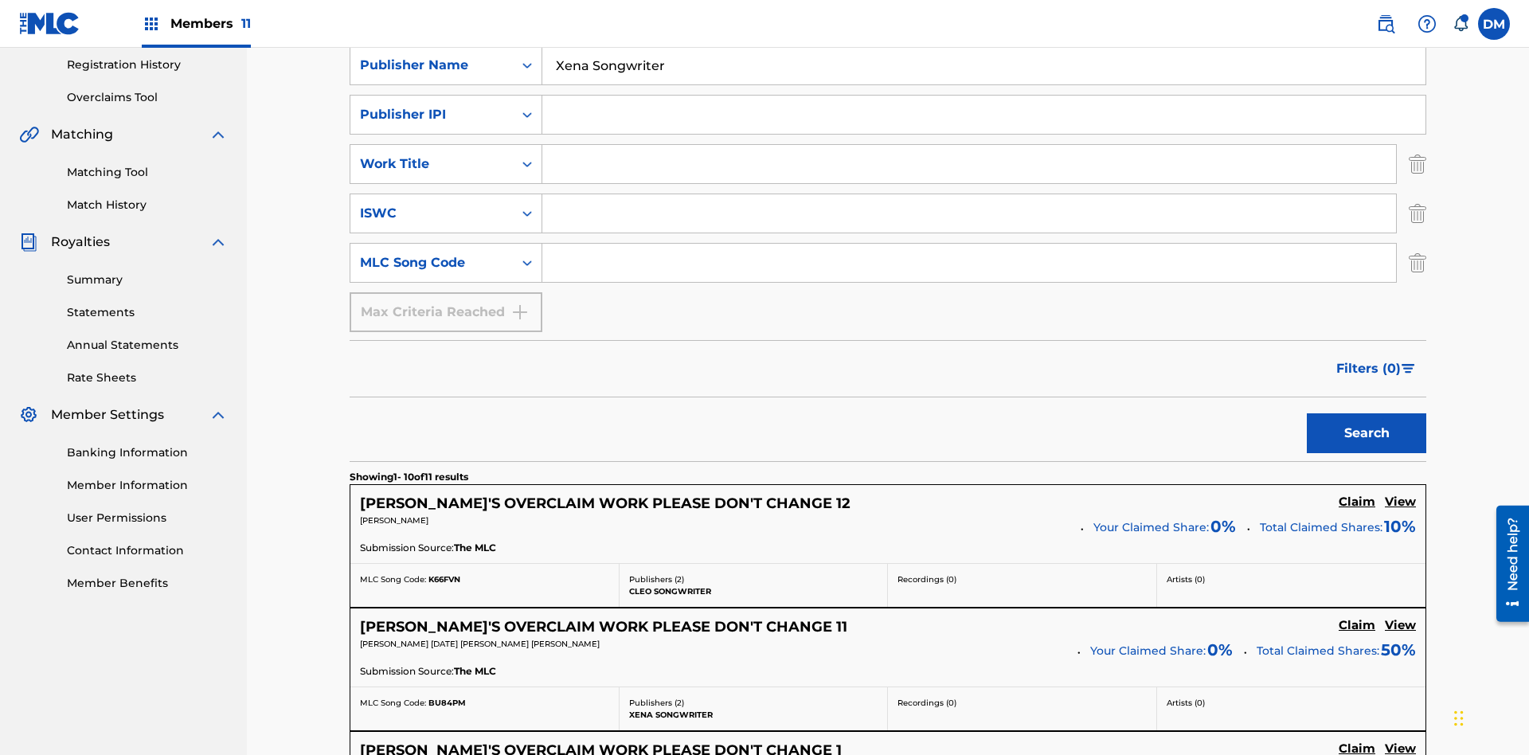
type input "Xena Songwriter"
click at [984, 115] on input "Search Form" at bounding box center [983, 115] width 883 height 38
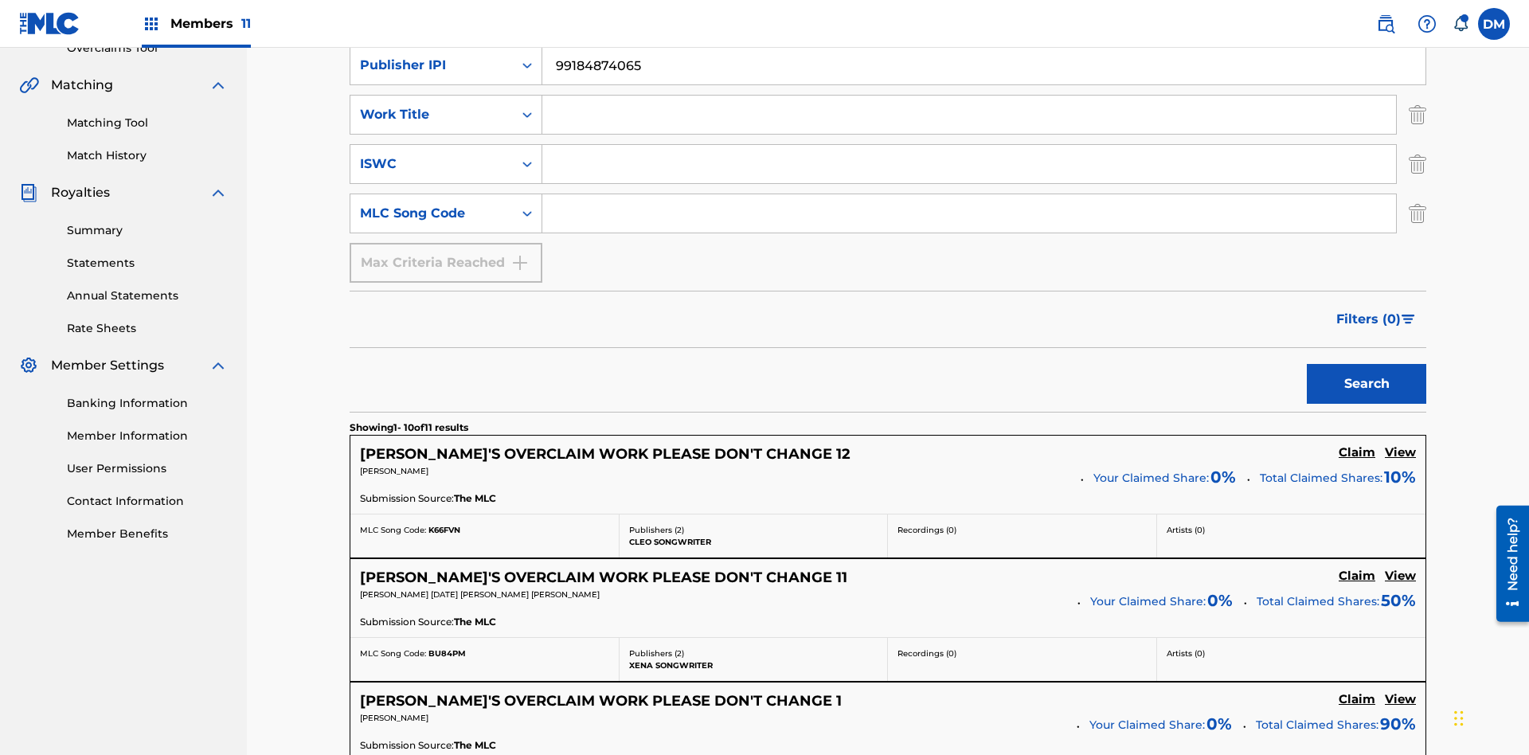
type input "99184874065"
click at [969, 115] on input "Search Form" at bounding box center [969, 115] width 854 height 38
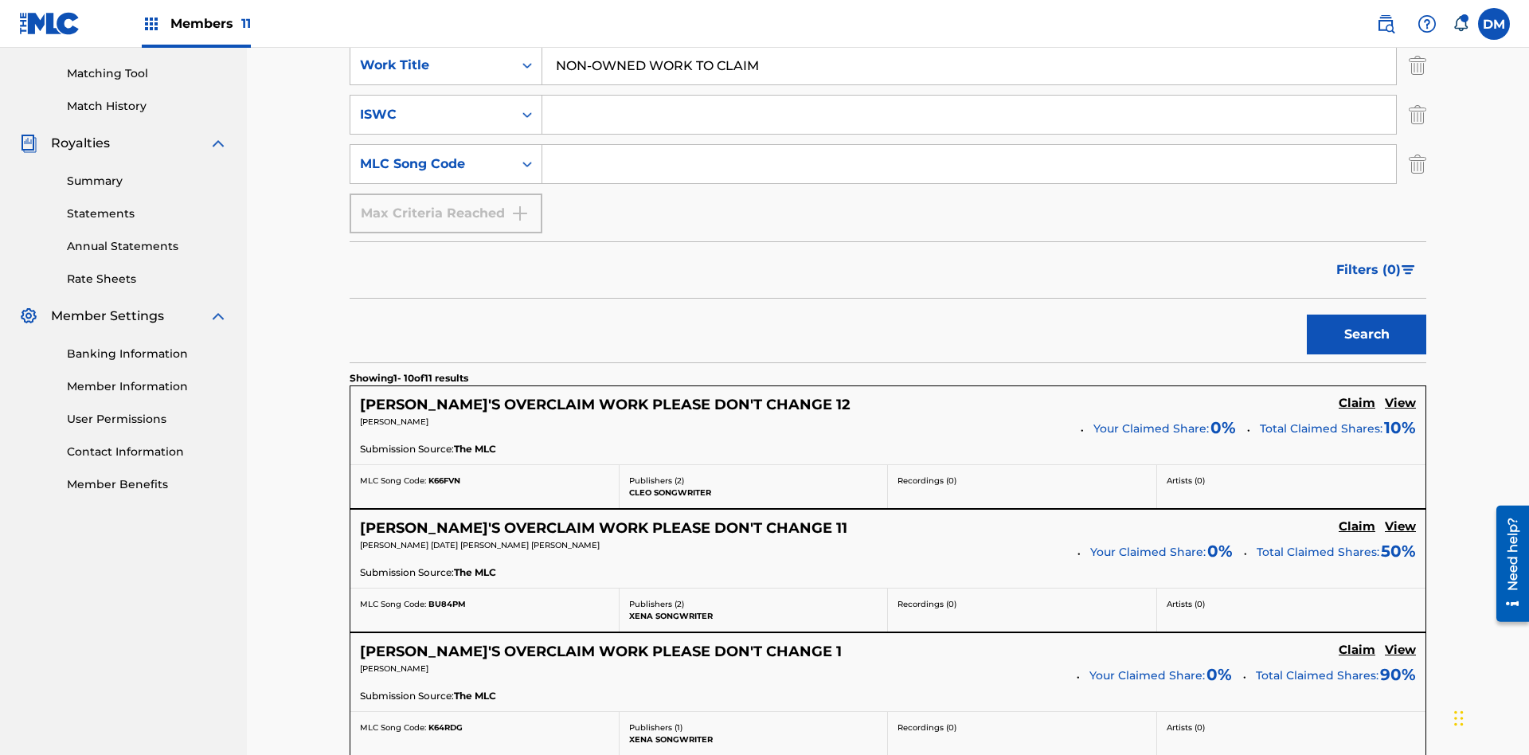
type input "NON-OWNED WORK TO CLAIM"
click at [969, 115] on input "Search Form" at bounding box center [969, 115] width 854 height 38
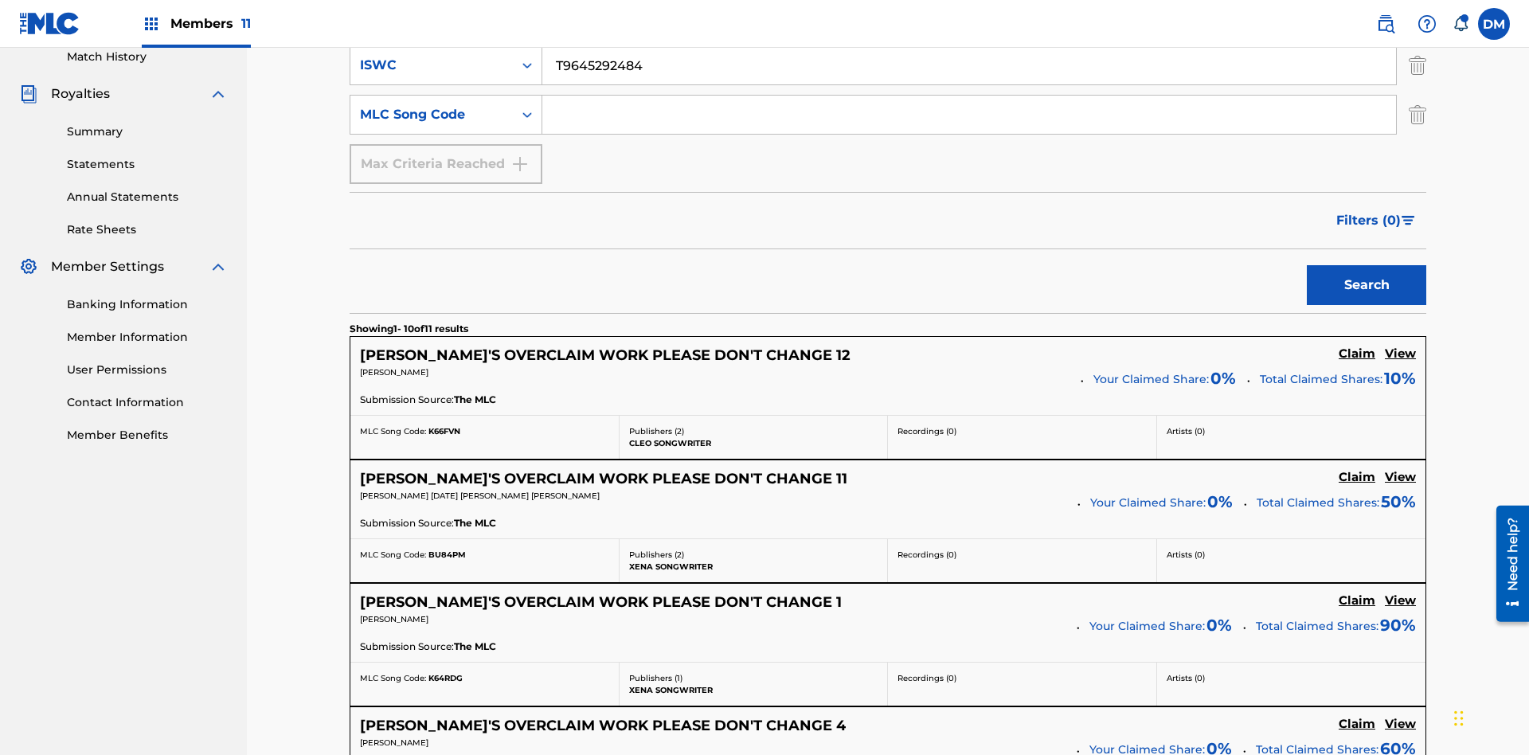
type input "T9645292484"
click at [969, 115] on input "Search Form" at bounding box center [969, 115] width 854 height 38
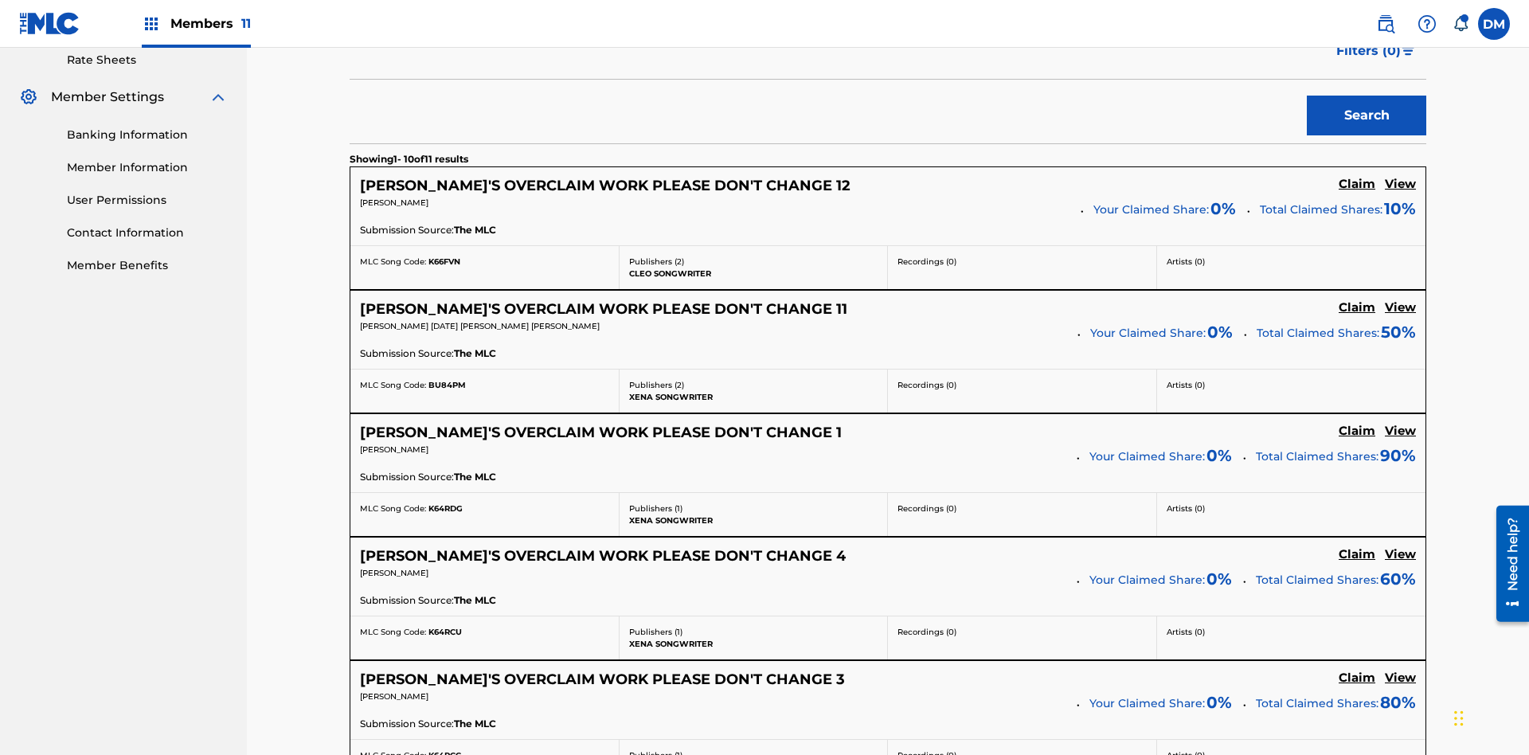
type input "RB0ZQR"
click at [1367, 115] on button "Search" at bounding box center [1366, 116] width 119 height 40
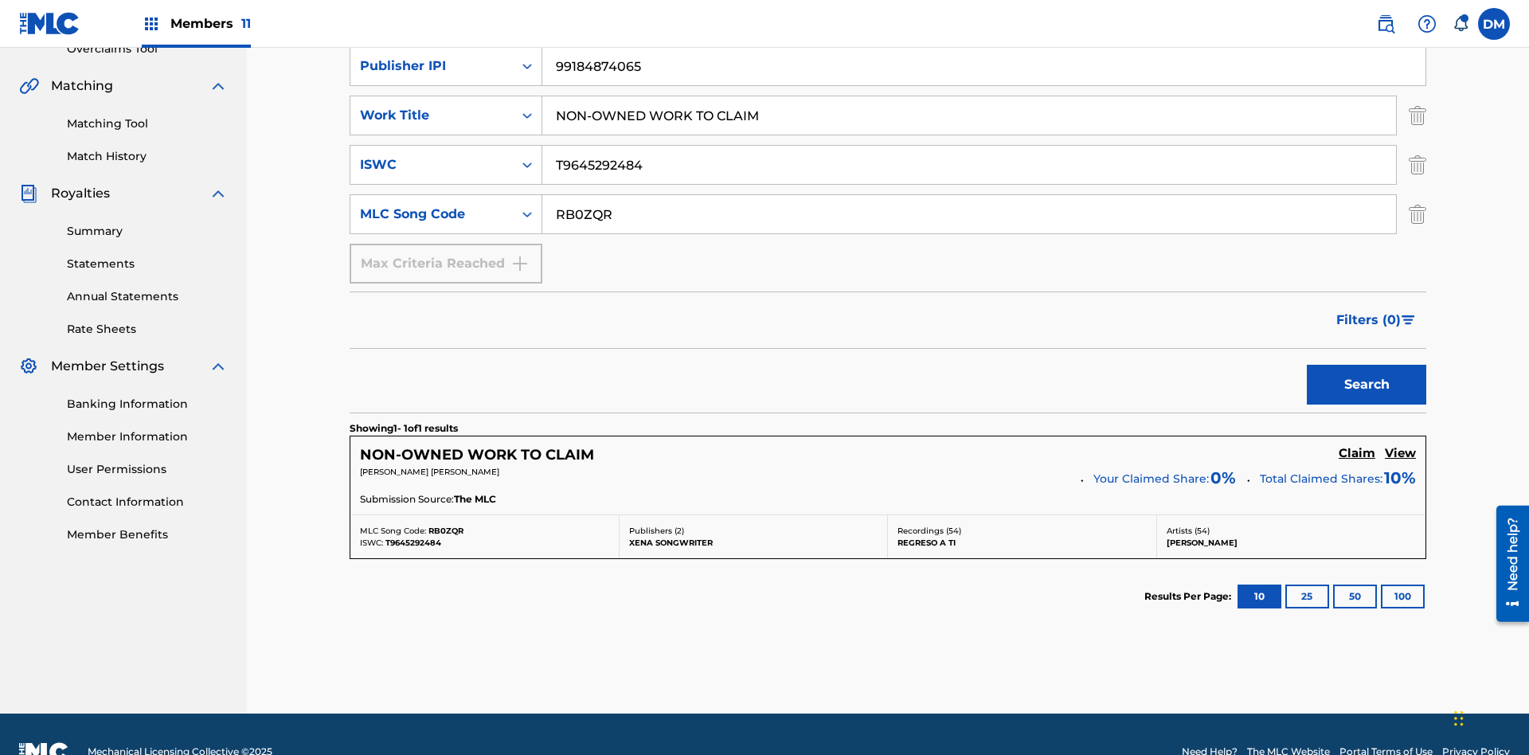
click at [1418, 115] on img "Search Form" at bounding box center [1418, 116] width 18 height 40
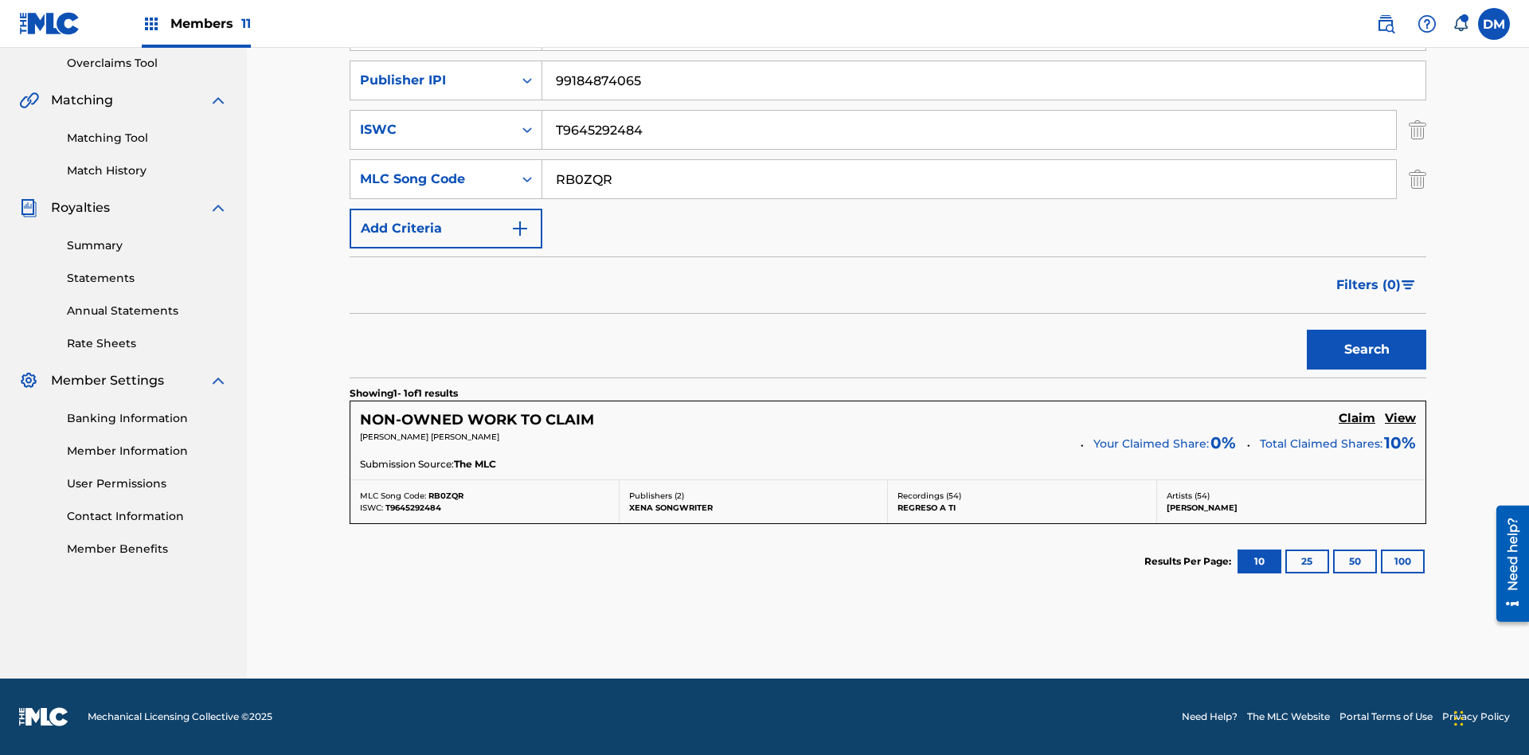
click at [1418, 130] on img "Search Form" at bounding box center [1418, 130] width 18 height 40
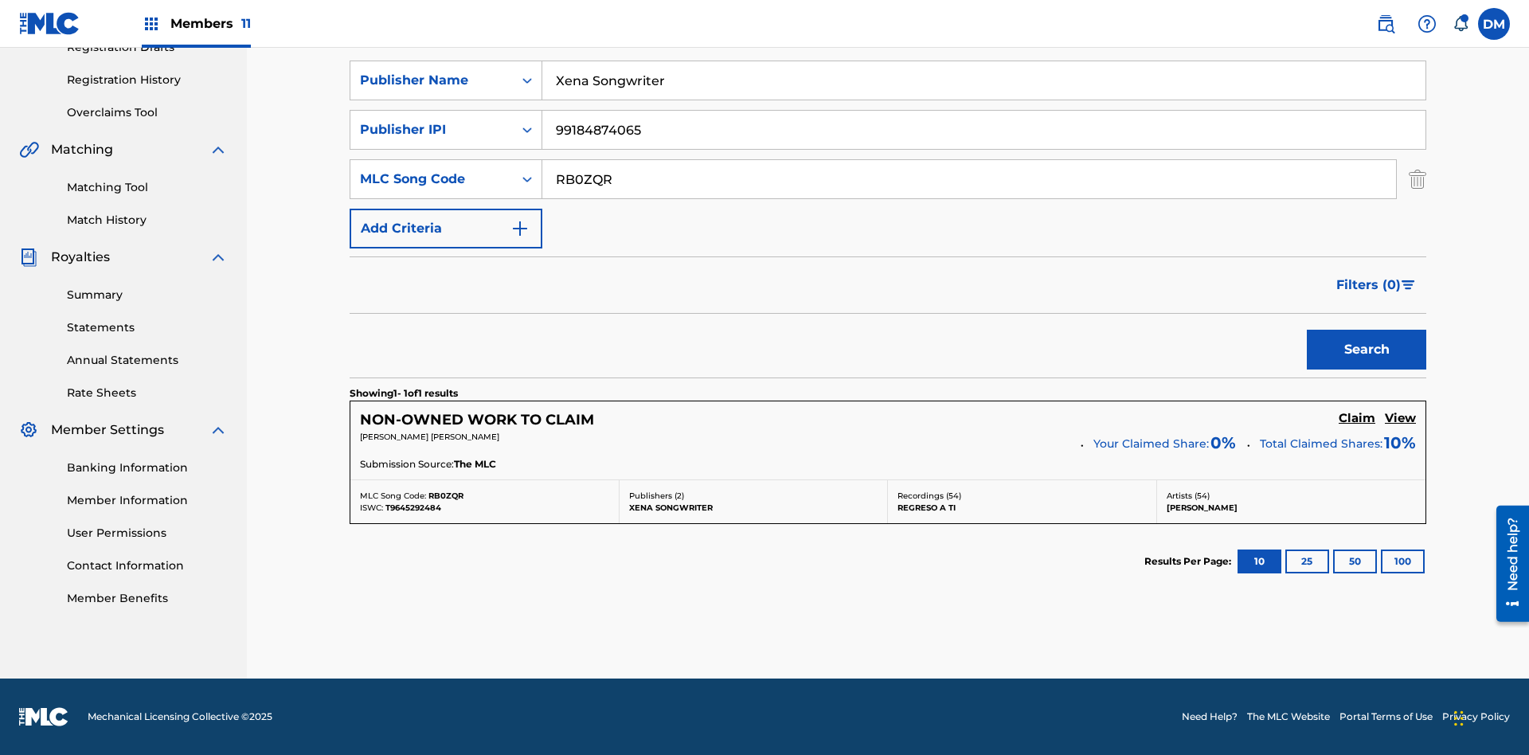
scroll to position [285, 0]
click at [969, 179] on input "RB0ZQR" at bounding box center [969, 179] width 854 height 38
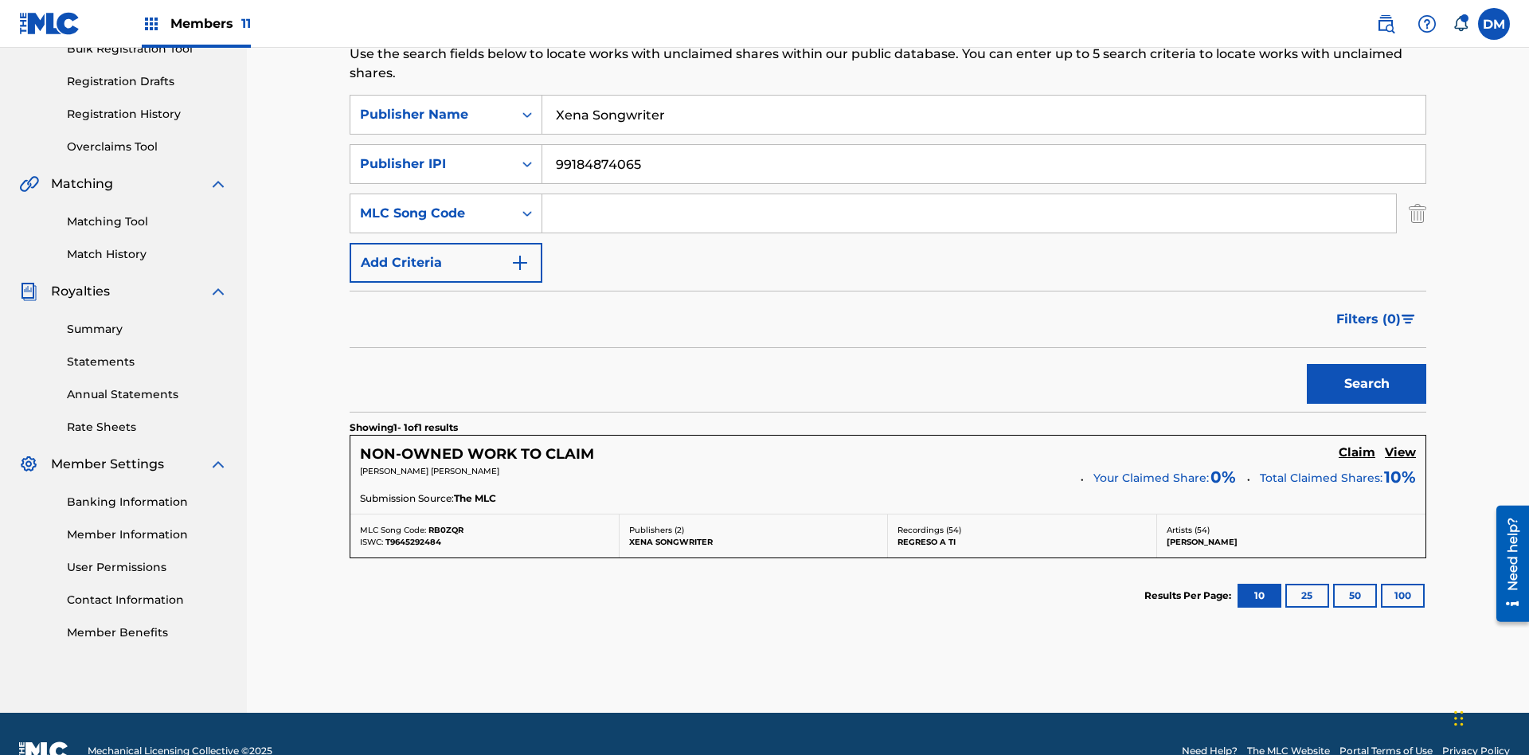
click at [984, 115] on input "Xena Songwriter" at bounding box center [983, 115] width 883 height 38
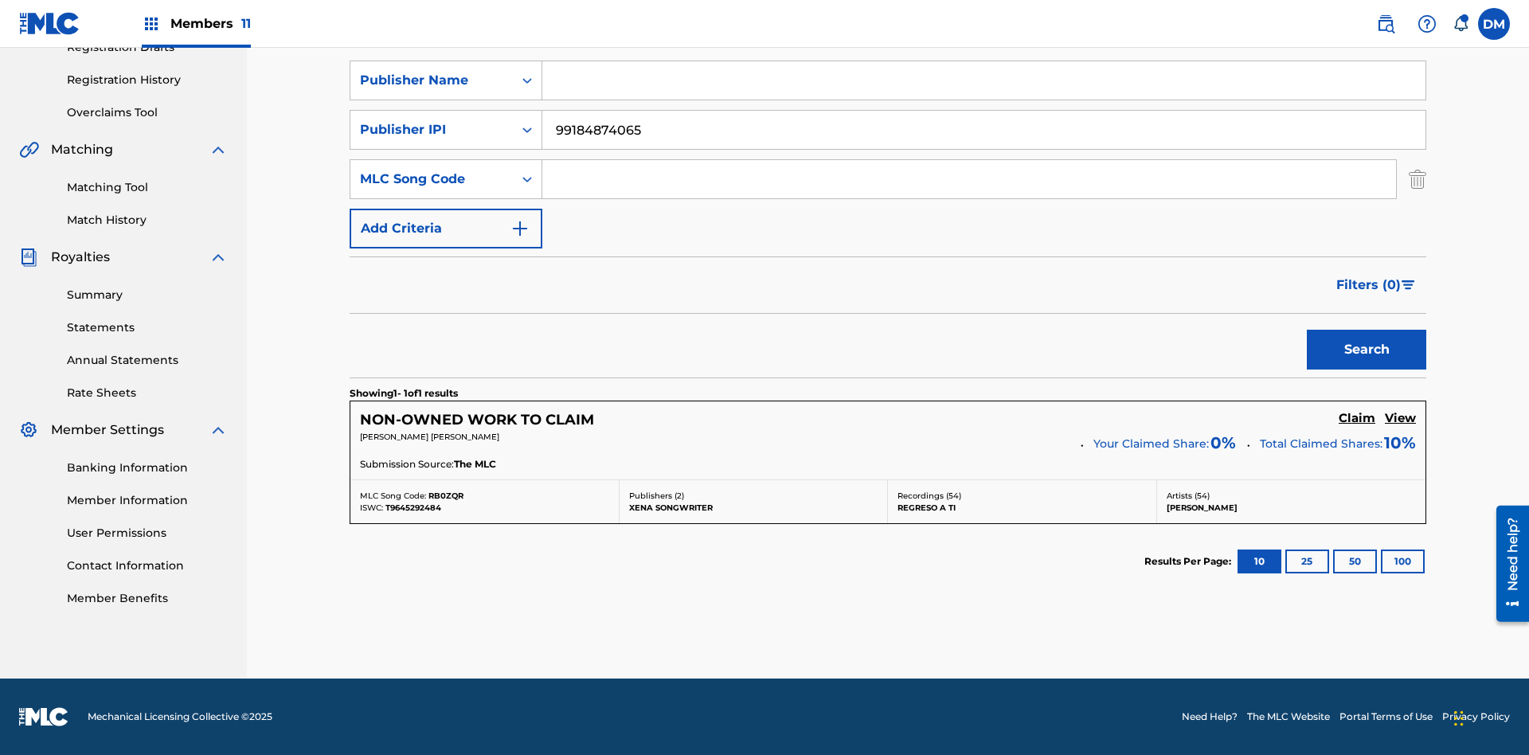
click at [984, 130] on input "99184874065" at bounding box center [983, 130] width 883 height 38
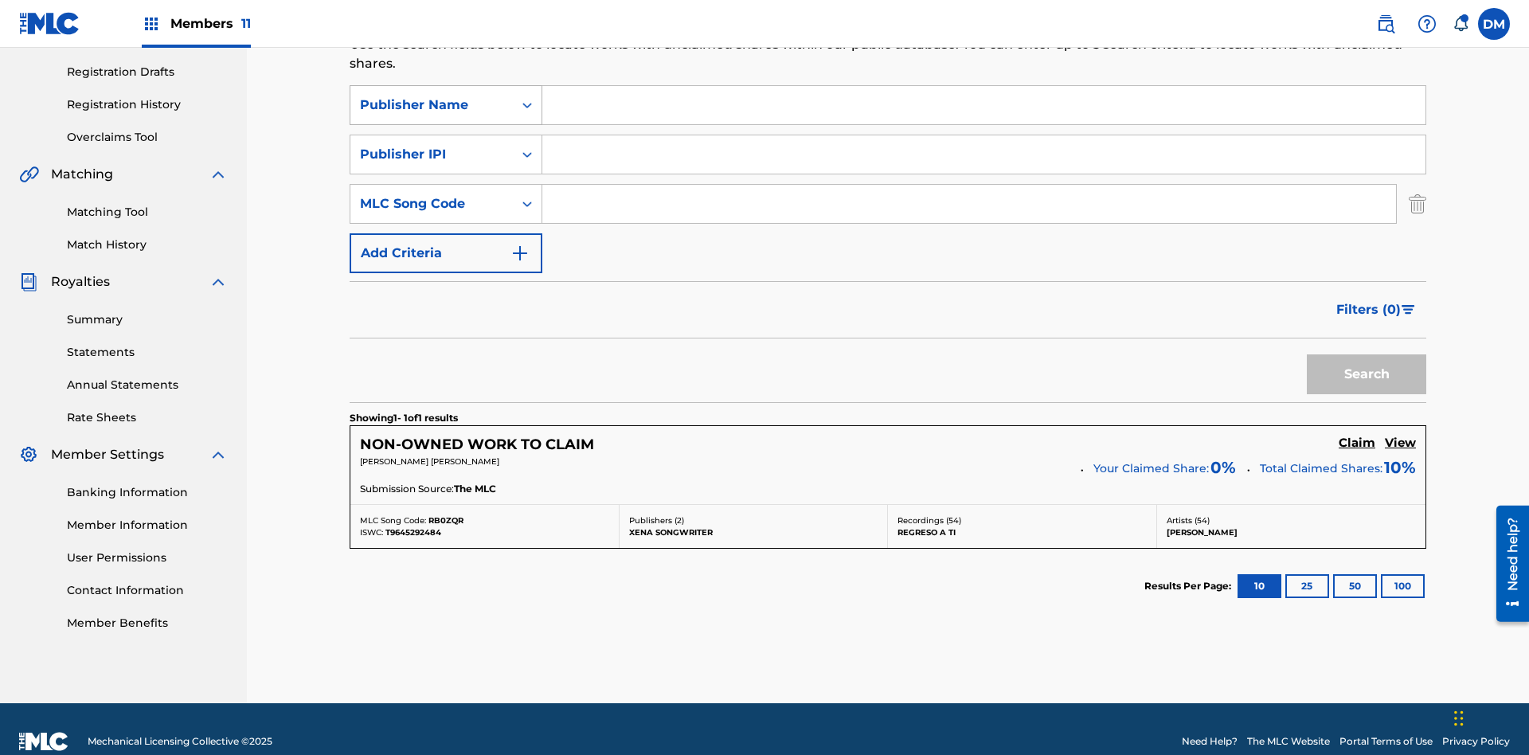
click at [432, 105] on div "Publisher Name" at bounding box center [431, 105] width 143 height 19
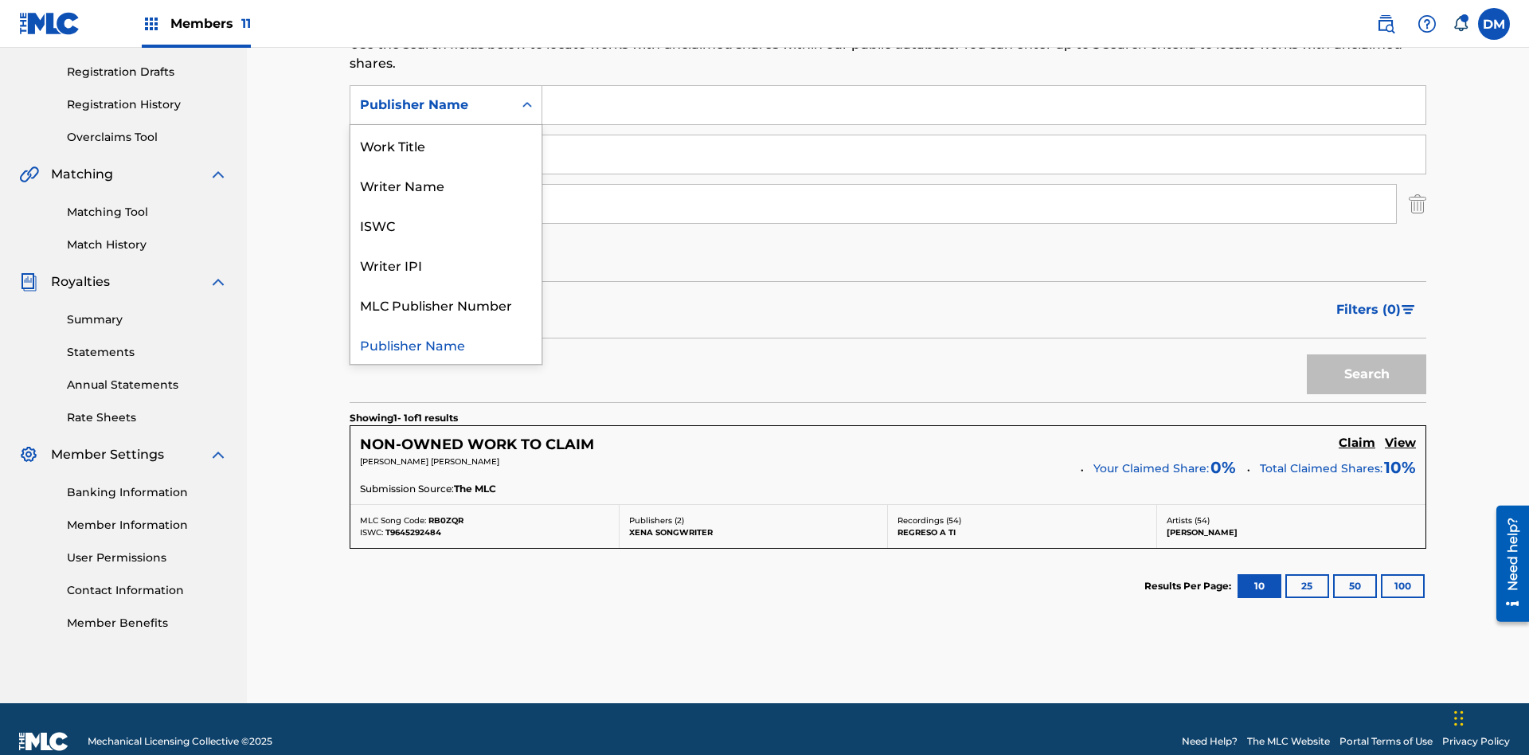
click at [446, 264] on div "Writer IPI" at bounding box center [445, 265] width 191 height 40
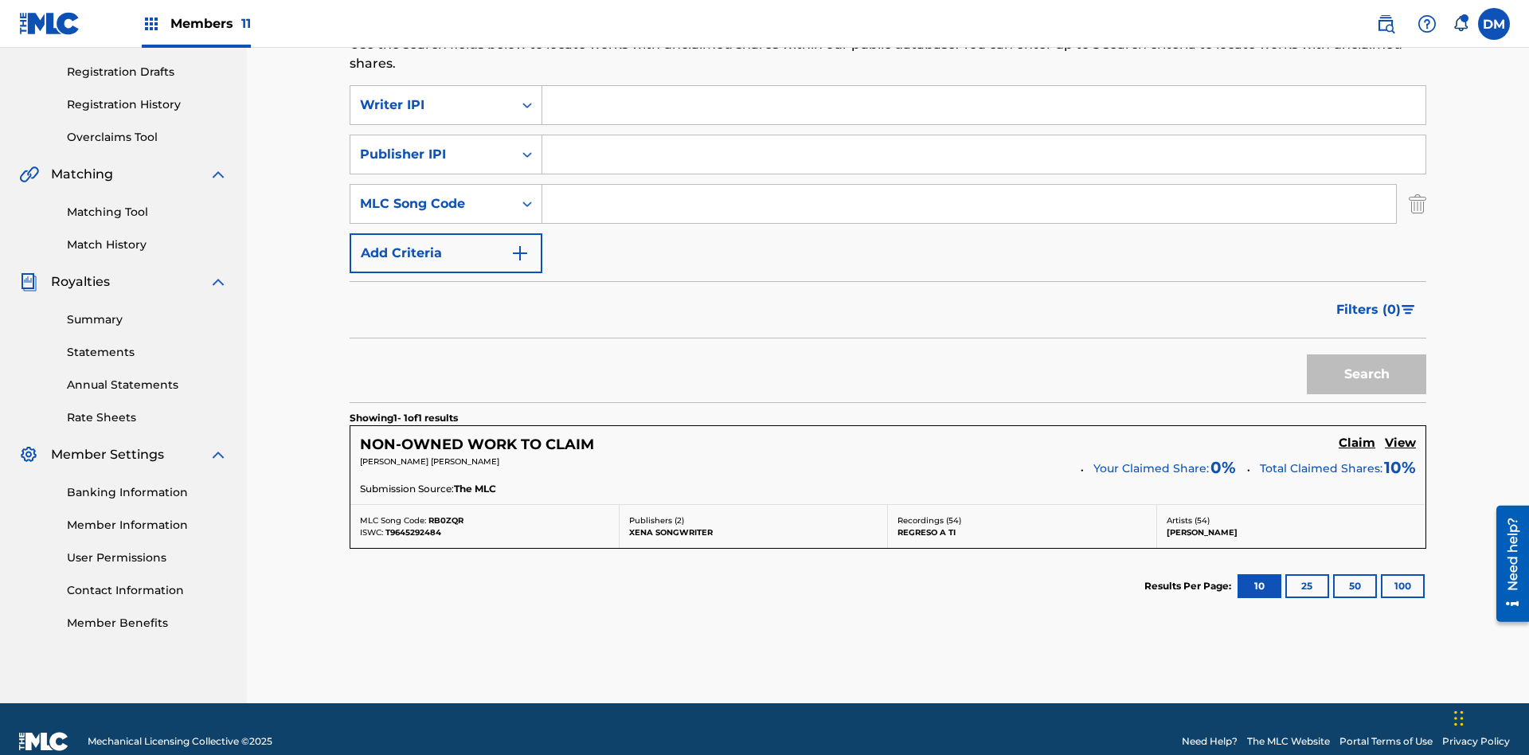
scroll to position [285, 0]
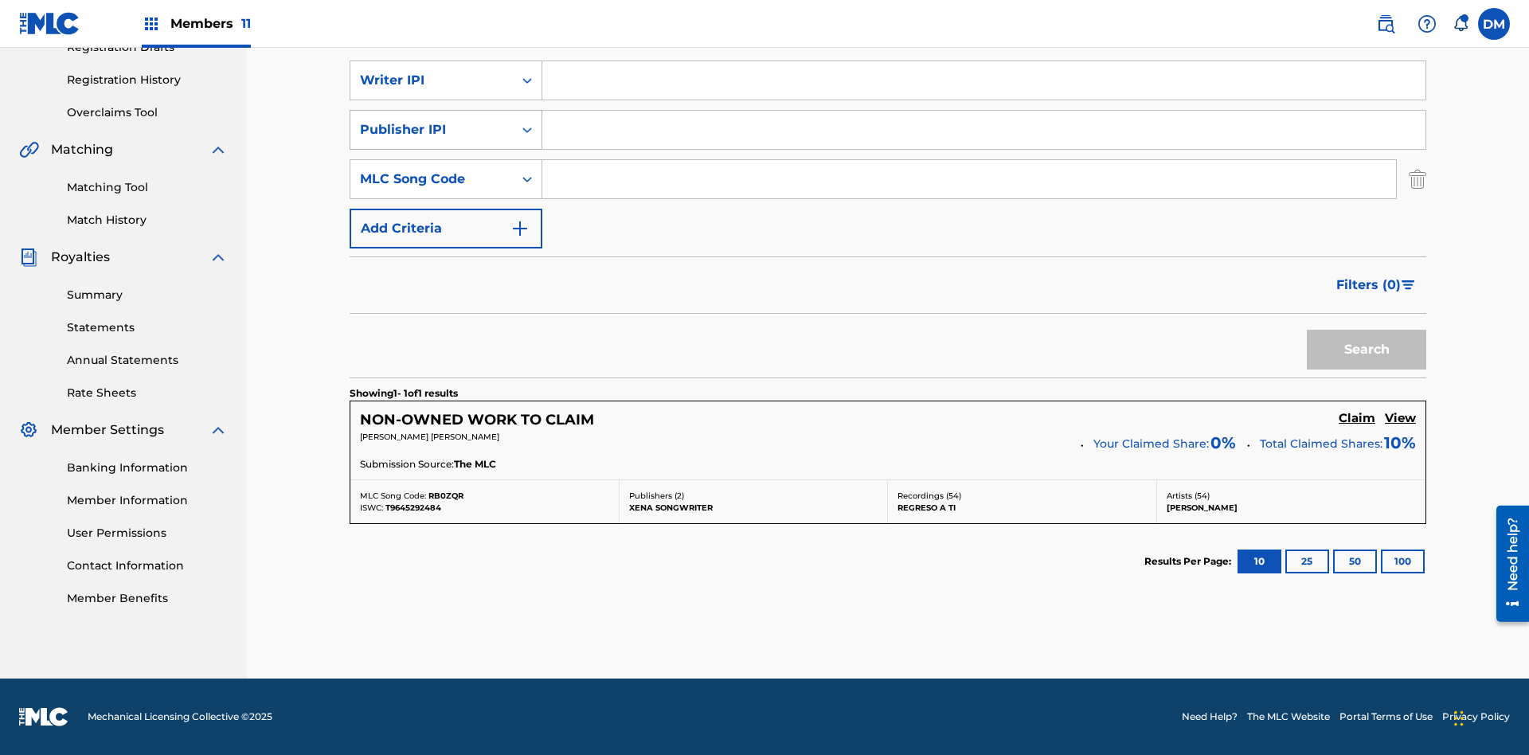
click at [432, 130] on div "Publisher IPI" at bounding box center [431, 129] width 143 height 19
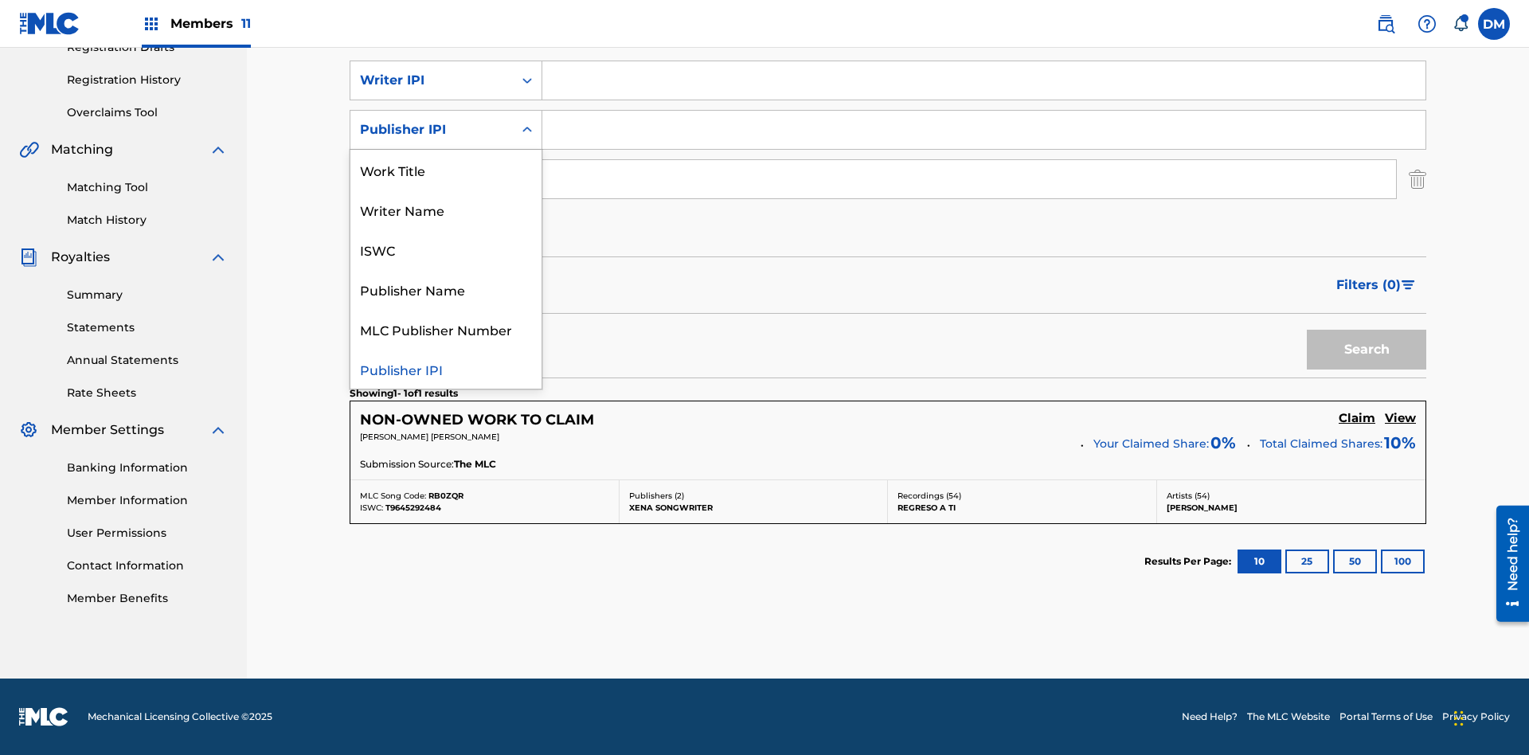
click at [446, 329] on div "MLC Publisher Number" at bounding box center [445, 329] width 191 height 40
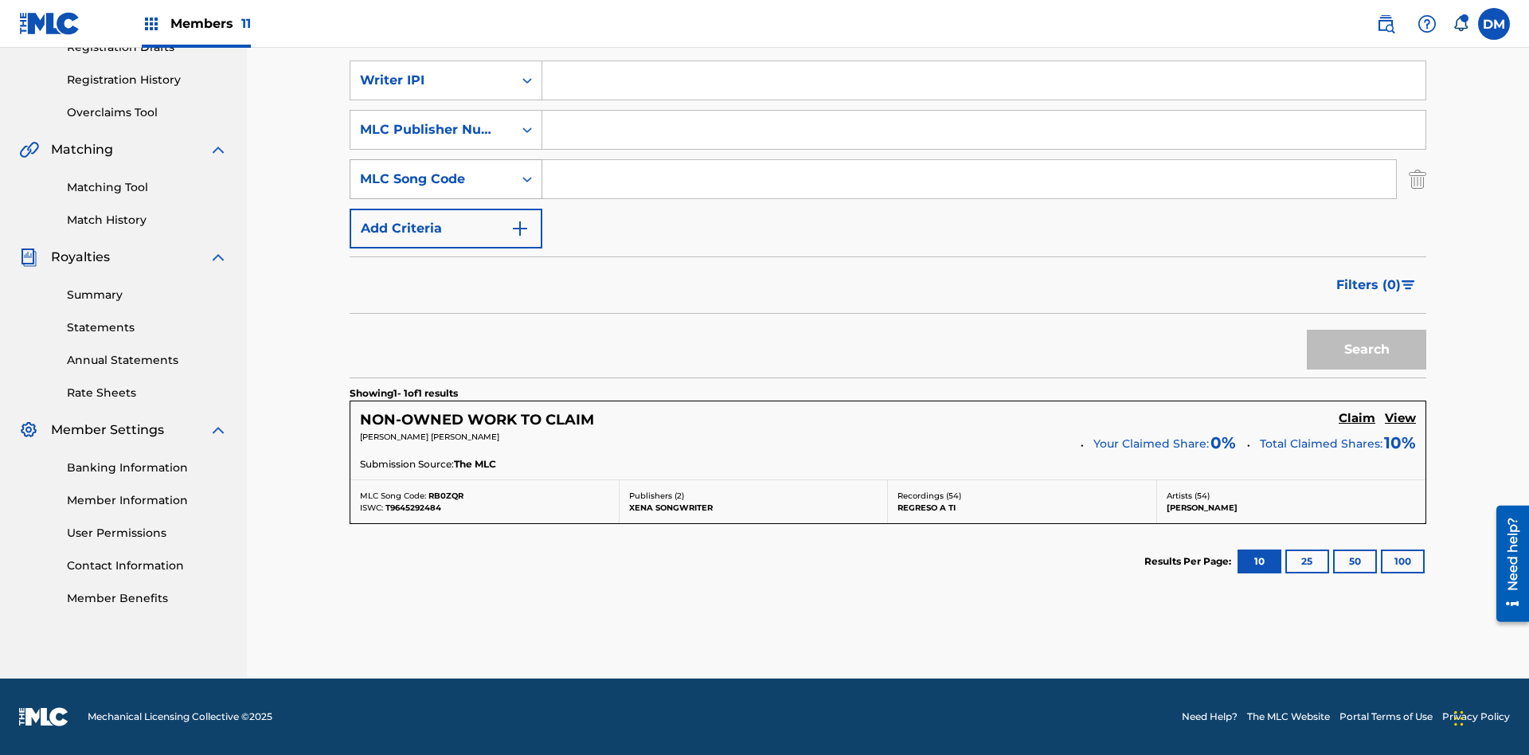
click at [432, 179] on div "MLC Song Code" at bounding box center [431, 179] width 143 height 19
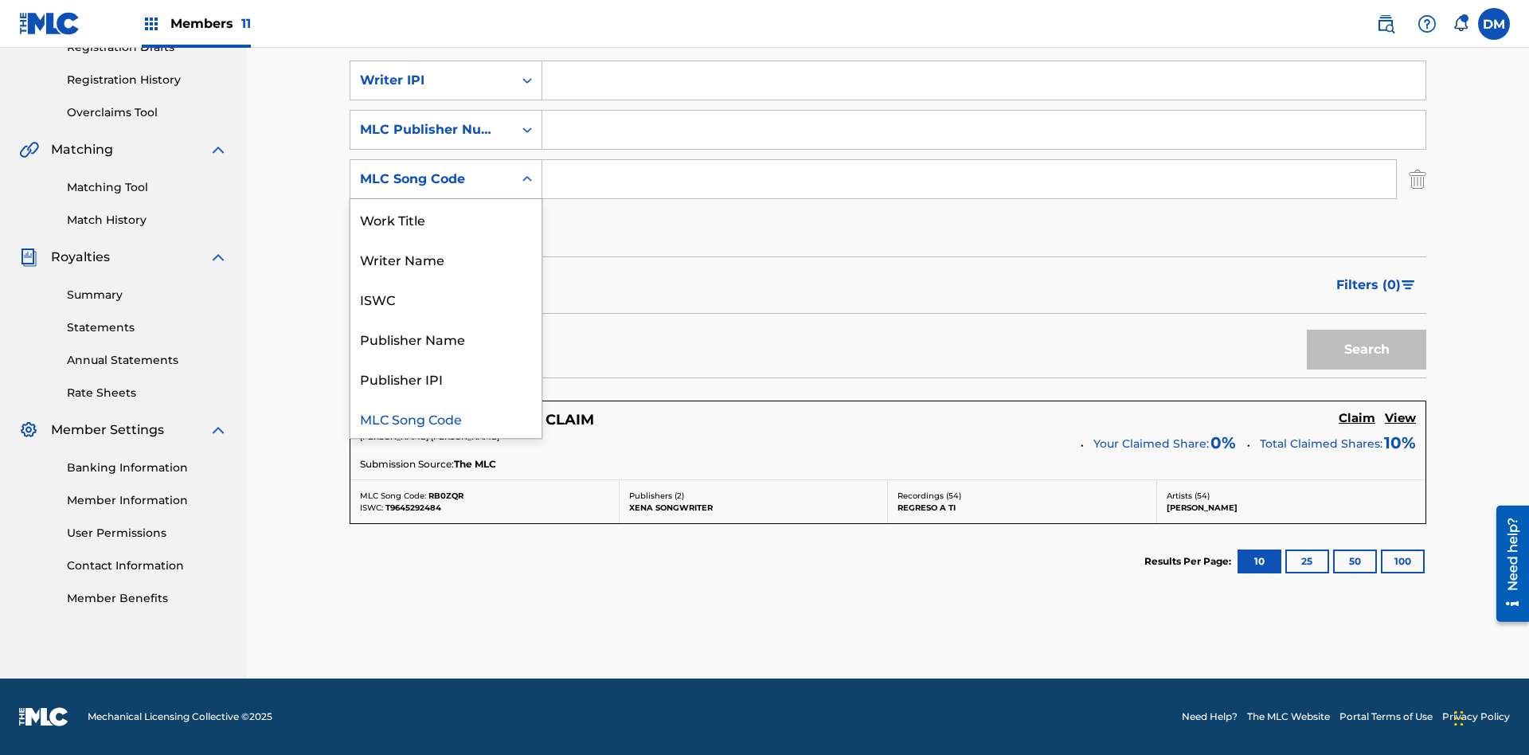
click at [446, 259] on div "Writer Name" at bounding box center [445, 259] width 191 height 40
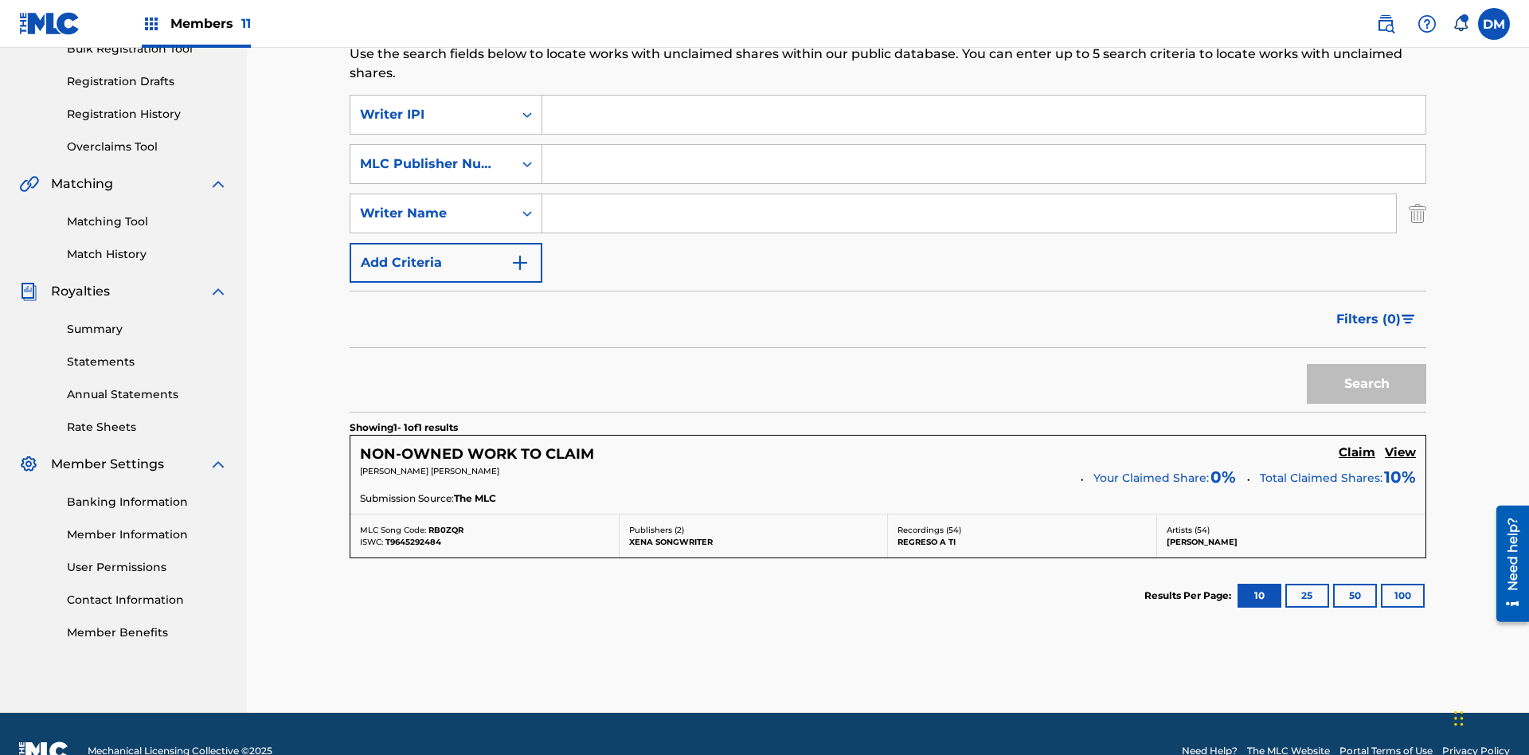
click at [984, 115] on input "Search Form" at bounding box center [983, 115] width 883 height 38
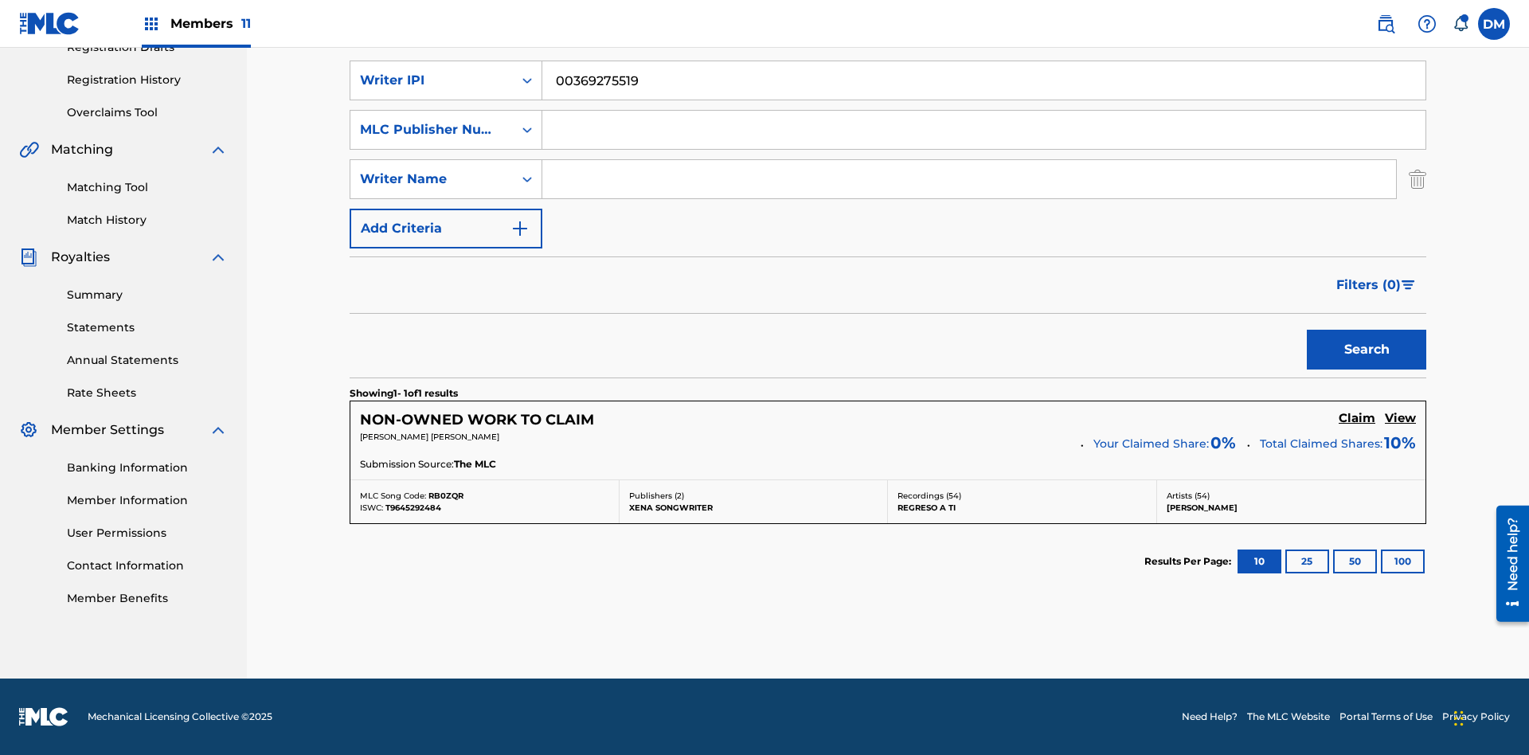
type input "00369275519"
click at [984, 130] on input "Search Form" at bounding box center [983, 130] width 883 height 38
type input "P077WM"
click at [969, 179] on input "Search Form" at bounding box center [969, 179] width 854 height 38
type input "TOM ZACHARY SEBASTIAN POHJOLA"
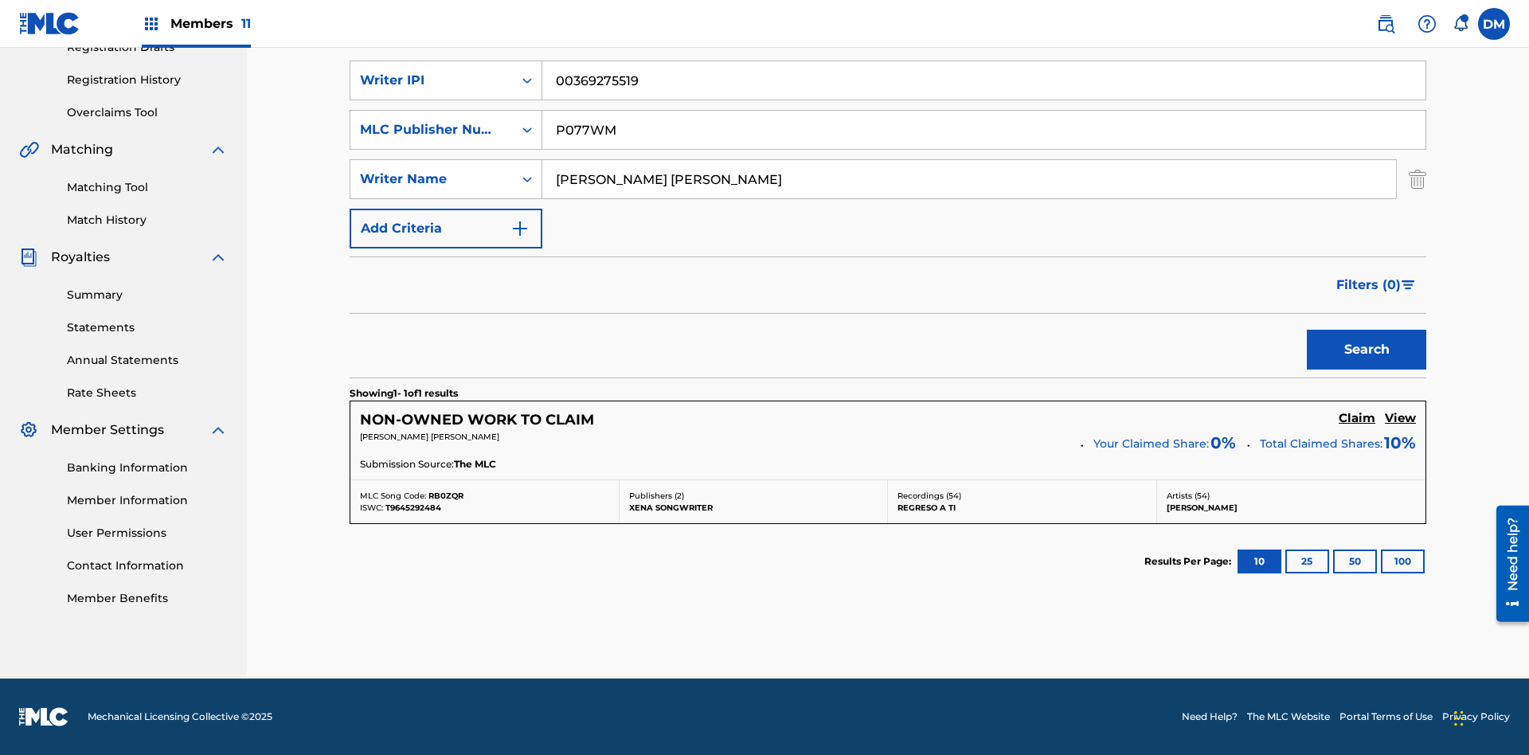
click at [1367, 350] on button "Search" at bounding box center [1366, 350] width 119 height 40
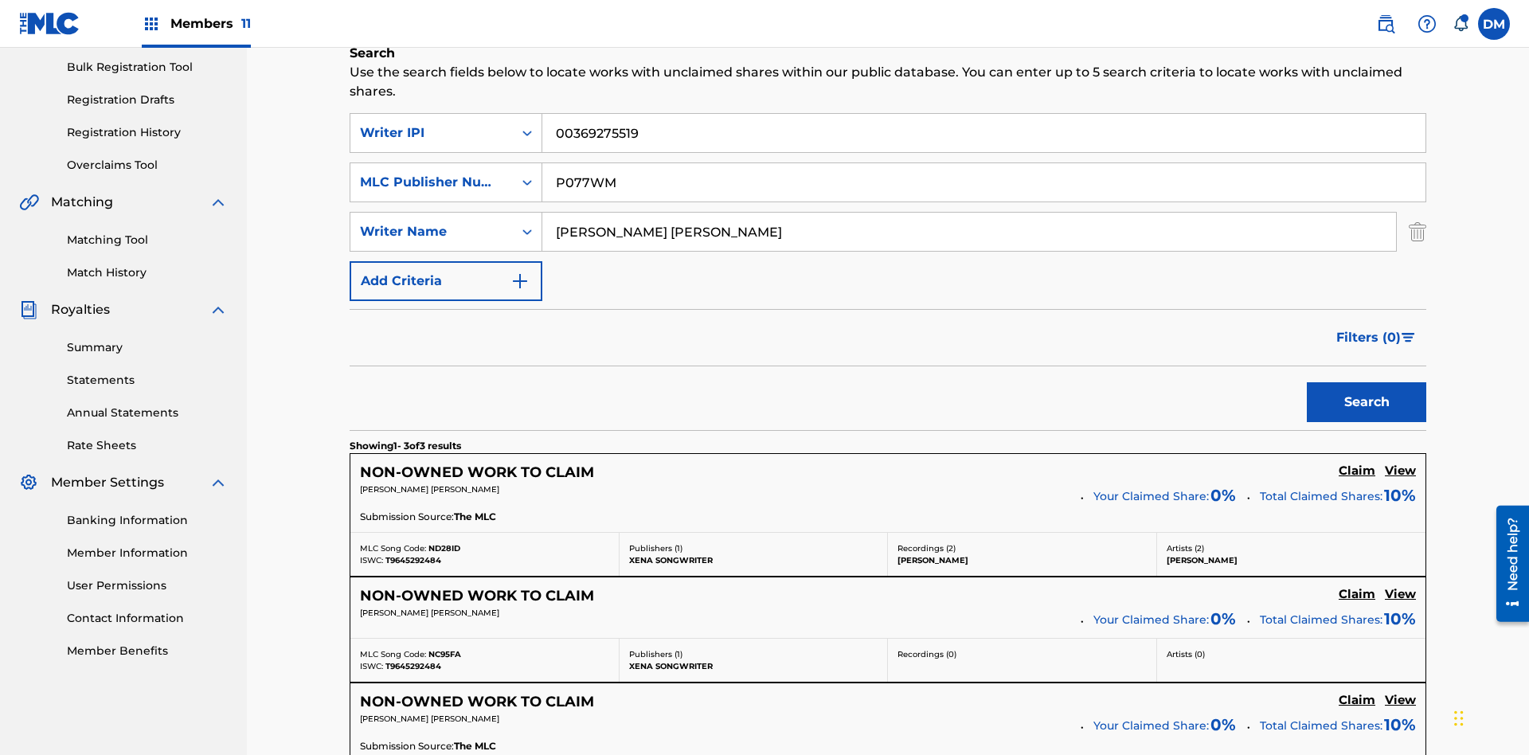
scroll to position [515, 0]
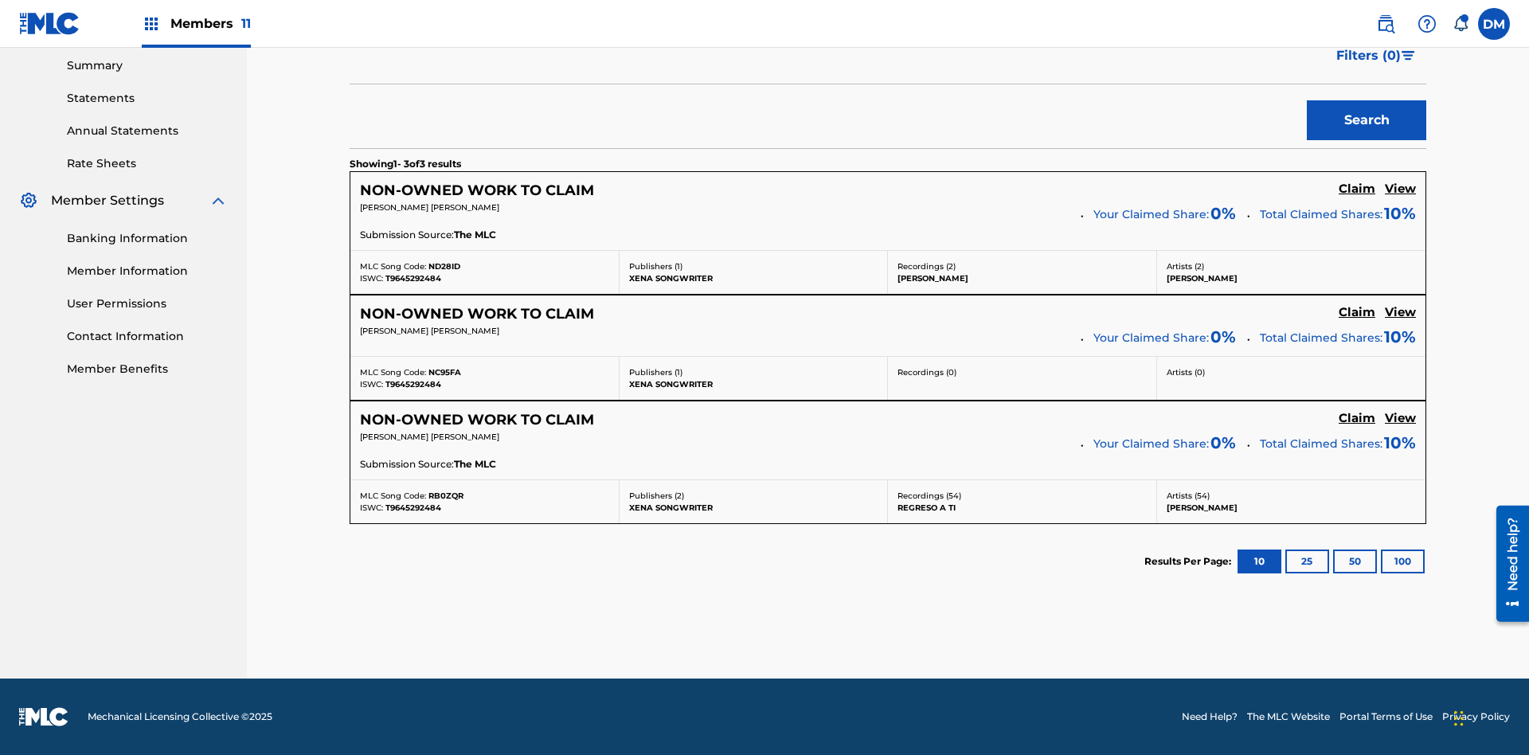
click at [1400, 189] on h5 "View" at bounding box center [1400, 189] width 31 height 15
